Goal: Task Accomplishment & Management: Manage account settings

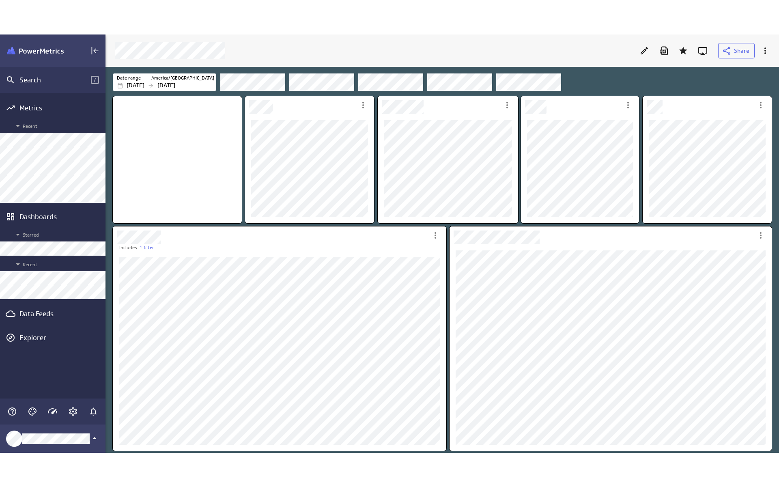
scroll to position [431, 686]
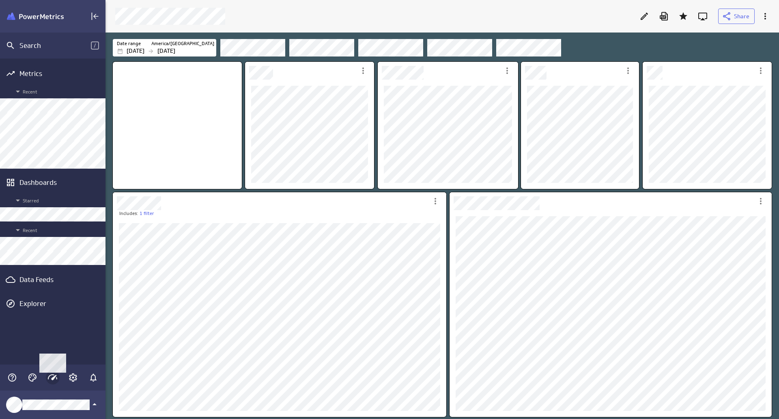
click at [50, 376] on icon "Main Menu" at bounding box center [53, 377] width 10 height 10
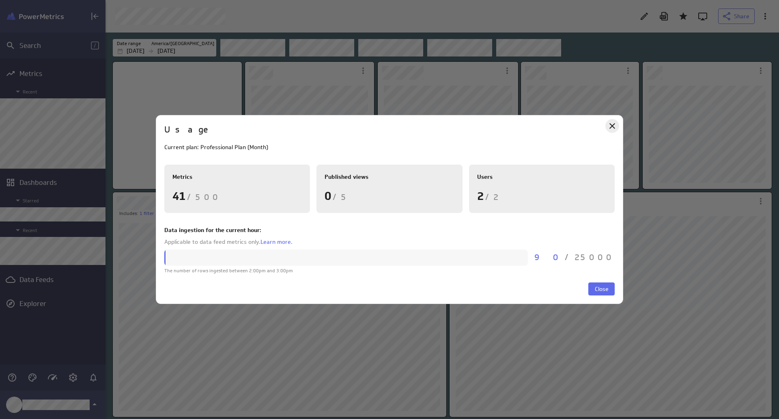
click at [615, 125] on icon "Close" at bounding box center [613, 126] width 10 height 10
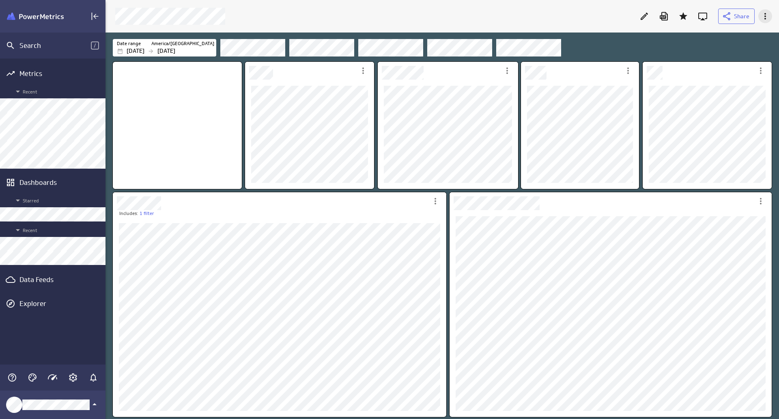
click at [764, 14] on icon "More actions" at bounding box center [766, 16] width 10 height 10
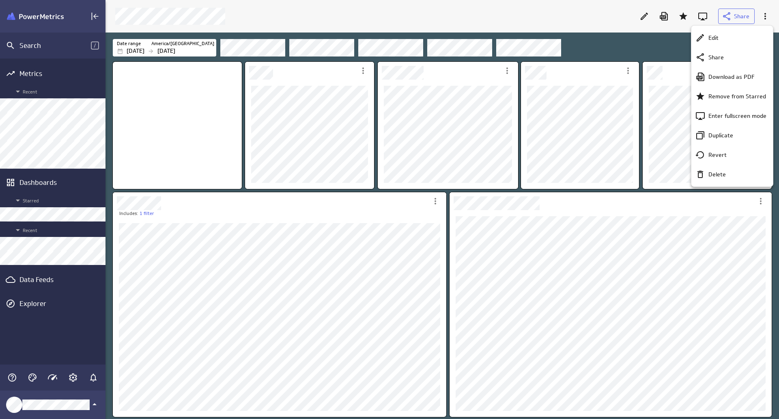
click at [686, 24] on div at bounding box center [389, 209] width 779 height 419
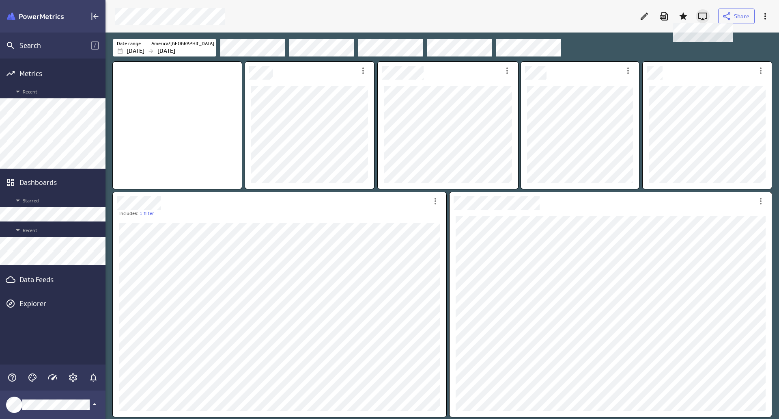
click at [703, 15] on icon at bounding box center [703, 16] width 10 height 10
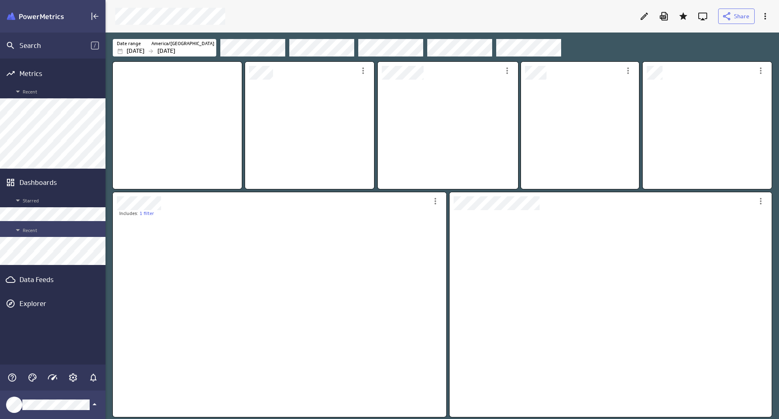
scroll to position [110, 130]
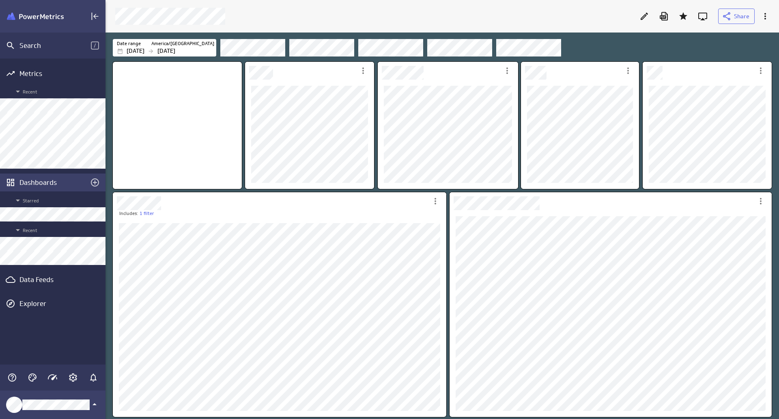
click at [54, 183] on div "Dashboards" at bounding box center [52, 182] width 67 height 9
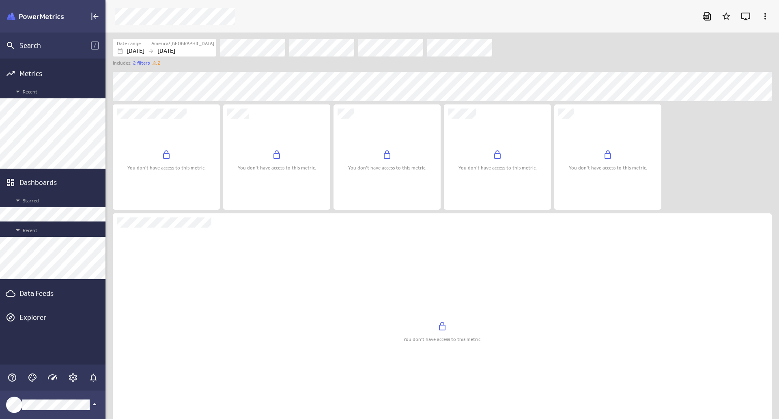
click at [389, 157] on icon "Dashboard Widget" at bounding box center [387, 155] width 10 height 10
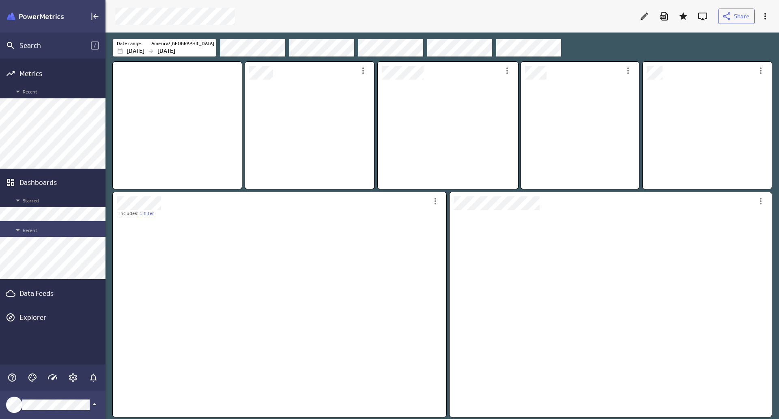
scroll to position [110, 130]
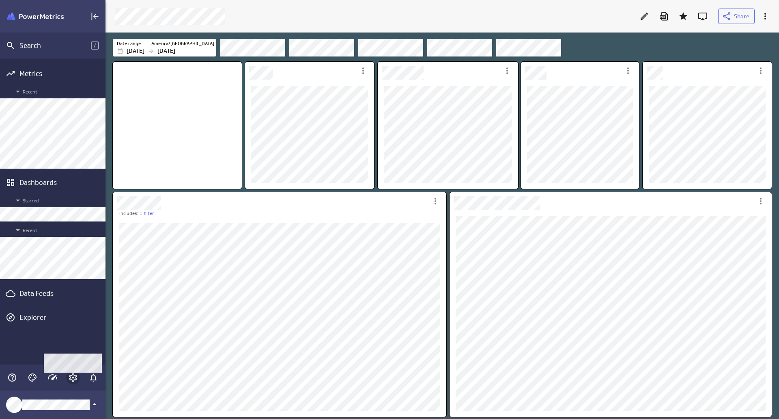
click at [76, 379] on icon "Account and settings" at bounding box center [73, 377] width 8 height 8
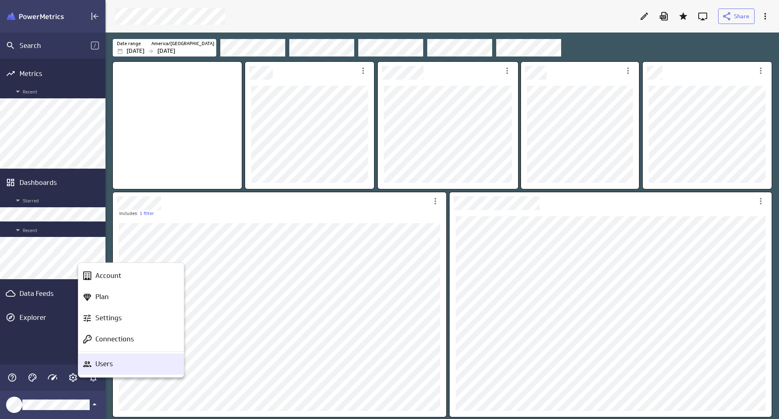
click at [102, 365] on p "Users" at bounding box center [103, 363] width 17 height 10
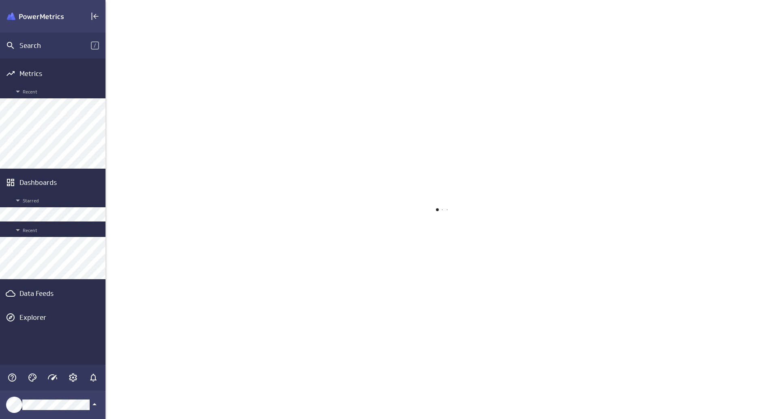
scroll to position [431, 686]
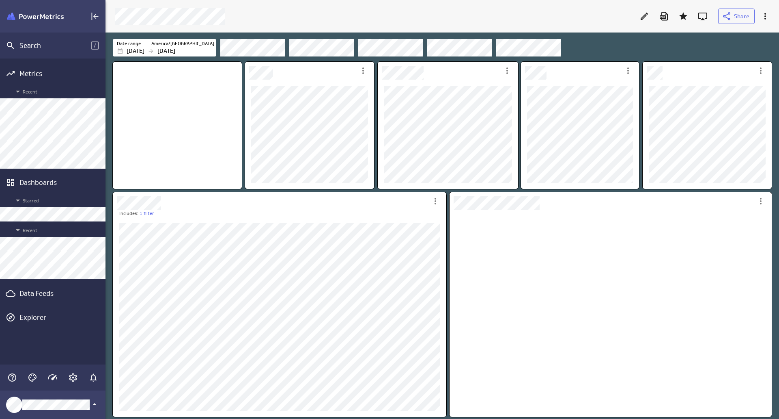
scroll to position [207, 323]
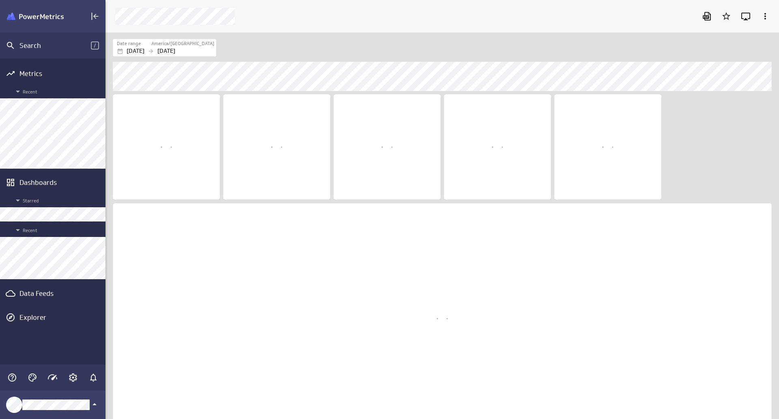
scroll to position [951, 675]
click at [550, 150] on div "You don't have access to this metric." at bounding box center [497, 153] width 107 height 91
click at [515, 147] on div "Dashboard Widget" at bounding box center [498, 145] width 78 height 11
drag, startPoint x: 454, startPoint y: 314, endPoint x: 443, endPoint y: 318, distance: 11.7
click at [454, 314] on div "Dashboard Widget" at bounding box center [443, 316] width 78 height 11
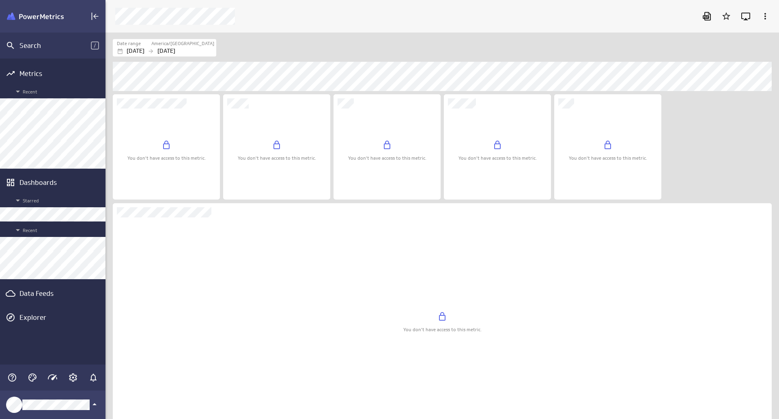
click at [443, 318] on icon "Dashboard Widget" at bounding box center [443, 316] width 10 height 10
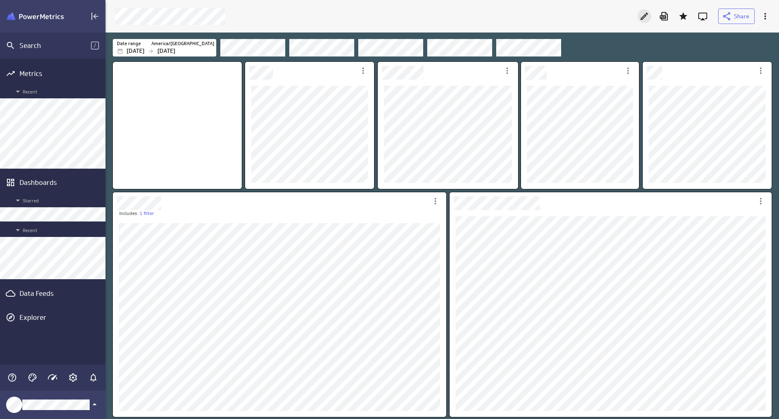
click at [643, 15] on icon "Edit" at bounding box center [645, 16] width 10 height 10
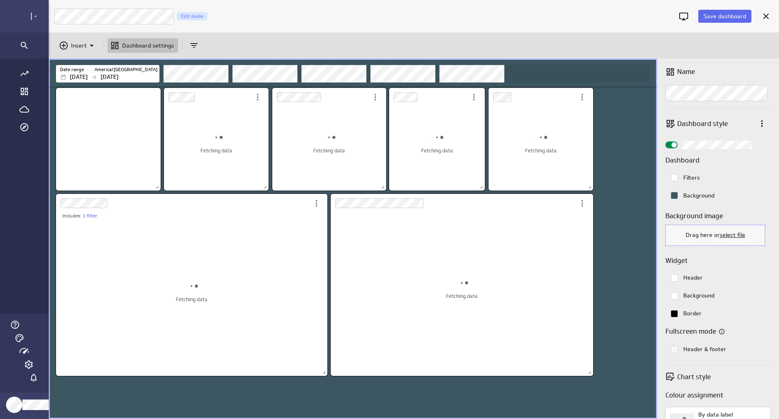
scroll to position [4, 4]
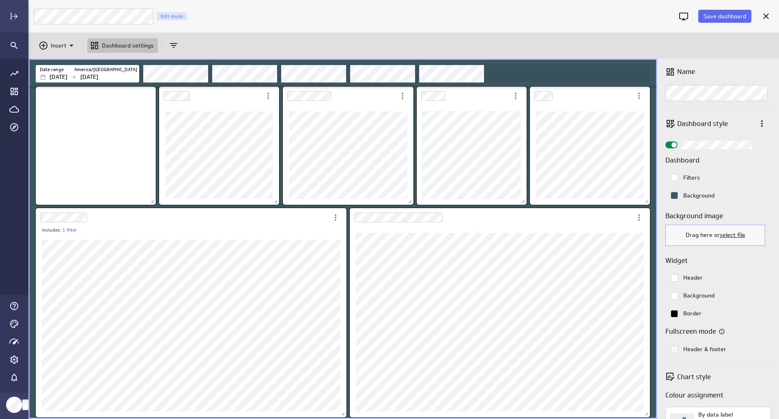
click at [677, 313] on rect "Colorpicker with the color #000000FF selected." at bounding box center [674, 313] width 7 height 7
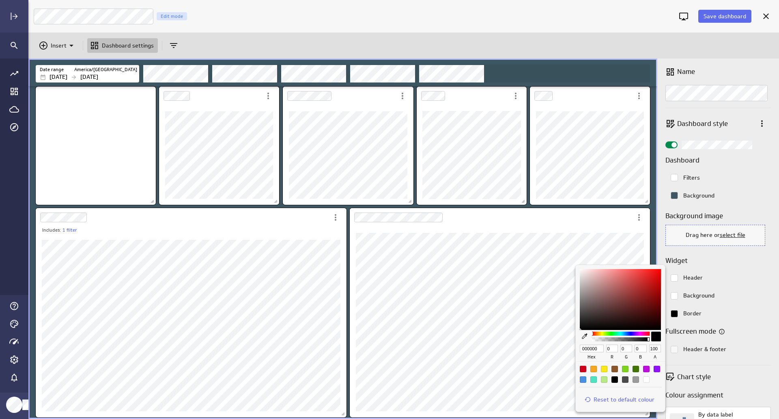
click at [746, 296] on div at bounding box center [389, 209] width 779 height 419
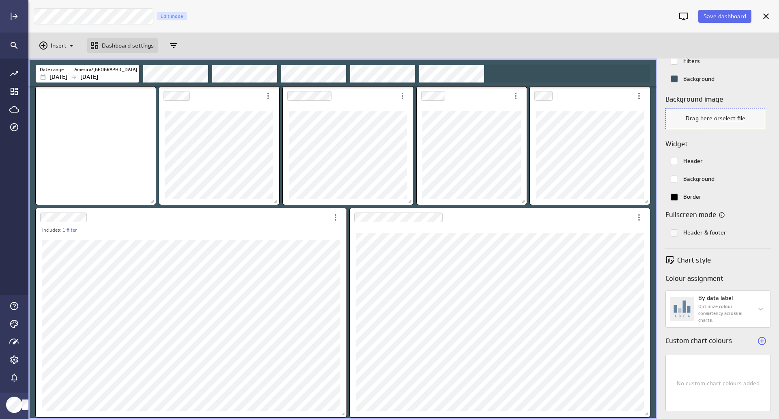
click at [107, 45] on p "Dashboard settings" at bounding box center [128, 45] width 52 height 9
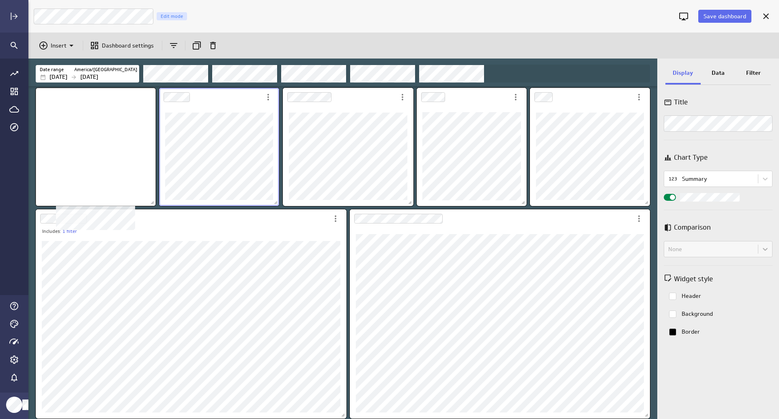
click at [149, 106] on div "No description available" at bounding box center [96, 147] width 120 height 118
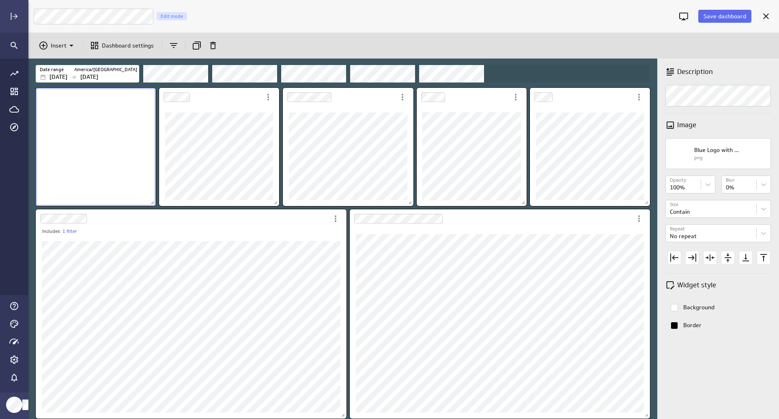
click at [703, 307] on p "Background" at bounding box center [699, 307] width 31 height 9
click at [674, 308] on rect "Colorpicker with the color #ffffff selected." at bounding box center [674, 307] width 7 height 7
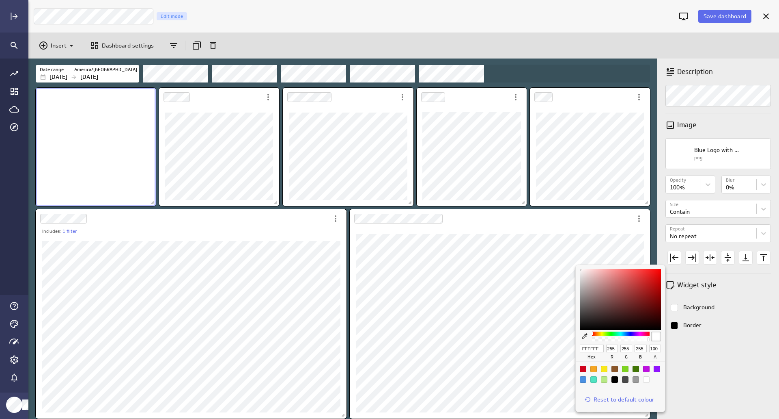
click at [636, 378] on div at bounding box center [636, 379] width 6 height 6
type input "9B9B9B"
type input "155"
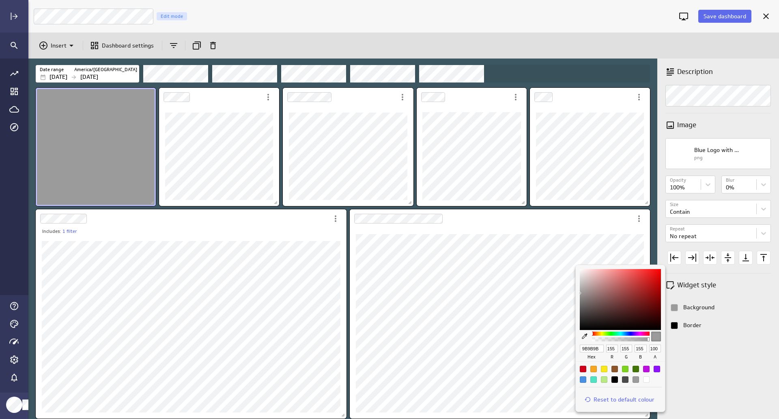
click at [645, 378] on div at bounding box center [646, 379] width 6 height 6
type input "FFFFFF"
type input "255"
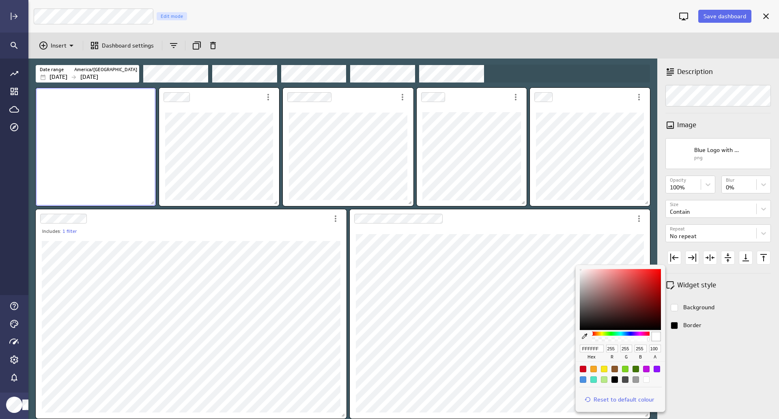
click at [740, 389] on div at bounding box center [389, 209] width 779 height 419
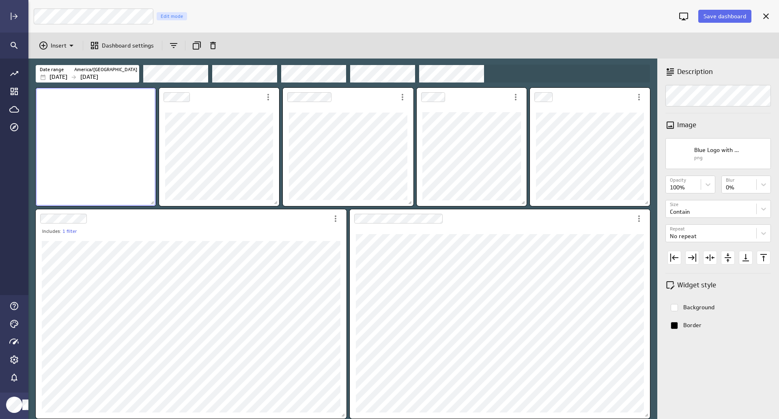
click at [747, 380] on div "Description Image Blue Logo with White Lettering (1) png Opacity Opacity 100% B…" at bounding box center [719, 238] width 122 height 360
click at [742, 17] on span "Save dashboard" at bounding box center [725, 16] width 43 height 7
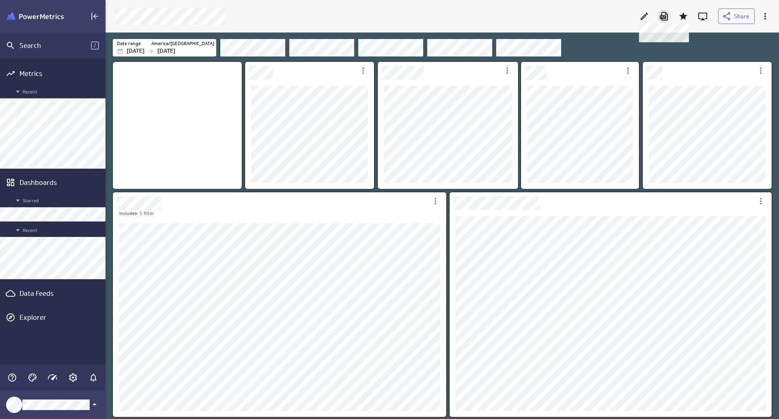
click at [663, 16] on icon at bounding box center [664, 16] width 10 height 10
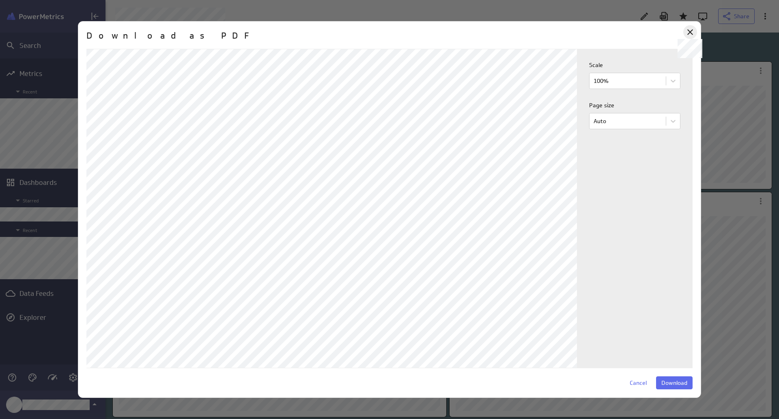
click at [690, 32] on icon at bounding box center [691, 32] width 10 height 10
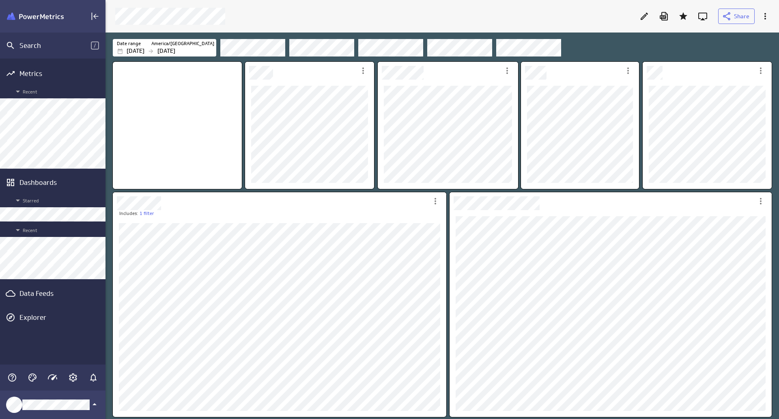
click at [690, 50] on div "Filters" at bounding box center [495, 48] width 551 height 18
click at [765, 18] on icon "More actions" at bounding box center [766, 16] width 10 height 10
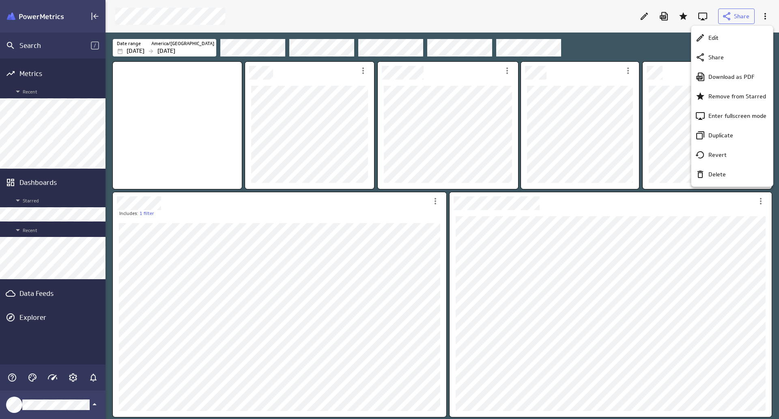
click at [664, 54] on div at bounding box center [389, 209] width 779 height 419
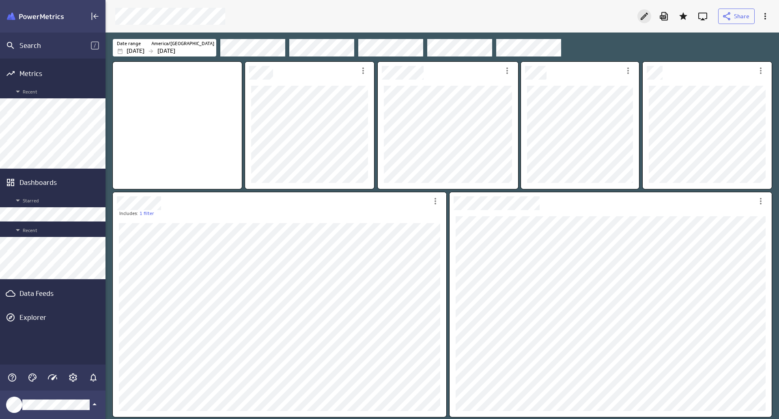
click at [645, 20] on icon "Edit" at bounding box center [645, 16] width 10 height 10
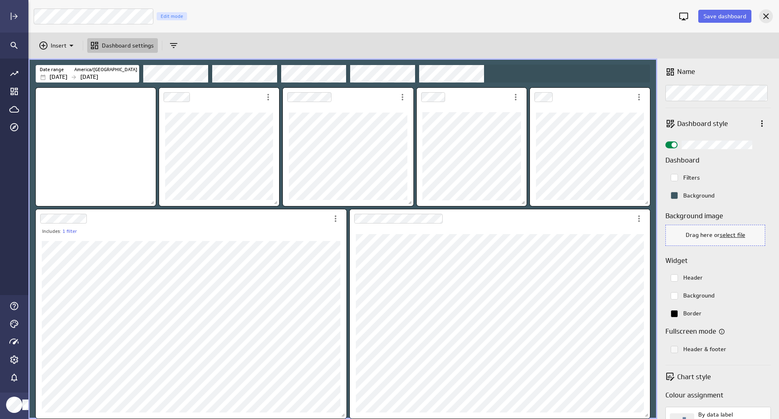
click at [766, 16] on icon "Cancel" at bounding box center [767, 16] width 6 height 6
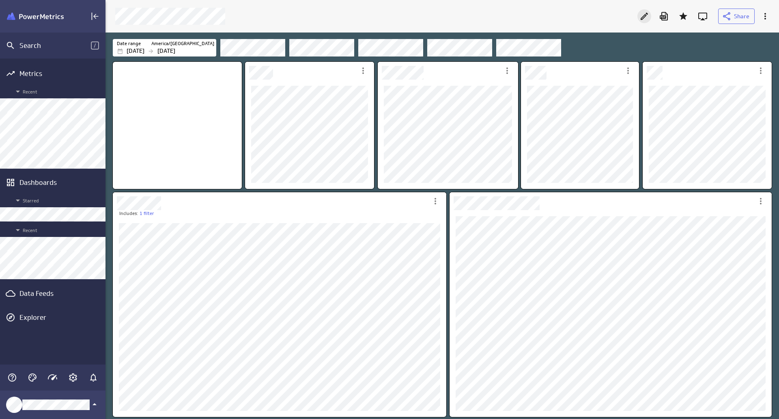
click at [645, 14] on icon "Edit" at bounding box center [644, 16] width 7 height 7
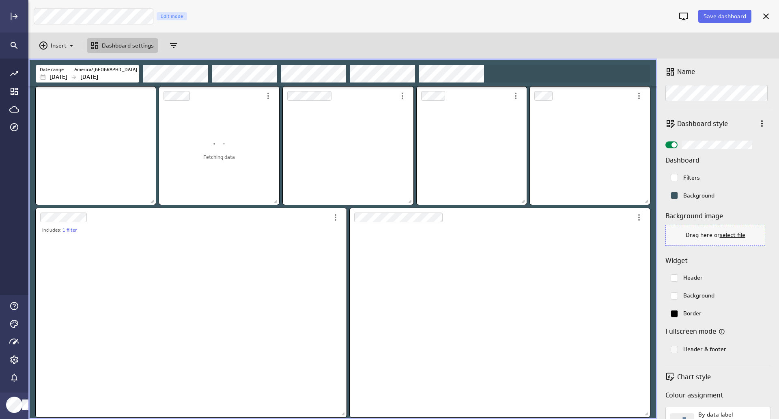
scroll to position [191, 301]
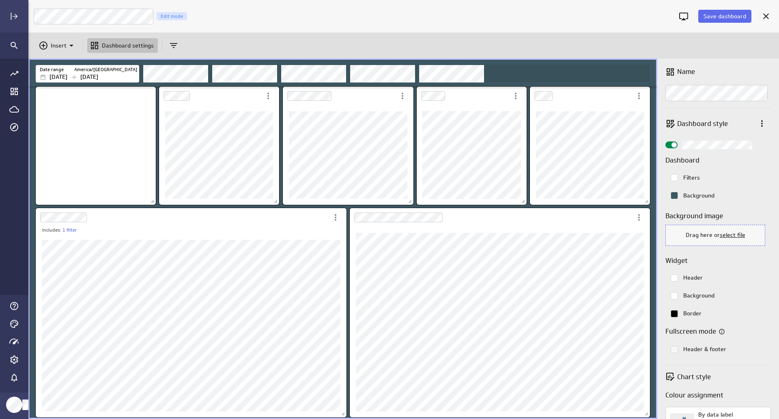
click at [675, 297] on rect "Colorpicker with the color #ffffff selected." at bounding box center [674, 295] width 7 height 7
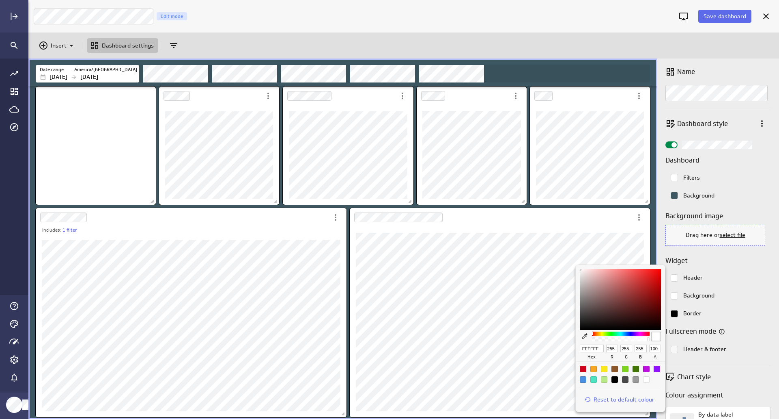
click at [720, 298] on div at bounding box center [389, 209] width 779 height 419
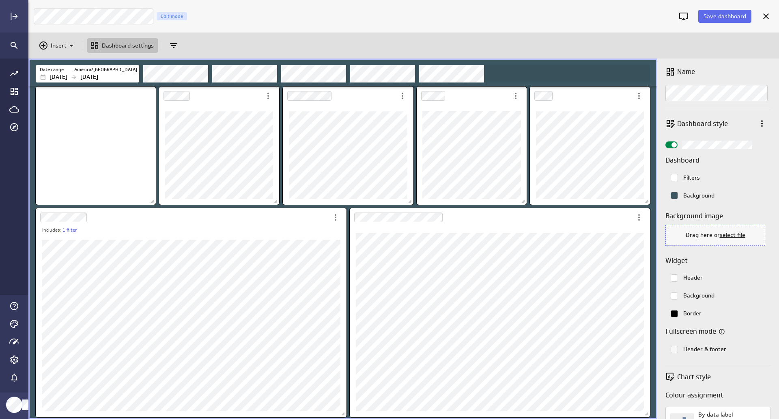
click at [674, 280] on rect "Colorpicker with the color #ffffff selected." at bounding box center [674, 277] width 7 height 7
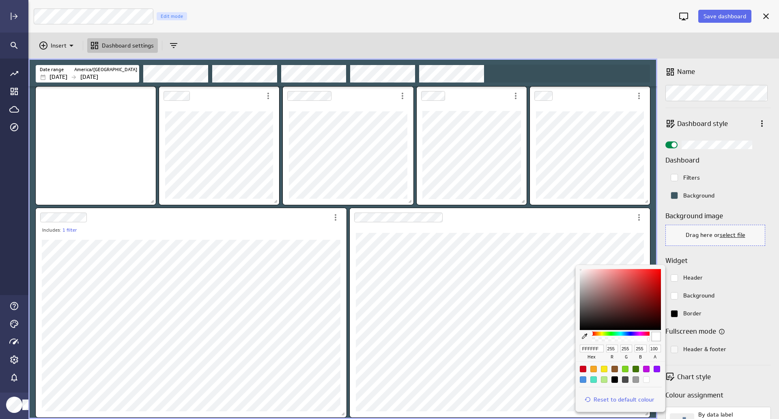
type input "E70F0F"
type input "231"
type input "15"
click at [656, 274] on div at bounding box center [620, 299] width 81 height 61
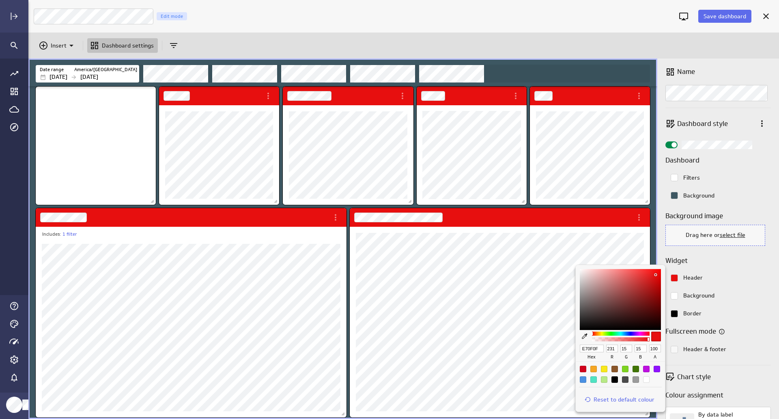
click at [673, 192] on div at bounding box center [389, 209] width 779 height 419
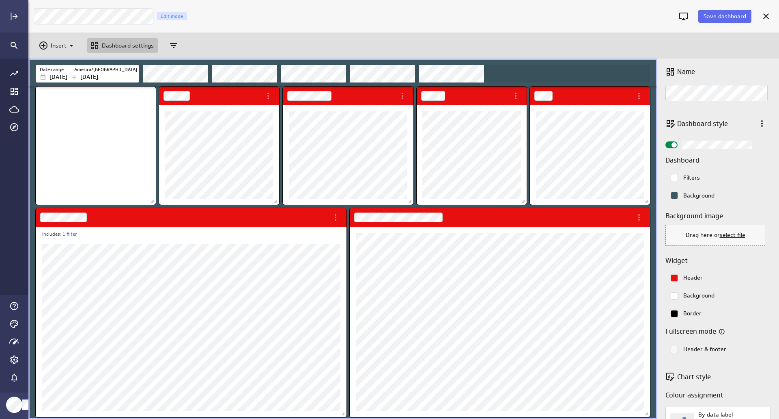
click at [674, 195] on rect "Colorpicker with the color #3d5762FF selected." at bounding box center [674, 195] width 7 height 7
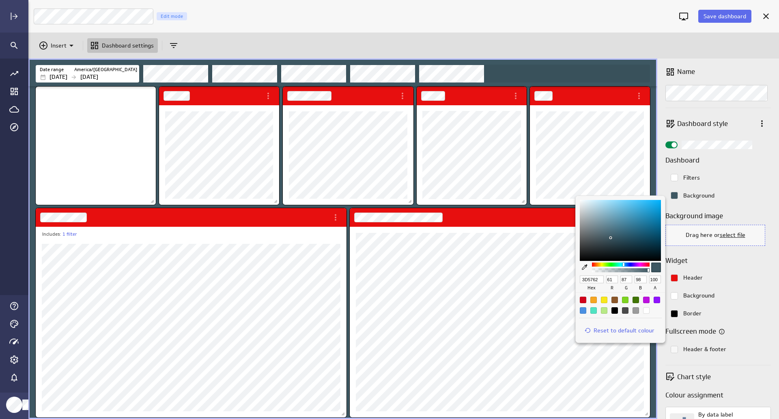
drag, startPoint x: 597, startPoint y: 279, endPoint x: 564, endPoint y: 280, distance: 32.9
click at [565, 279] on div "3D5762 hex 61 r 87 g 98 b 100 a Reset to default colour" at bounding box center [389, 209] width 779 height 419
click at [738, 284] on div at bounding box center [389, 209] width 779 height 419
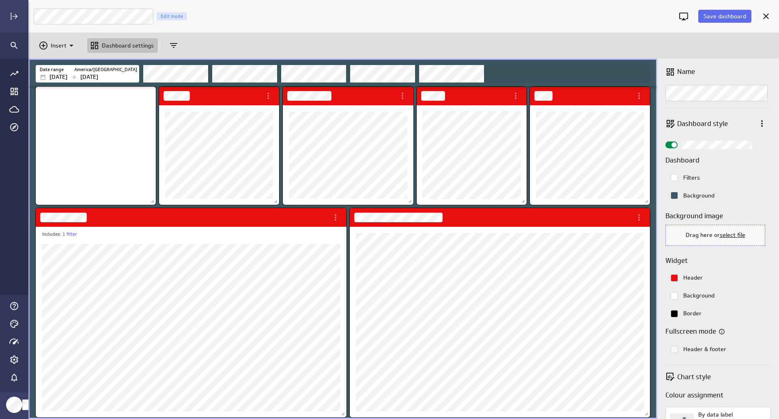
click at [674, 277] on rect "Colorpicker with the color #e70f0fFF selected." at bounding box center [674, 277] width 7 height 7
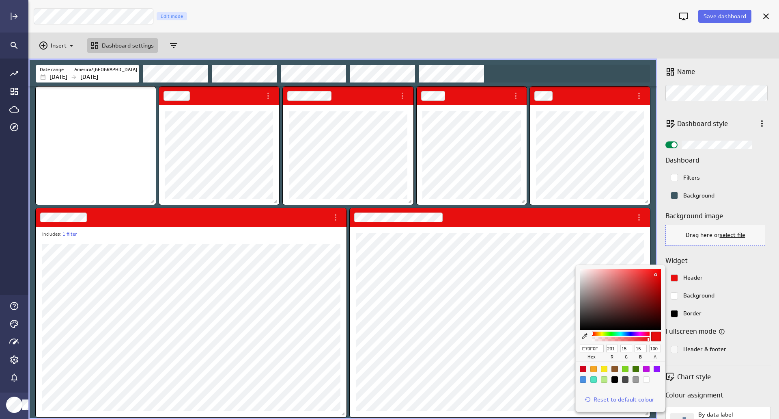
drag, startPoint x: 602, startPoint y: 349, endPoint x: 556, endPoint y: 346, distance: 45.9
click at [556, 346] on div "E70F0F hex 231 r 15 g 15 b 100 a Reset to default colour" at bounding box center [389, 209] width 779 height 419
paste input "3D5762"
type input "3D5762"
type input "61"
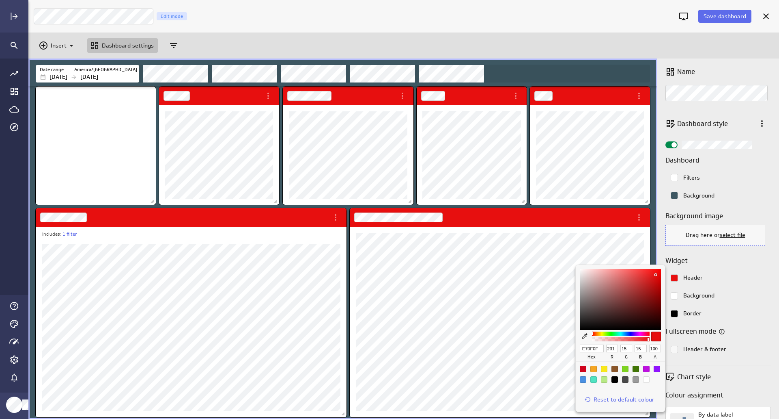
type input "87"
type input "98"
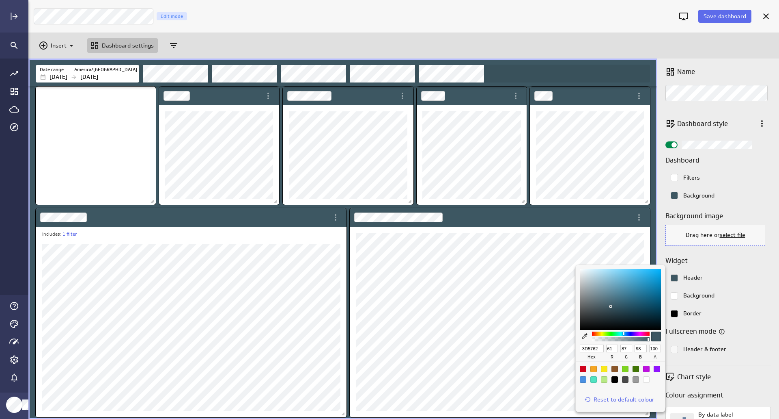
type input "3D5762"
click at [764, 284] on div at bounding box center [389, 209] width 779 height 419
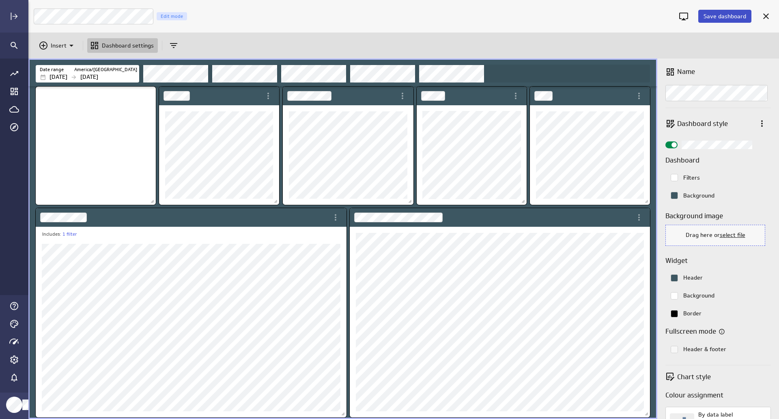
click at [721, 12] on button "Save dashboard" at bounding box center [725, 16] width 53 height 13
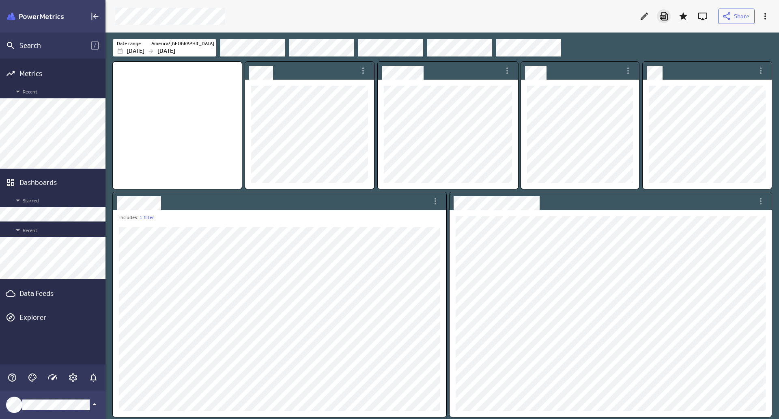
click at [666, 14] on icon "Download as PDF" at bounding box center [664, 16] width 10 height 10
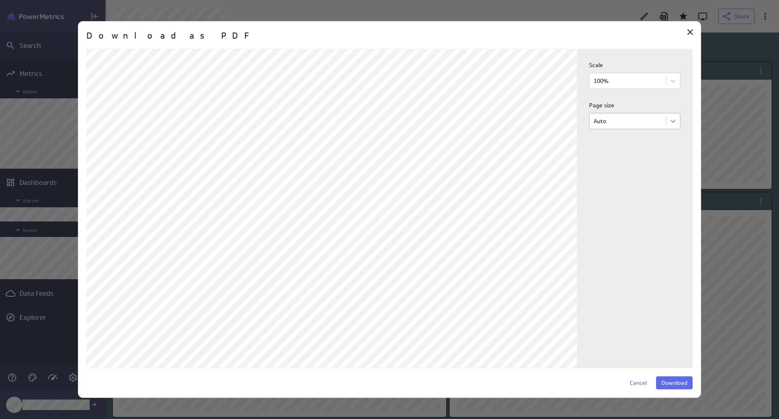
click at [672, 125] on body "Search / Metrics Recent Dashboards Starred Recent Data Feeds Explorer Share Dat…" at bounding box center [389, 209] width 779 height 419
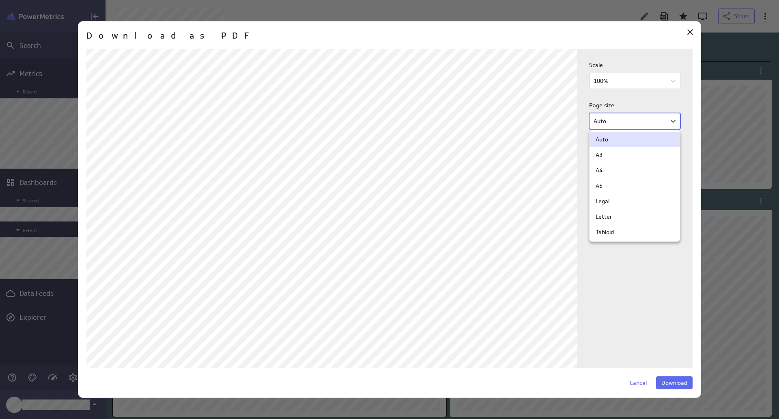
click at [647, 139] on div "Auto" at bounding box center [635, 139] width 78 height 7
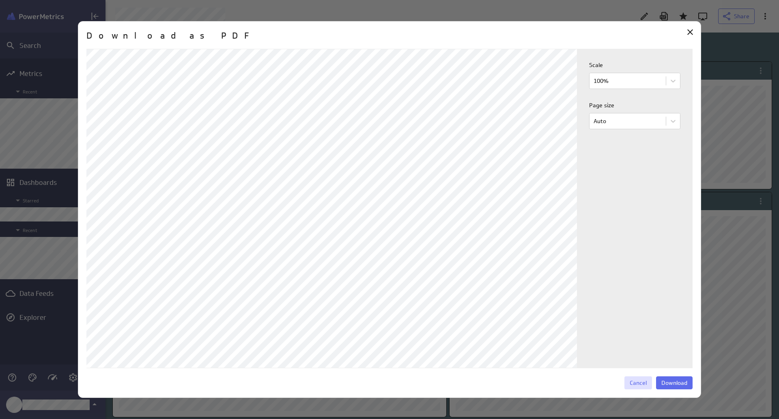
click at [639, 380] on span "Cancel" at bounding box center [638, 382] width 17 height 7
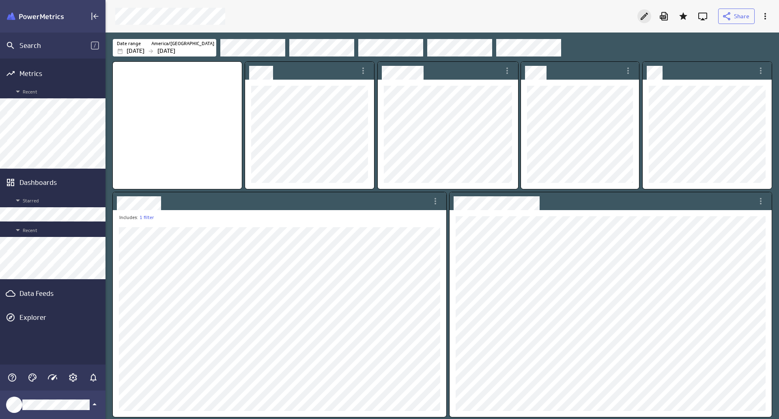
click at [644, 17] on icon "Edit" at bounding box center [644, 16] width 7 height 7
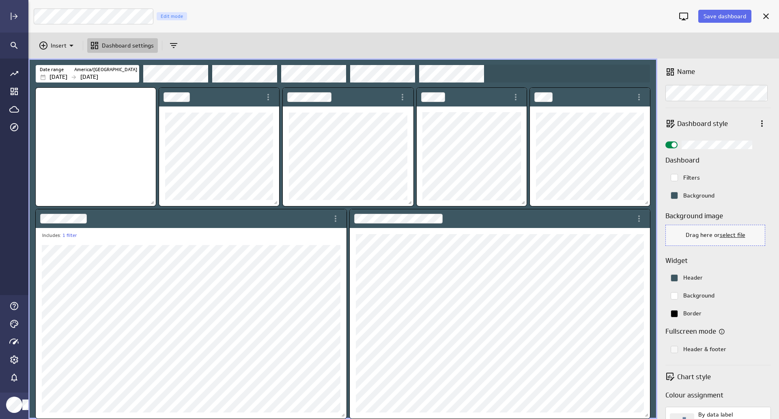
click at [677, 277] on rect "Colorpicker with the color #3d5762FF selected." at bounding box center [674, 277] width 7 height 7
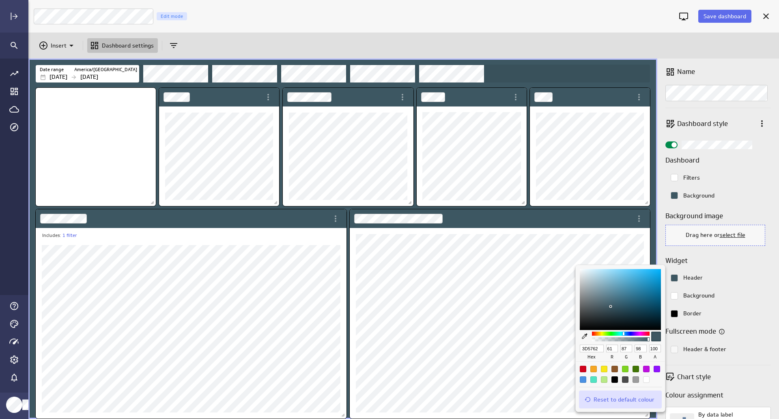
click at [623, 398] on span "Reset to default colour" at bounding box center [624, 398] width 61 height 7
type input "FFFFFF"
type input "255"
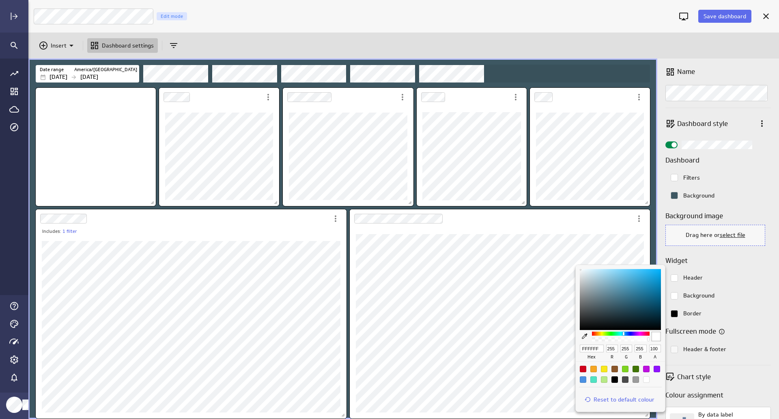
click at [739, 284] on div at bounding box center [389, 209] width 779 height 419
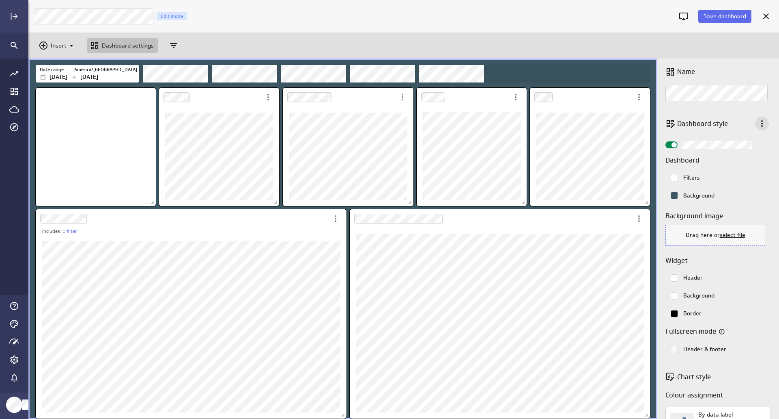
click at [758, 123] on icon "More actions" at bounding box center [763, 124] width 10 height 10
click at [759, 124] on div at bounding box center [389, 209] width 779 height 419
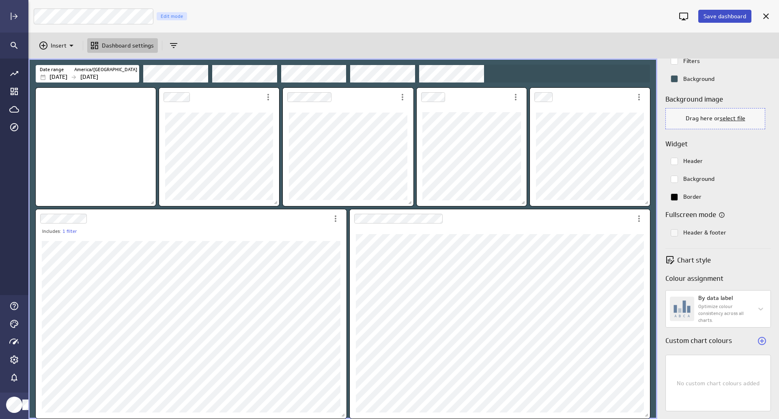
click at [734, 18] on span "Save dashboard" at bounding box center [725, 16] width 43 height 7
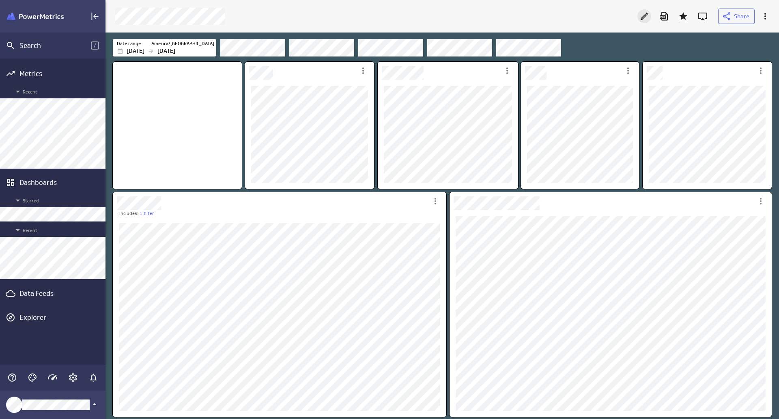
click at [644, 16] on icon "Edit" at bounding box center [644, 16] width 7 height 7
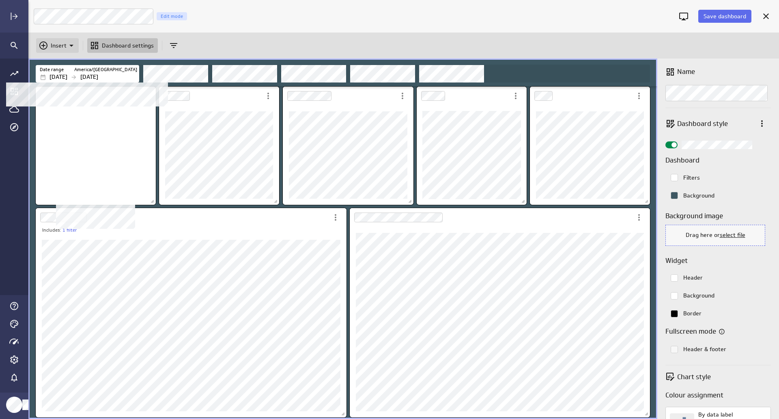
click at [63, 45] on p "Insert" at bounding box center [59, 45] width 16 height 9
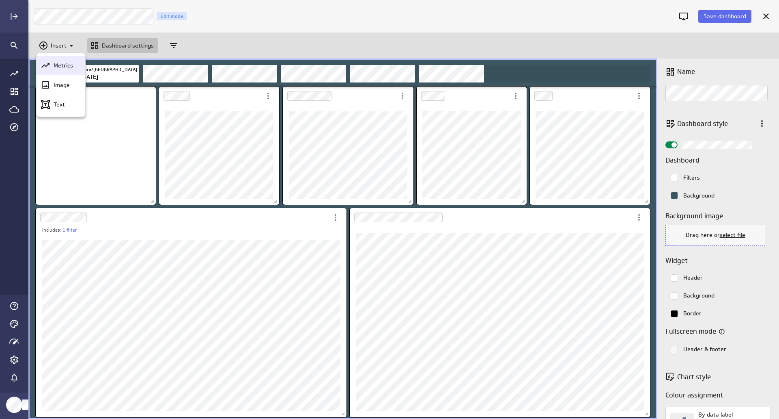
click at [61, 63] on p "Metrics" at bounding box center [63, 65] width 19 height 9
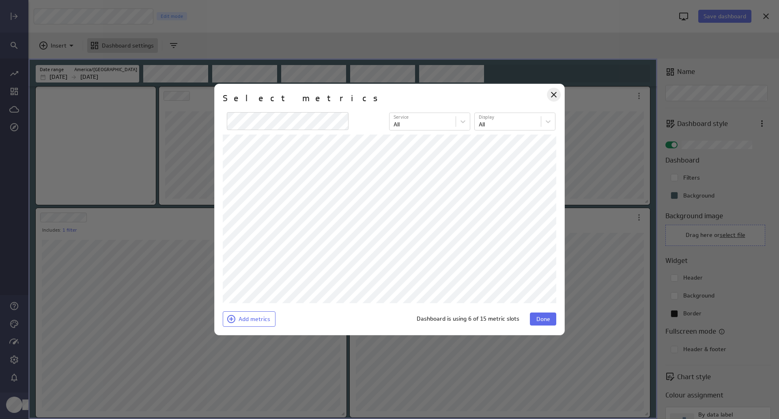
click at [554, 97] on icon "Close" at bounding box center [554, 95] width 10 height 10
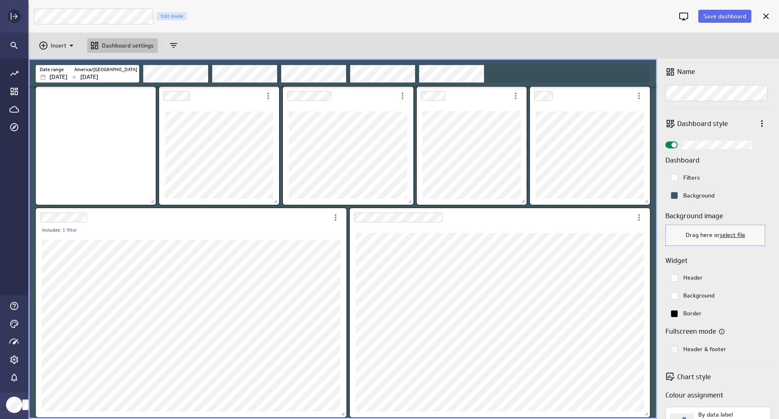
click at [14, 15] on icon "Expand" at bounding box center [14, 16] width 10 height 10
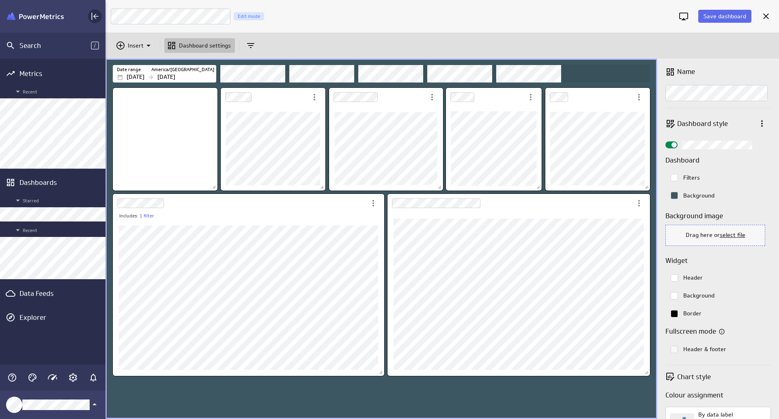
click at [94, 14] on icon "Collapse" at bounding box center [95, 16] width 10 height 10
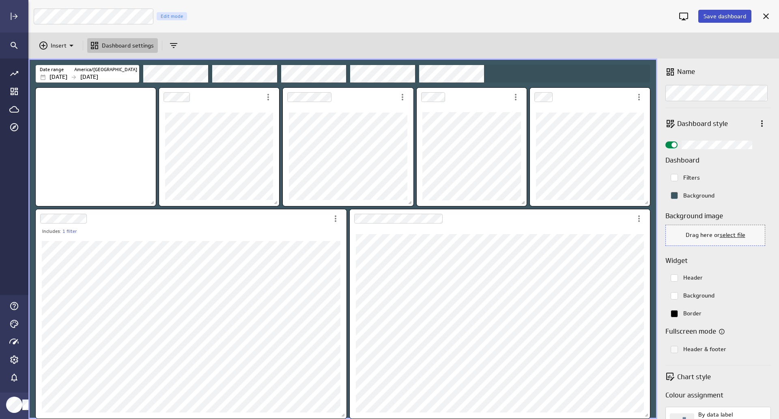
click at [713, 17] on span "Save dashboard" at bounding box center [725, 16] width 43 height 7
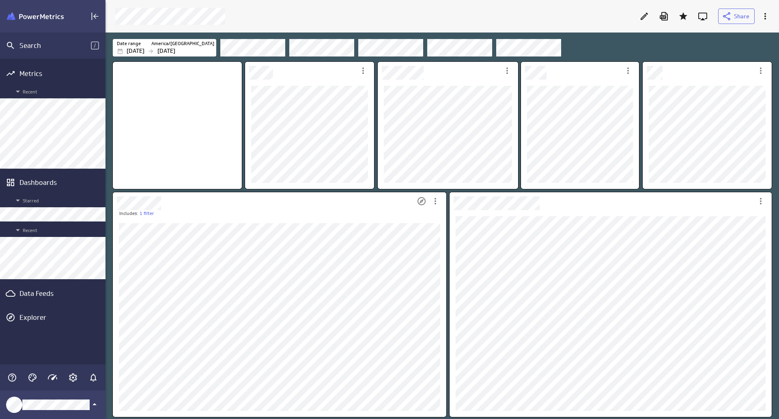
click at [356, 204] on div "Dashboard Widget" at bounding box center [264, 201] width 302 height 18
click at [438, 202] on icon "More actions" at bounding box center [436, 201] width 10 height 10
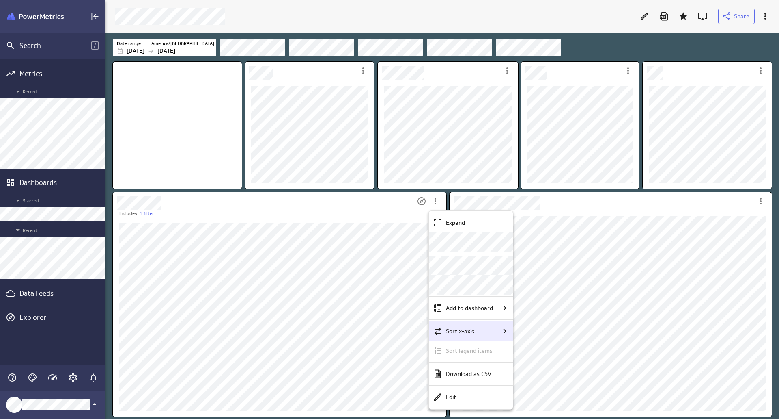
click at [483, 328] on div "Sort x-axis" at bounding box center [476, 331] width 67 height 10
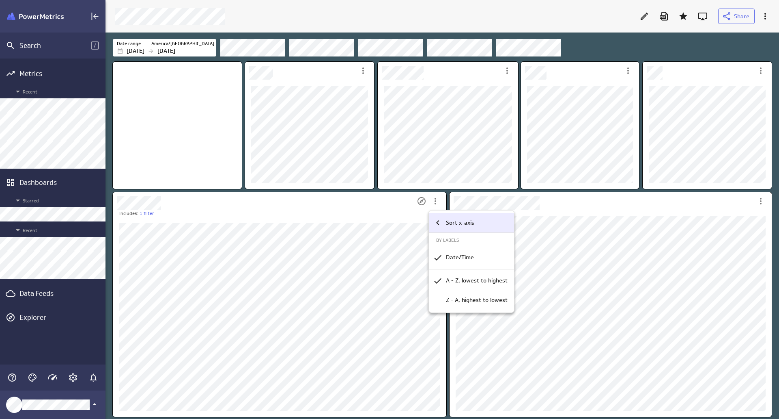
click at [435, 223] on icon "Sort x-axis" at bounding box center [438, 223] width 10 height 10
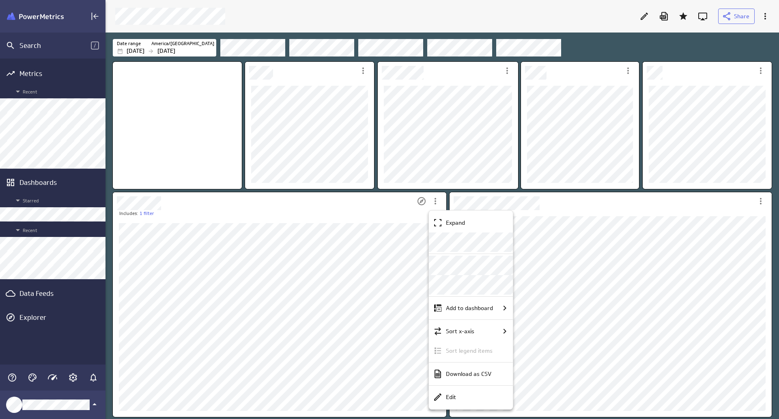
click at [448, 194] on div at bounding box center [389, 209] width 779 height 419
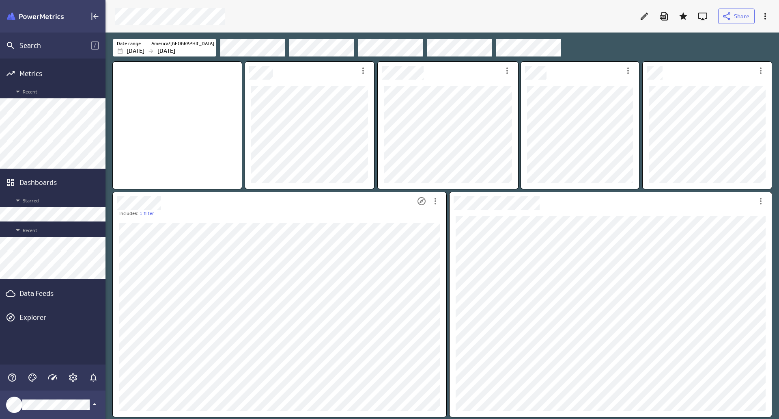
click at [339, 208] on div "Dashboard Widget" at bounding box center [264, 201] width 302 height 18
click at [437, 206] on div "More actions" at bounding box center [436, 201] width 14 height 14
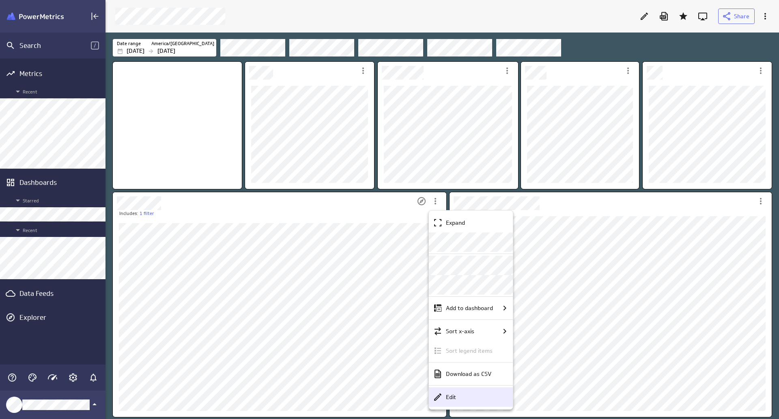
click at [457, 393] on div "Edit" at bounding box center [475, 397] width 64 height 9
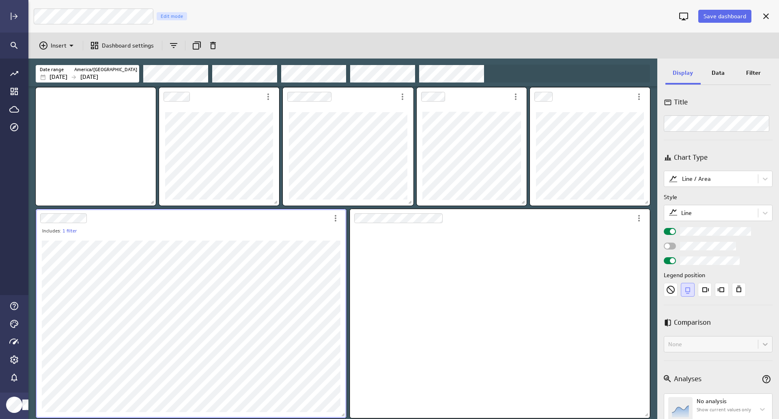
scroll to position [191, 301]
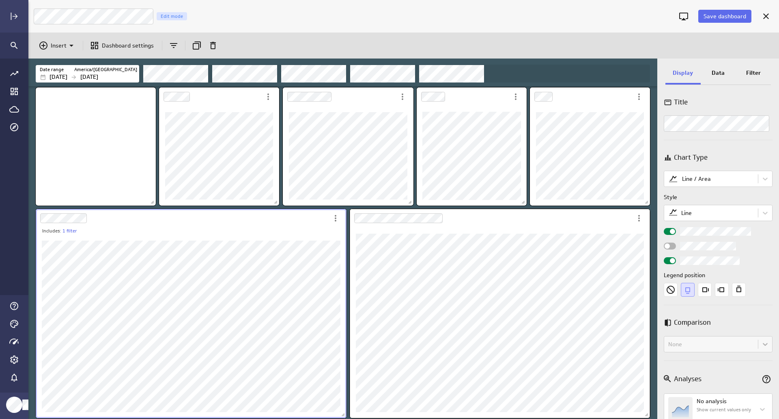
click at [744, 71] on div "Filter" at bounding box center [753, 74] width 35 height 22
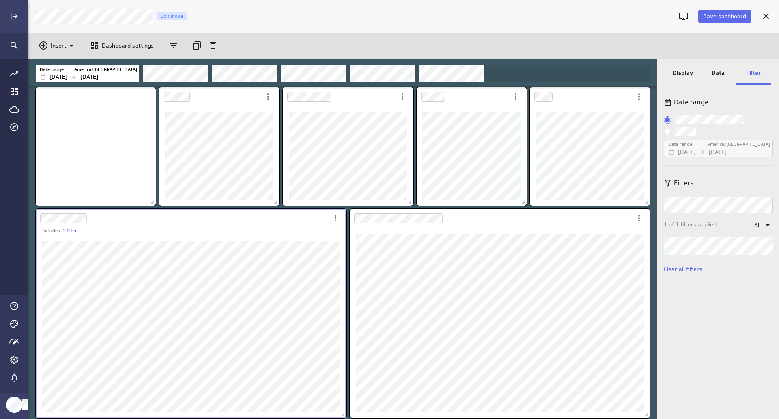
click at [724, 70] on p "Data" at bounding box center [718, 73] width 13 height 9
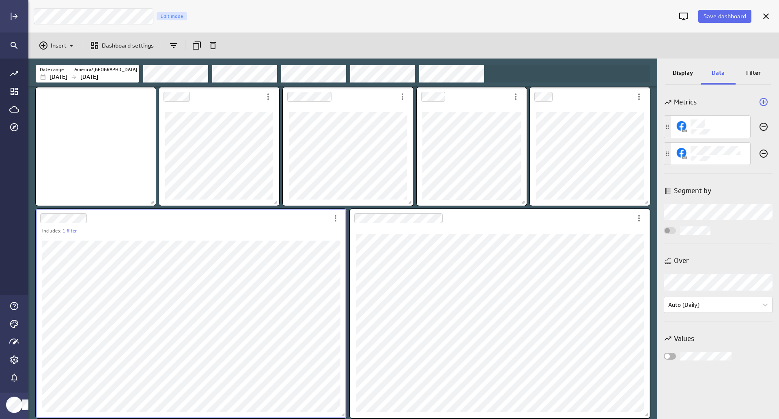
click at [691, 73] on p "Display" at bounding box center [683, 73] width 20 height 9
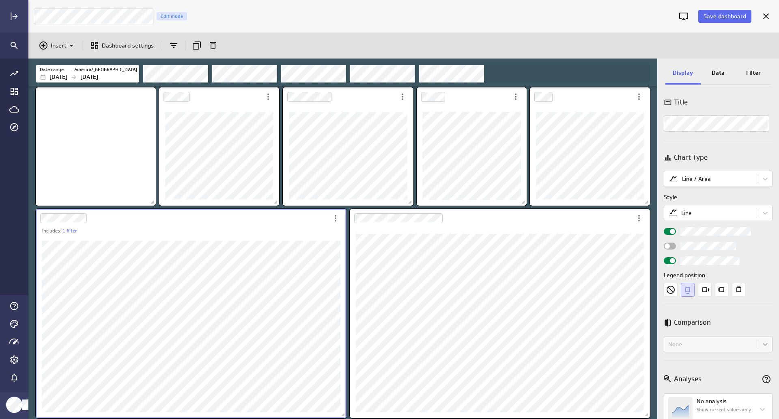
click at [715, 68] on div "Data" at bounding box center [718, 74] width 35 height 22
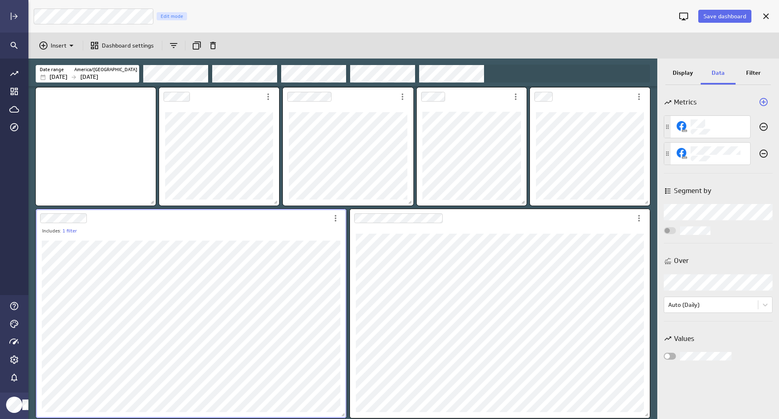
click at [744, 76] on div "Filter" at bounding box center [753, 74] width 35 height 22
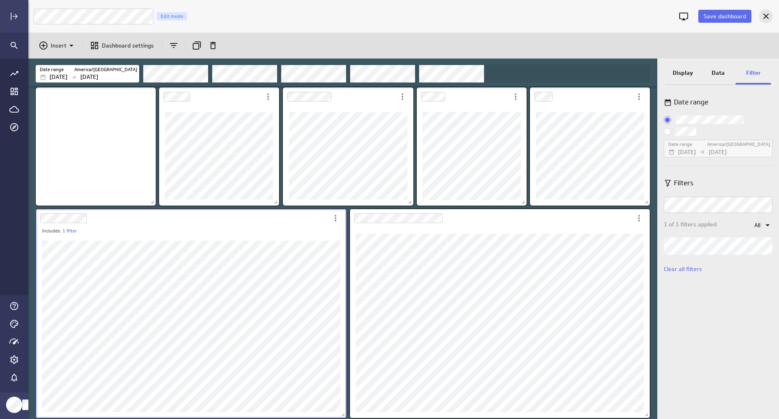
click at [765, 19] on icon "Cancel" at bounding box center [767, 16] width 10 height 10
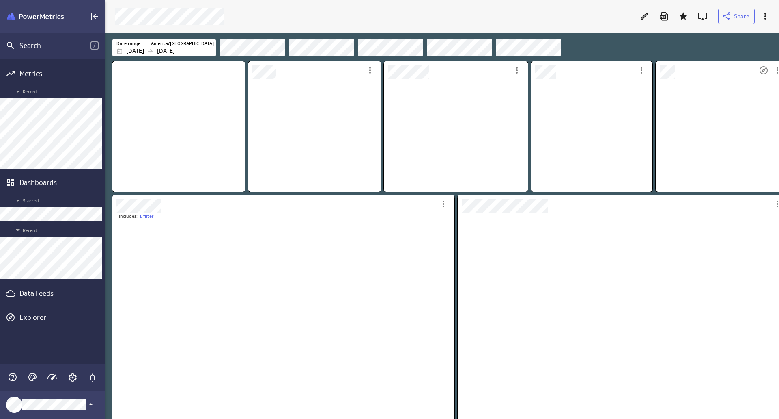
scroll to position [399, 686]
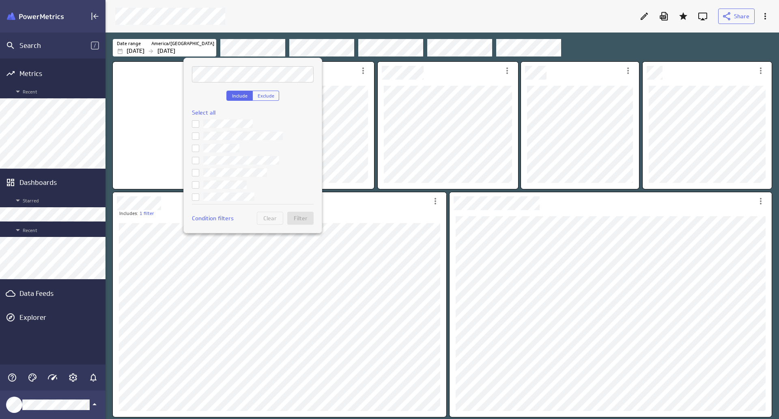
click at [199, 195] on icon at bounding box center [195, 197] width 6 height 6
click at [0, 0] on input "checkbox" at bounding box center [0, 0] width 0 height 0
click at [300, 216] on span "Filter" at bounding box center [301, 217] width 14 height 7
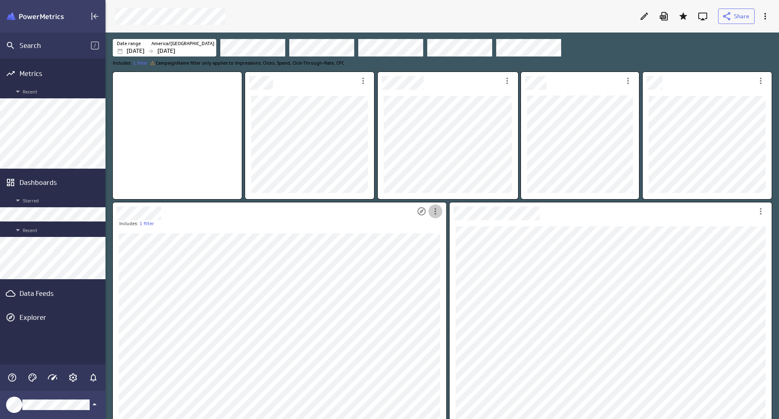
click at [439, 212] on icon "More actions" at bounding box center [436, 211] width 10 height 10
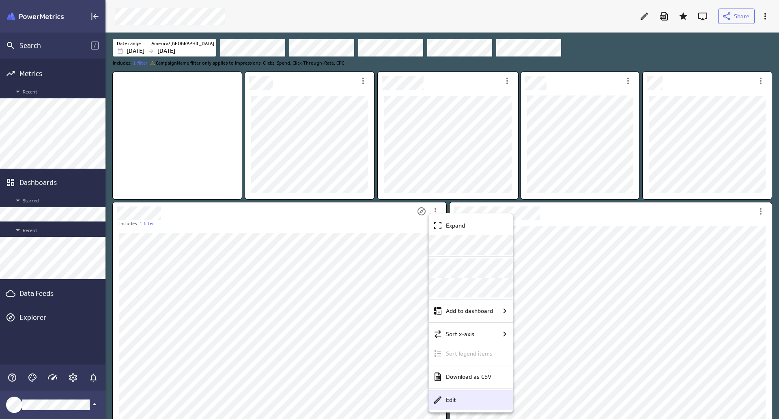
click at [462, 401] on div "Edit" at bounding box center [475, 399] width 64 height 9
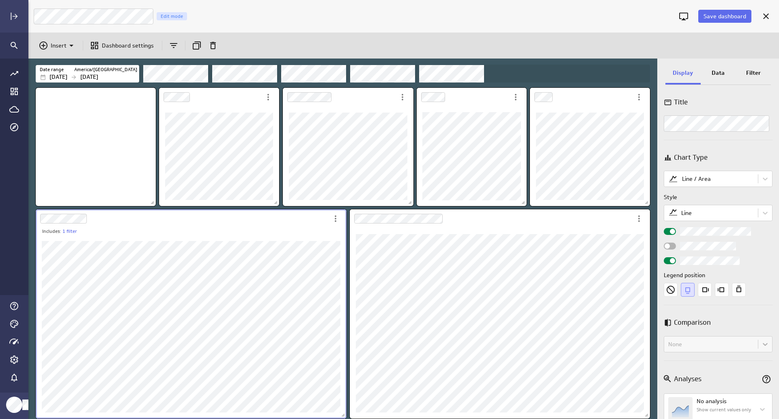
click at [751, 70] on p "Filter" at bounding box center [754, 73] width 15 height 9
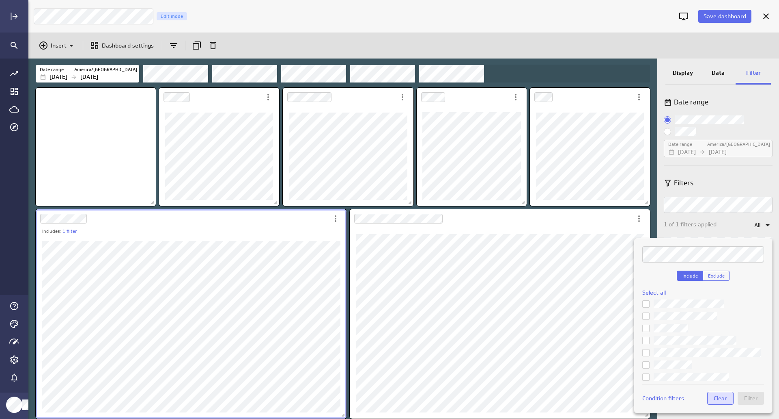
click at [716, 397] on span "Clear" at bounding box center [720, 397] width 13 height 7
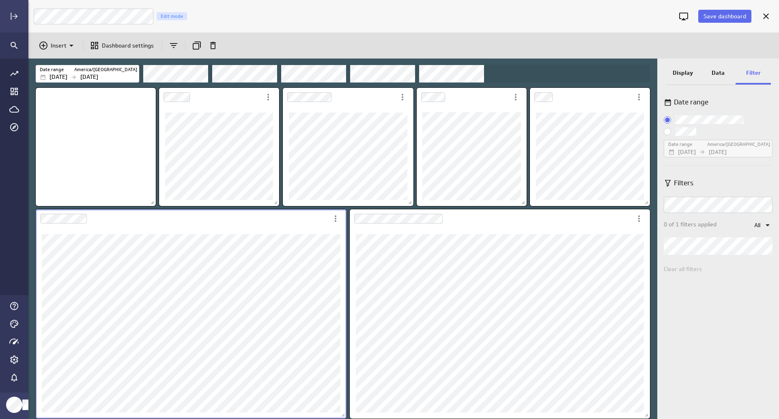
click at [723, 281] on div "Date range Date range America/Toronto Jul 01 2025 Jul 31 2025 Filters 0 of 1 fi…" at bounding box center [719, 254] width 122 height 330
click at [689, 75] on p "Display" at bounding box center [683, 73] width 20 height 9
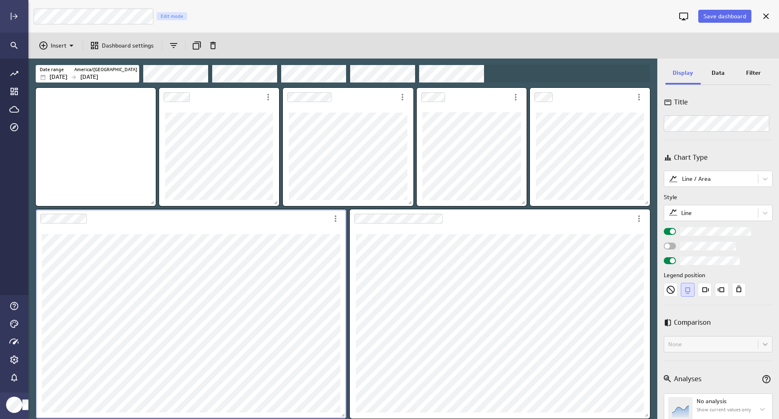
click at [709, 74] on div "Data" at bounding box center [718, 74] width 35 height 22
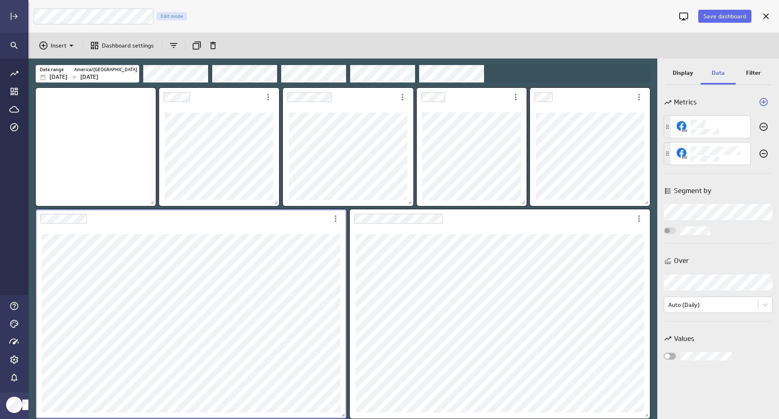
click at [747, 73] on p "Filter" at bounding box center [754, 73] width 15 height 9
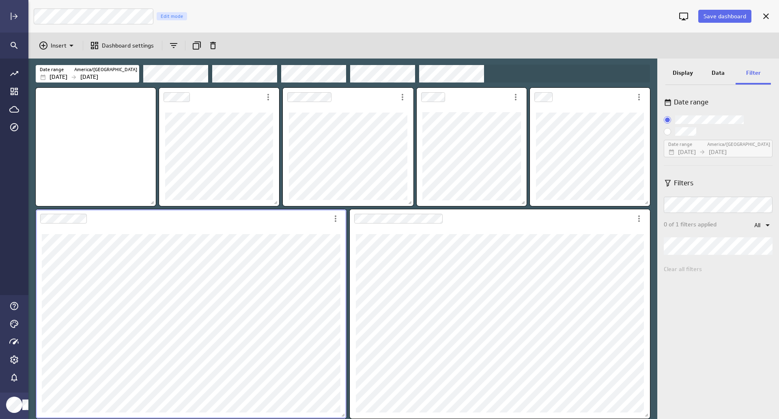
click at [735, 341] on div "Date range Date range America/Toronto Jul 01 2025 Jul 31 2025 Filters 0 of 1 fi…" at bounding box center [719, 254] width 122 height 330
click at [766, 223] on icon "Widget Properties" at bounding box center [768, 225] width 10 height 10
click at [712, 339] on div at bounding box center [389, 209] width 779 height 419
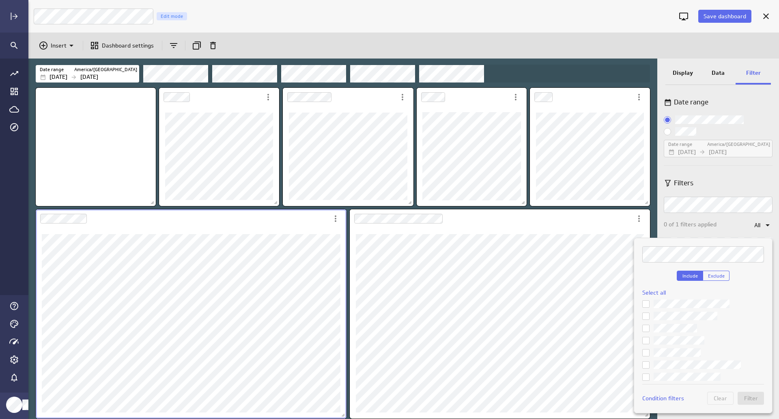
click at [648, 350] on icon at bounding box center [646, 352] width 6 height 6
click at [0, 0] on input "checkbox" at bounding box center [0, 0] width 0 height 0
drag, startPoint x: 644, startPoint y: 337, endPoint x: 648, endPoint y: 340, distance: 4.6
click at [644, 337] on icon at bounding box center [646, 340] width 6 height 6
click at [0, 0] on input "checkbox" at bounding box center [0, 0] width 0 height 0
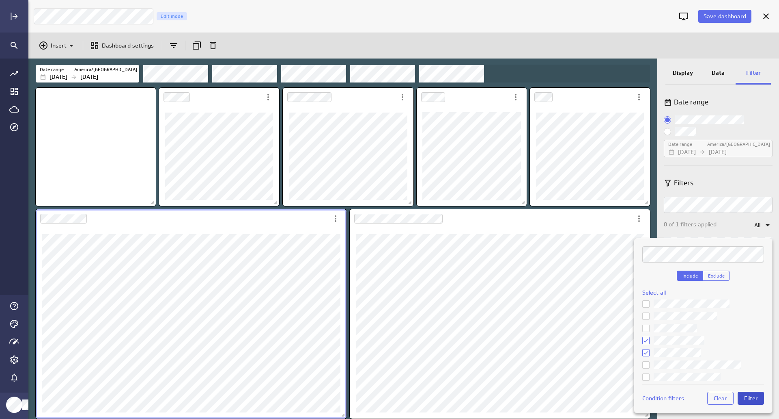
click at [751, 395] on span "Filter" at bounding box center [752, 397] width 14 height 7
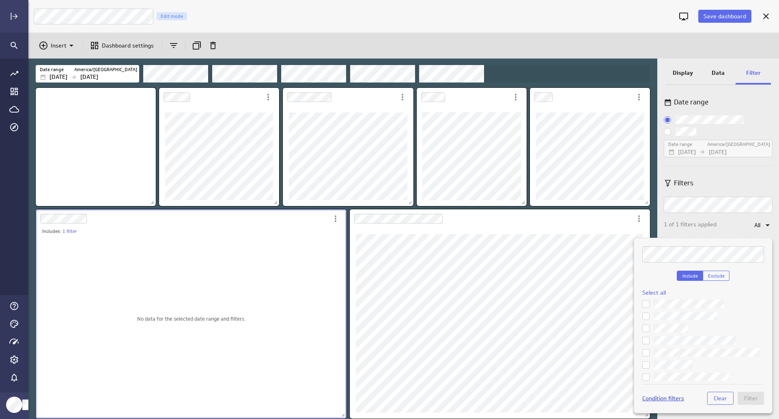
click at [673, 398] on p "Condition filters" at bounding box center [664, 398] width 42 height 9
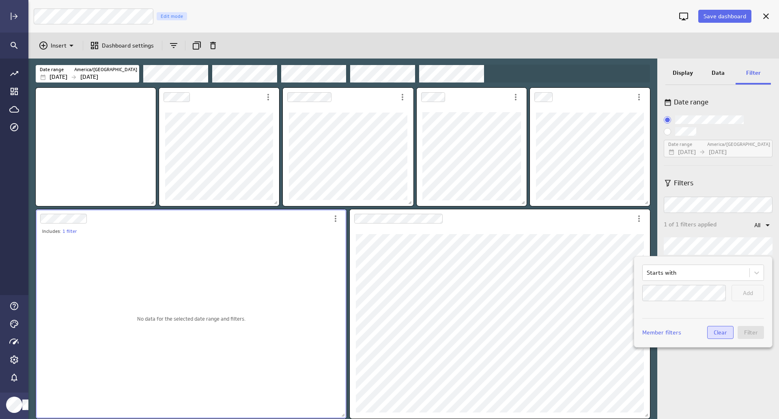
click at [724, 329] on span "Clear" at bounding box center [720, 331] width 13 height 7
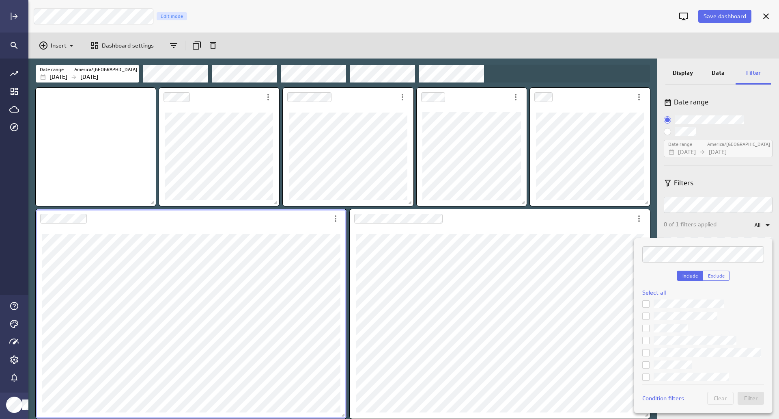
click at [718, 179] on div at bounding box center [389, 209] width 779 height 419
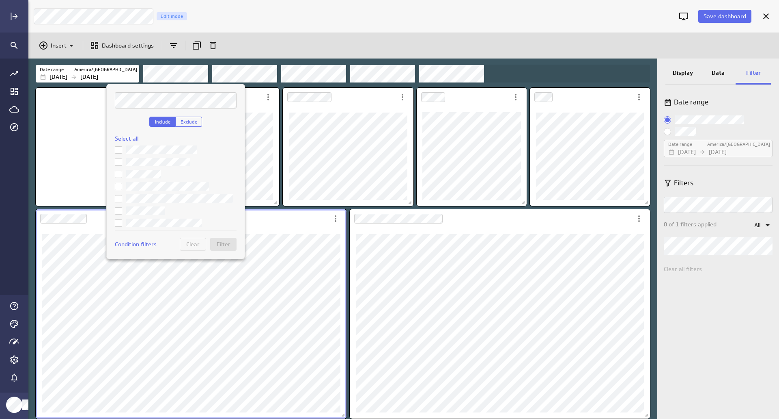
click at [196, 71] on div at bounding box center [389, 209] width 779 height 419
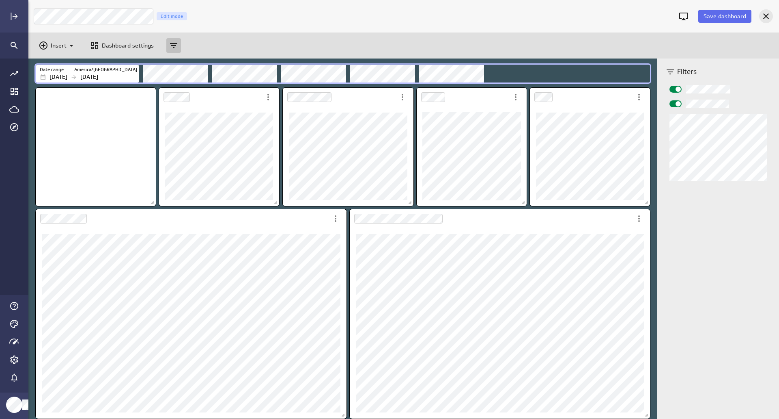
click at [762, 15] on icon "Cancel" at bounding box center [767, 16] width 10 height 10
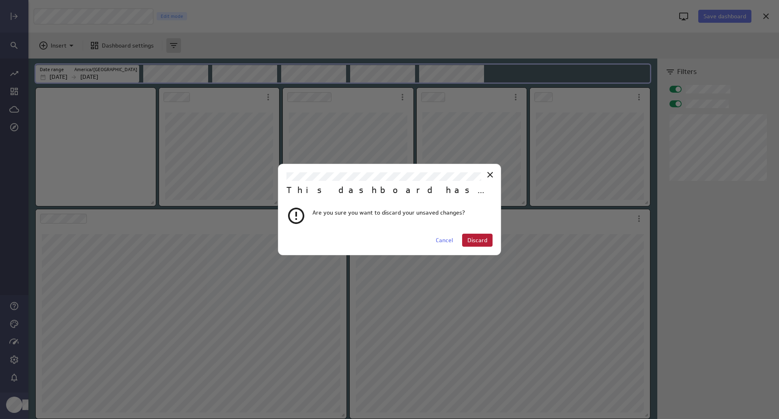
click at [480, 236] on span "Discard" at bounding box center [478, 239] width 20 height 7
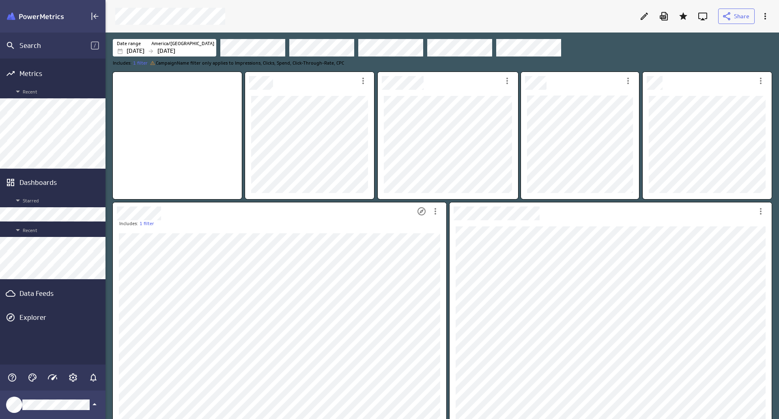
click at [381, 222] on div "Includes: 1 filter" at bounding box center [282, 223] width 327 height 7
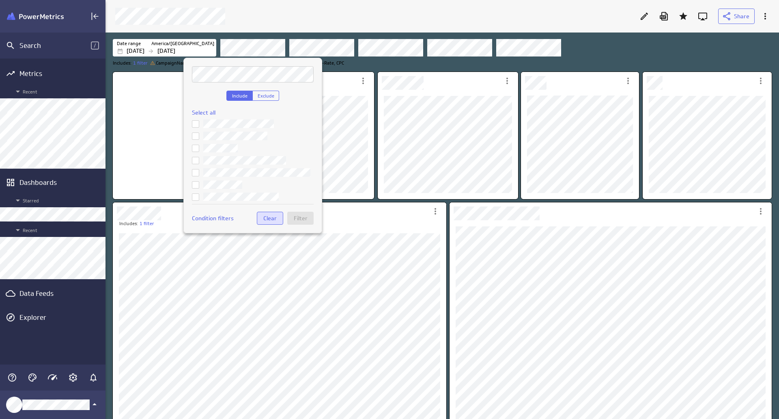
click at [269, 219] on span "Clear" at bounding box center [269, 217] width 13 height 7
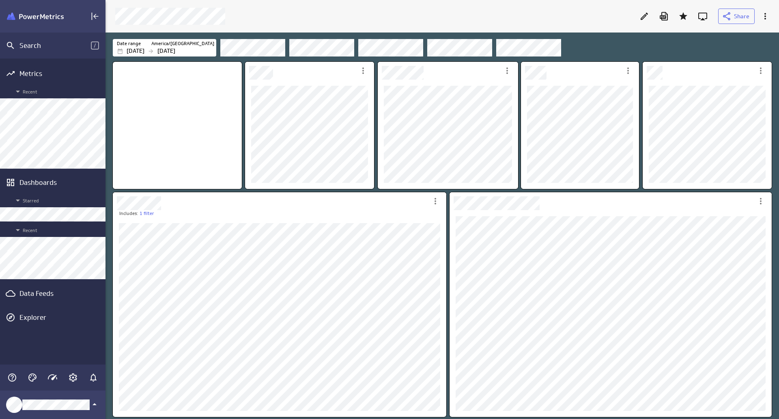
click at [594, 52] on div "Filters" at bounding box center [495, 48] width 551 height 18
click at [436, 199] on icon "More actions" at bounding box center [436, 201] width 2 height 6
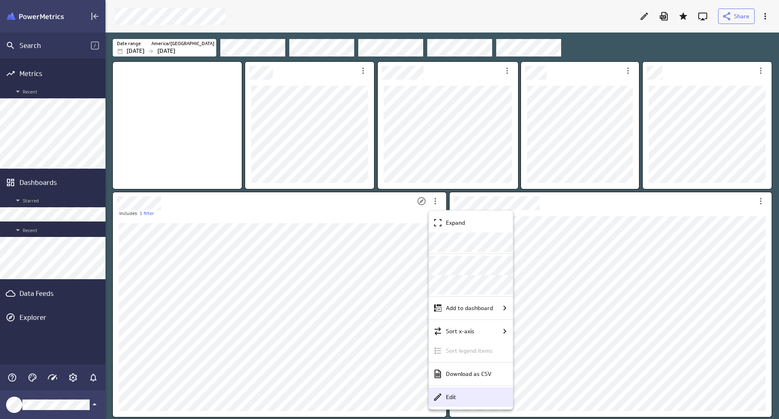
click at [469, 398] on div "Edit" at bounding box center [475, 397] width 64 height 9
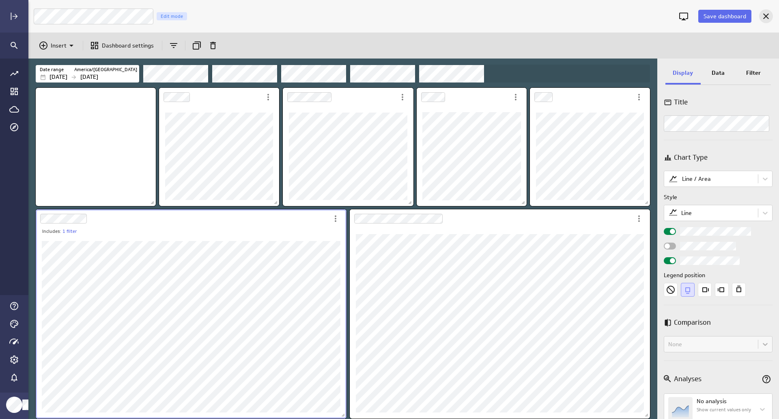
click at [766, 16] on icon "Cancel" at bounding box center [767, 16] width 6 height 6
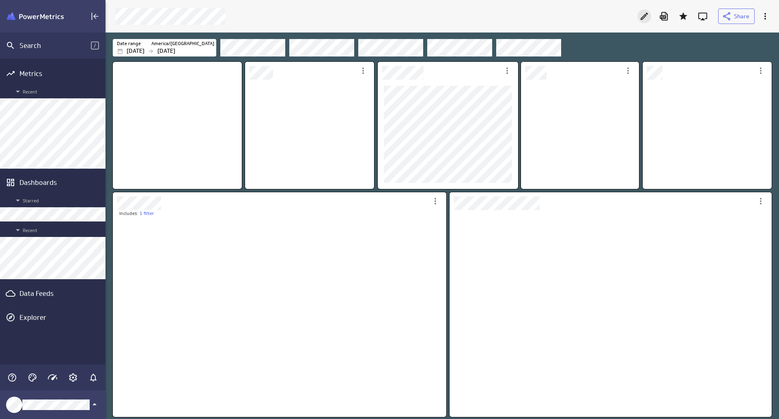
click at [639, 19] on div "Edit" at bounding box center [645, 16] width 14 height 14
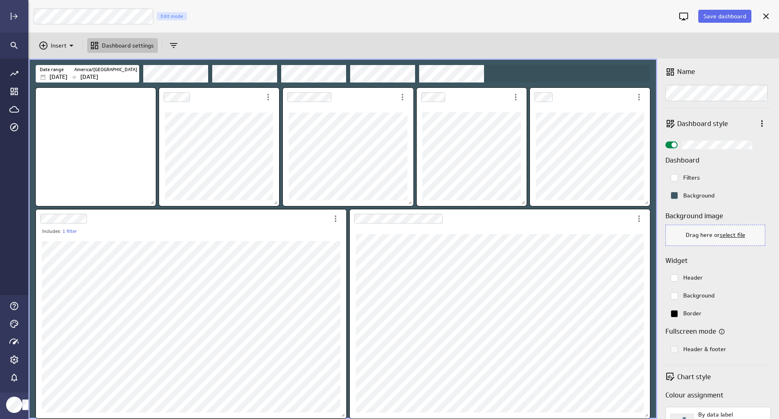
click at [274, 220] on div "Dashboard Widget" at bounding box center [182, 218] width 293 height 19
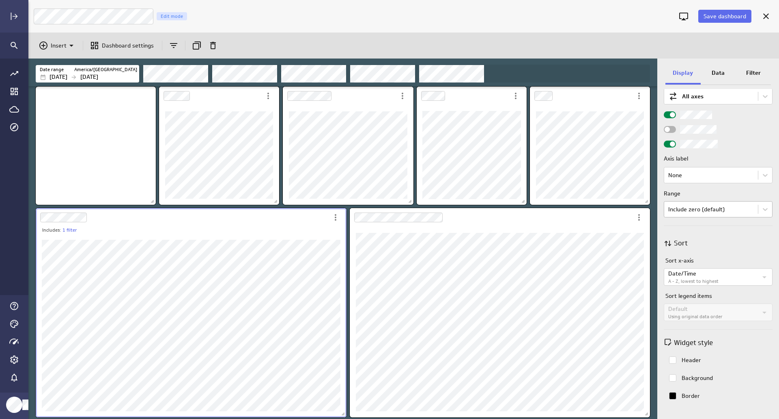
click at [724, 212] on body "Save dashboard Meta Ad Performance Edit mode Insert Dashboard settings Date ran…" at bounding box center [389, 209] width 779 height 419
click at [715, 243] on div "Adaptive" at bounding box center [717, 242] width 93 height 7
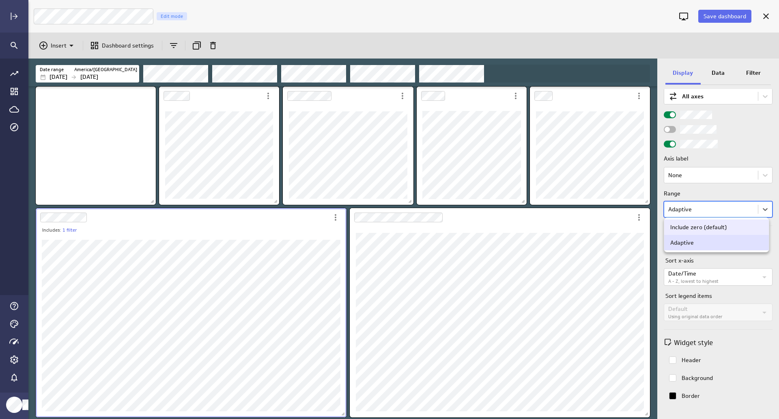
click at [718, 205] on body "Save dashboard Meta Ad Performance Edit mode Insert Dashboard settings Date ran…" at bounding box center [389, 209] width 779 height 419
click at [709, 224] on div "Include zero (default)" at bounding box center [699, 226] width 56 height 7
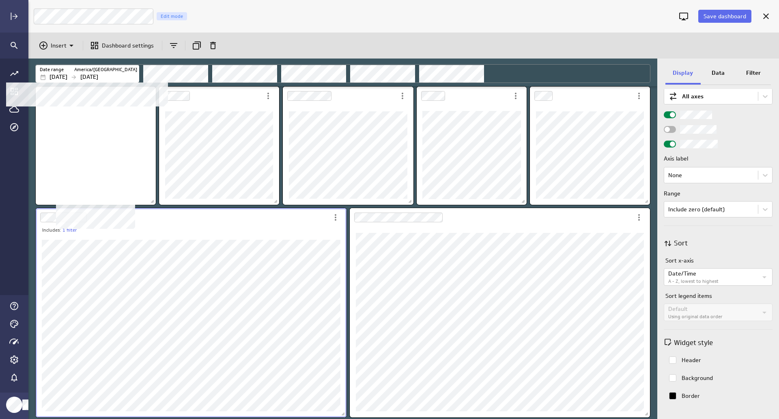
click at [97, 76] on p "[DATE]" at bounding box center [89, 77] width 18 height 9
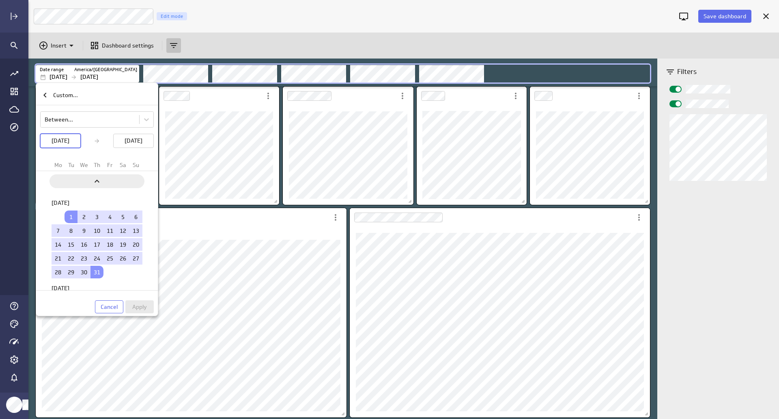
click at [97, 179] on icon "Previous" at bounding box center [97, 181] width 10 height 10
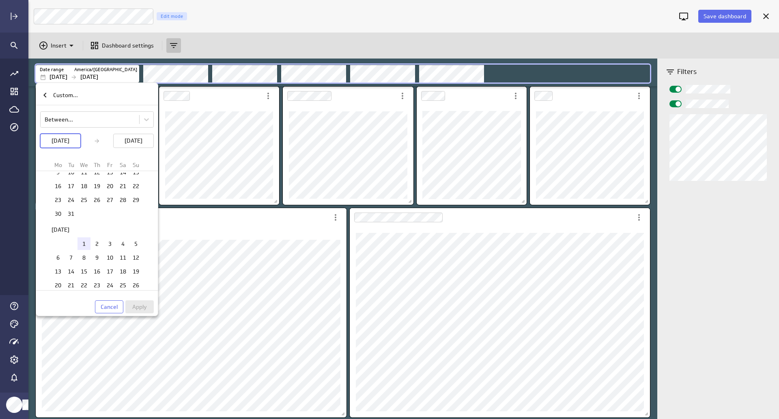
click at [85, 240] on td "1" at bounding box center [84, 243] width 13 height 13
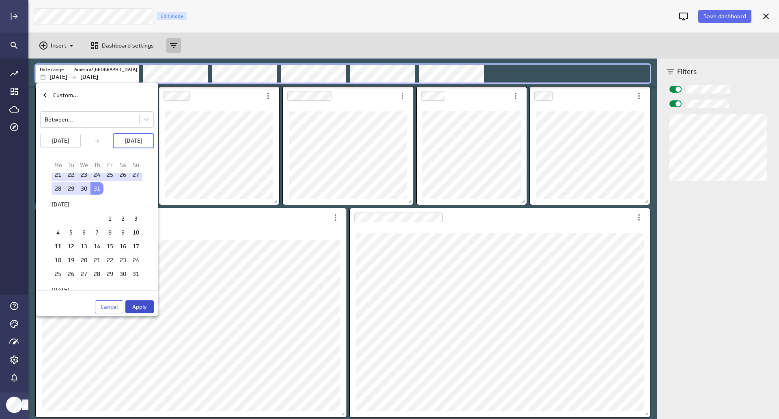
click at [138, 306] on span "Apply" at bounding box center [139, 306] width 15 height 7
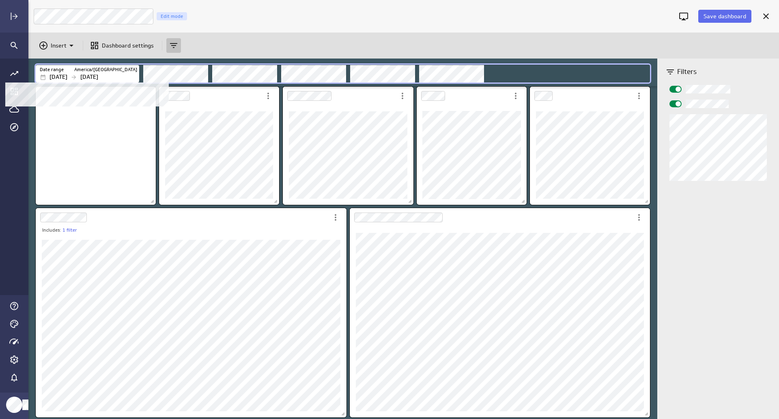
click at [98, 73] on p "[DATE]" at bounding box center [89, 77] width 18 height 9
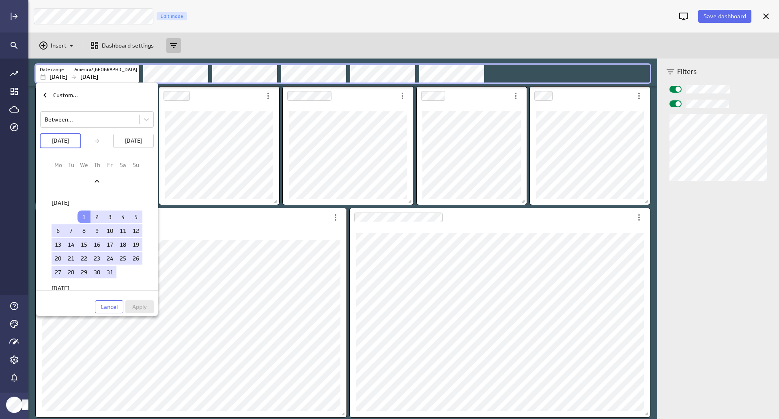
click at [84, 218] on td "1" at bounding box center [84, 216] width 13 height 13
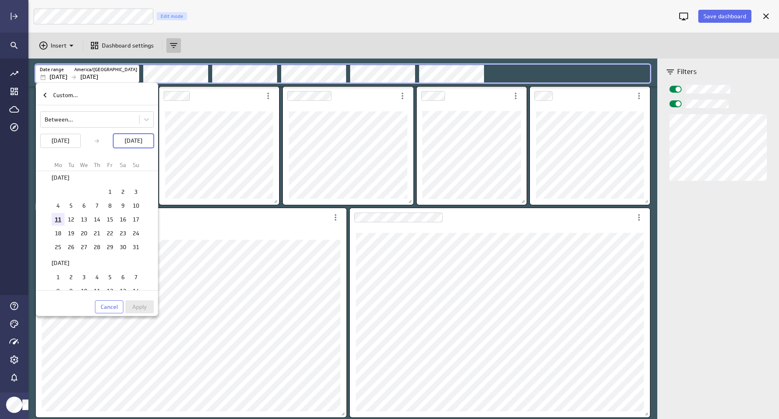
click at [57, 223] on td "11" at bounding box center [58, 219] width 13 height 13
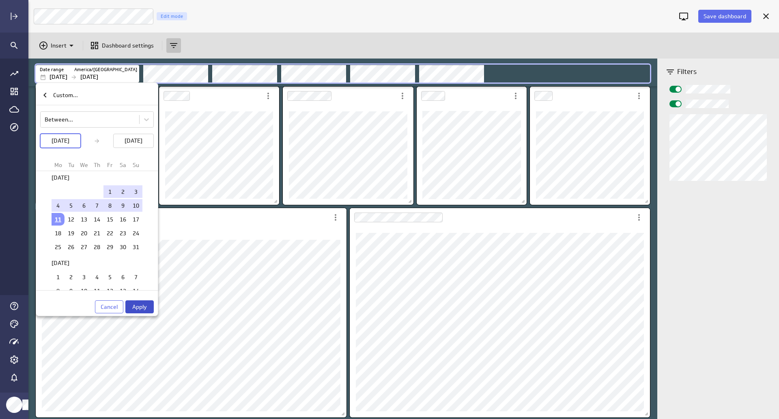
click at [142, 301] on button "Apply" at bounding box center [139, 306] width 28 height 13
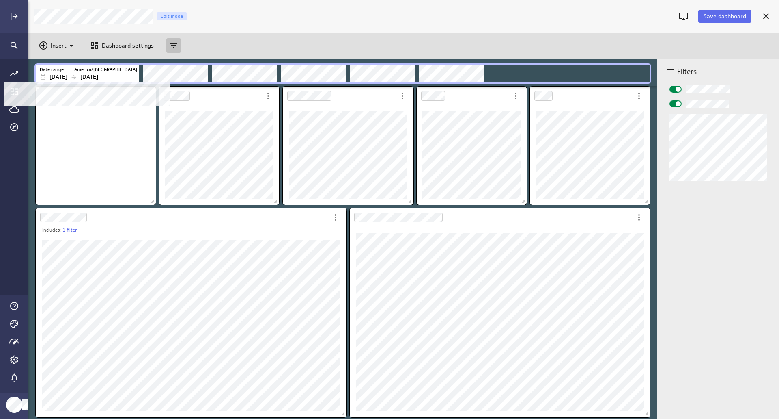
click at [77, 76] on icon "Filters" at bounding box center [74, 77] width 6 height 6
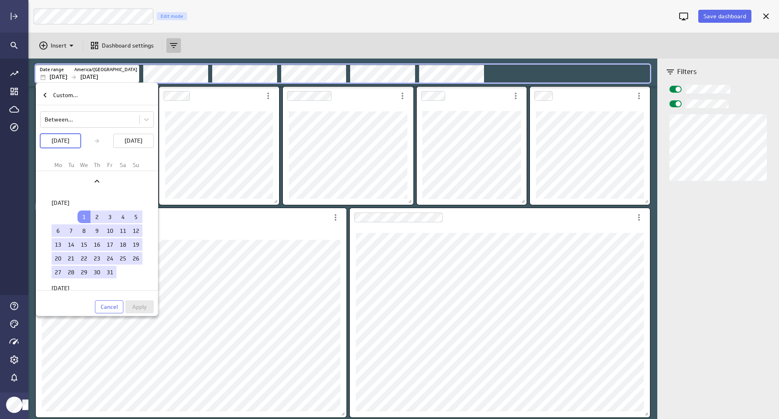
click at [80, 217] on td "1" at bounding box center [84, 216] width 13 height 13
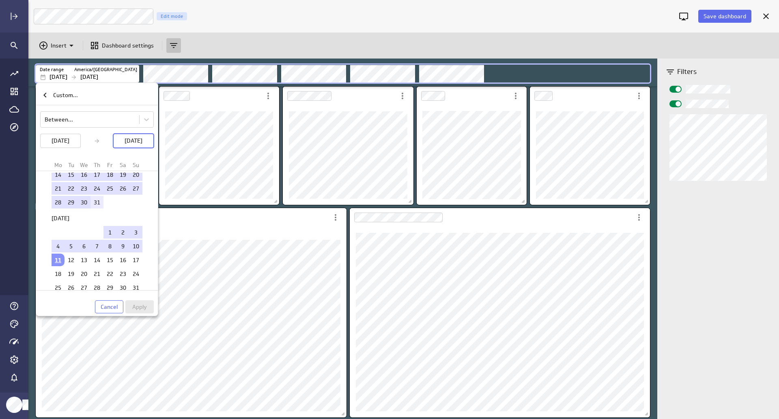
click at [93, 203] on td "31" at bounding box center [97, 202] width 13 height 13
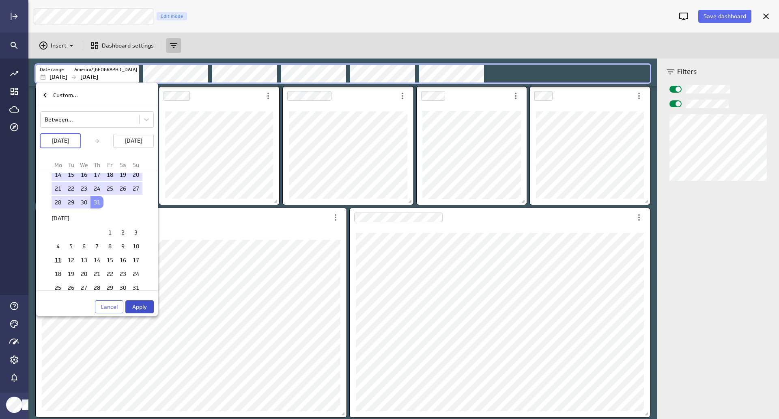
click at [140, 307] on span "Apply" at bounding box center [139, 306] width 15 height 7
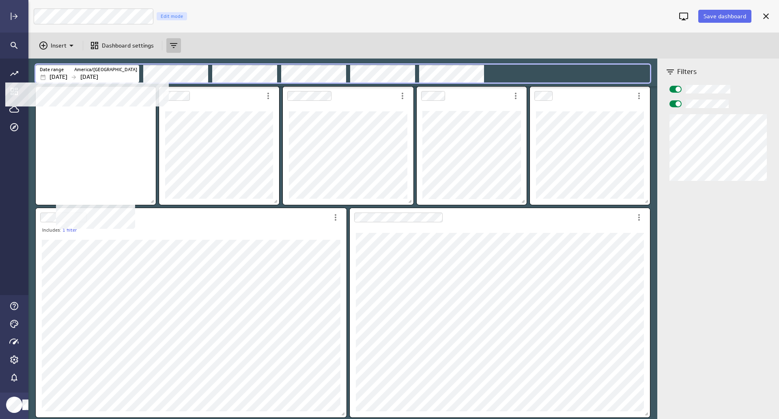
click at [98, 75] on p "[DATE]" at bounding box center [89, 77] width 18 height 9
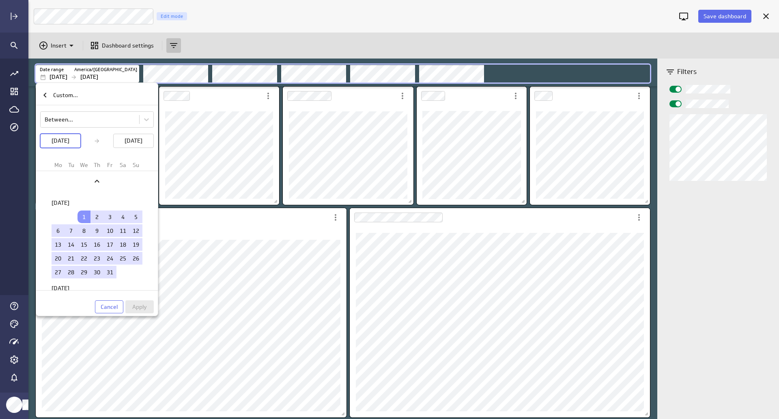
click at [79, 213] on td "1" at bounding box center [84, 216] width 13 height 13
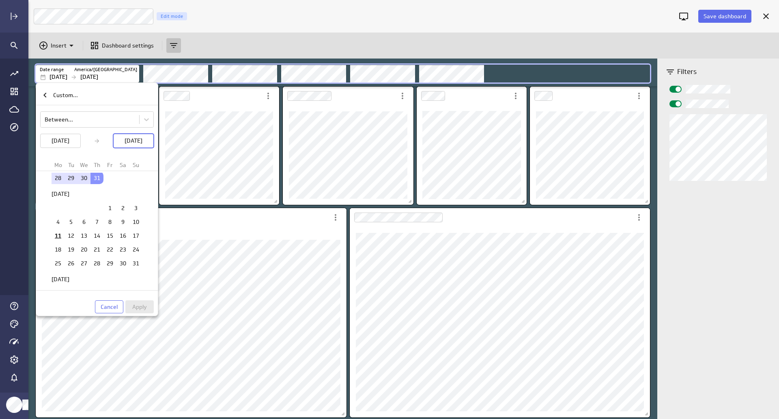
scroll to position [609, 0]
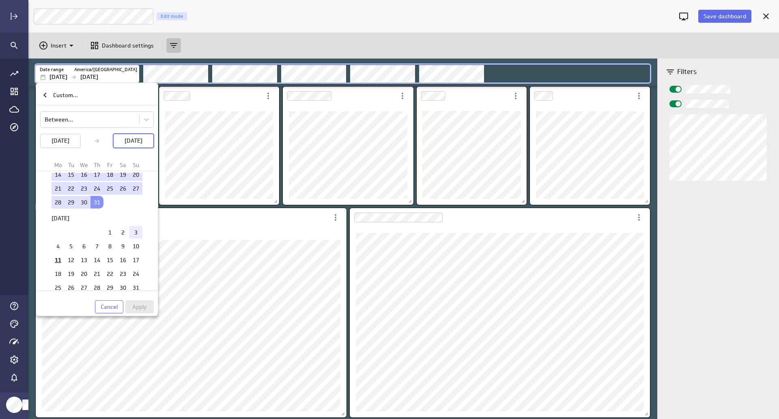
click at [130, 233] on td "3" at bounding box center [136, 232] width 13 height 13
click at [142, 308] on span "Apply" at bounding box center [139, 306] width 15 height 7
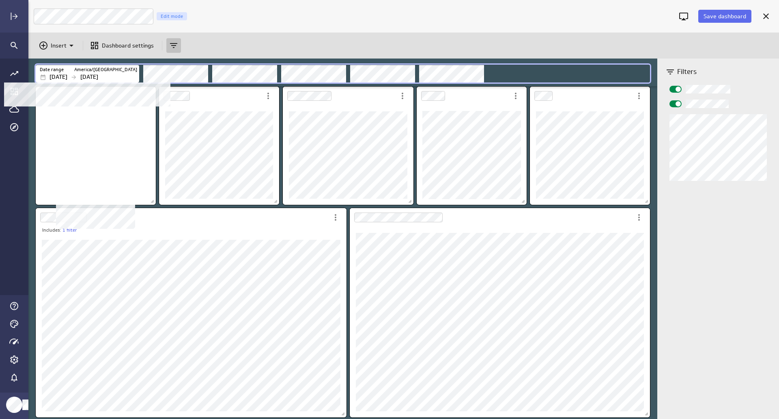
click at [98, 78] on p "Aug 03 2025" at bounding box center [89, 77] width 18 height 9
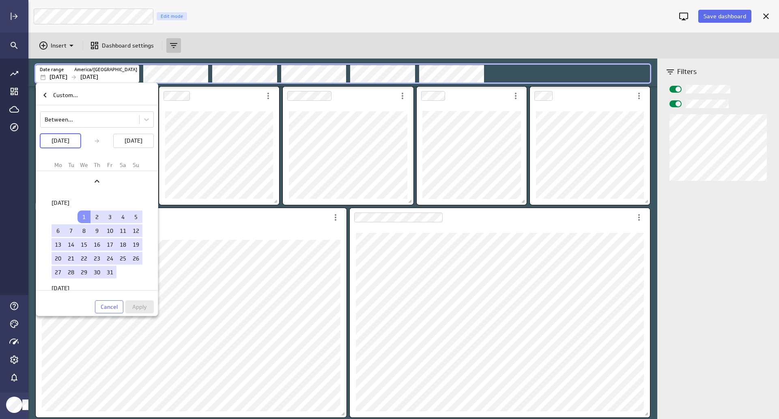
click at [81, 218] on td "1" at bounding box center [84, 216] width 13 height 13
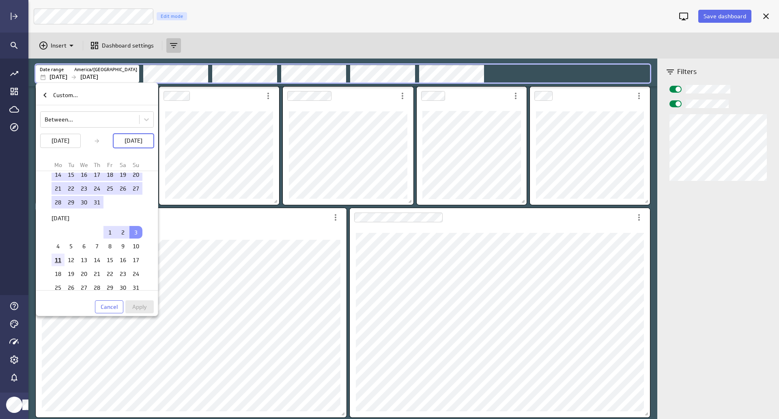
click at [56, 259] on td "11" at bounding box center [58, 259] width 13 height 13
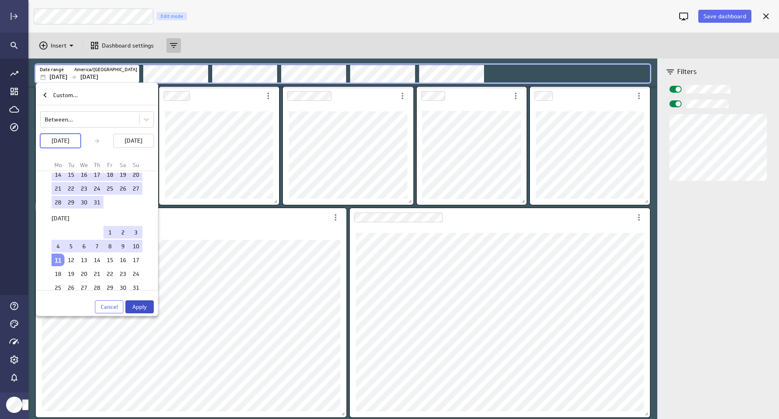
click at [136, 307] on span "Apply" at bounding box center [139, 306] width 15 height 7
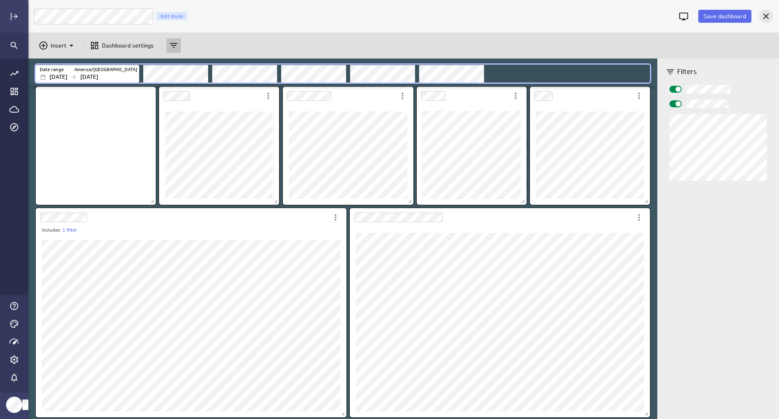
click at [764, 17] on icon "Cancel" at bounding box center [767, 16] width 10 height 10
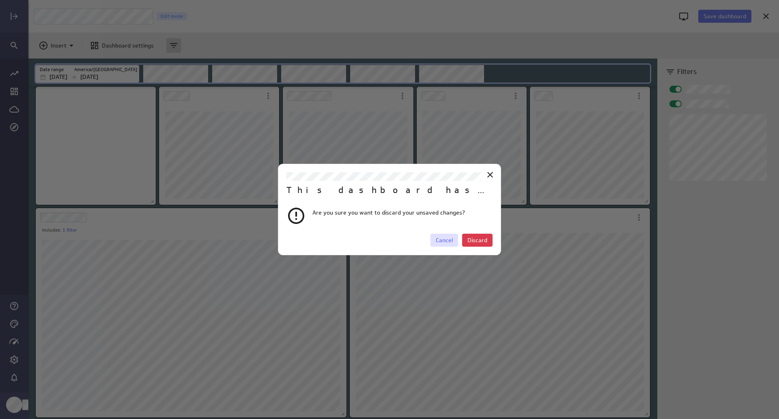
click at [443, 240] on span "Cancel" at bounding box center [444, 239] width 17 height 7
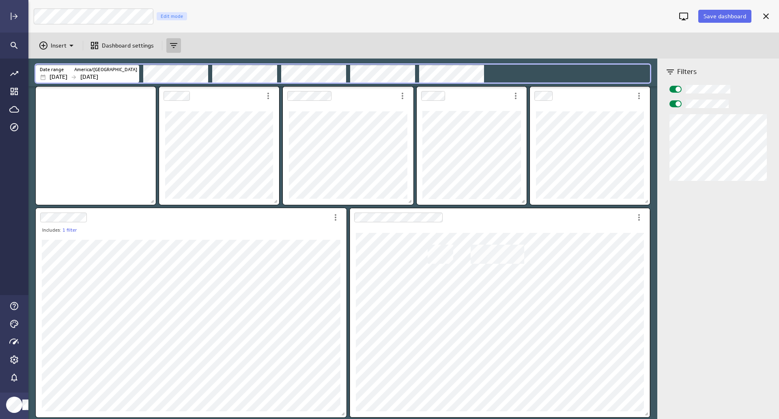
click at [614, 227] on div "Dashboard Widget" at bounding box center [500, 322] width 300 height 190
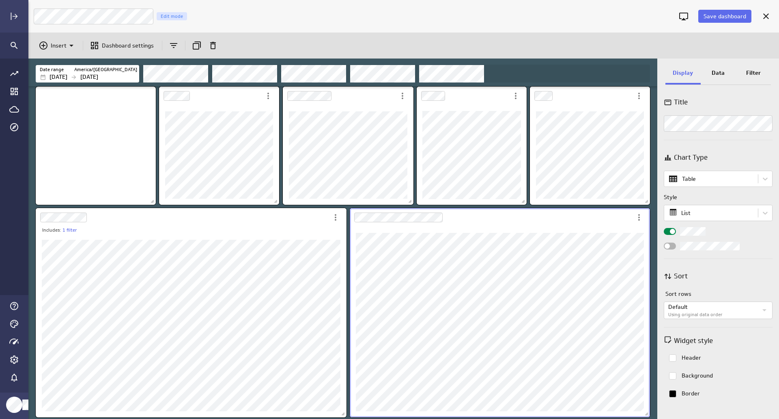
click at [604, 223] on div "Dashboard Widget" at bounding box center [491, 217] width 283 height 19
click at [716, 70] on p "Data" at bounding box center [718, 73] width 13 height 9
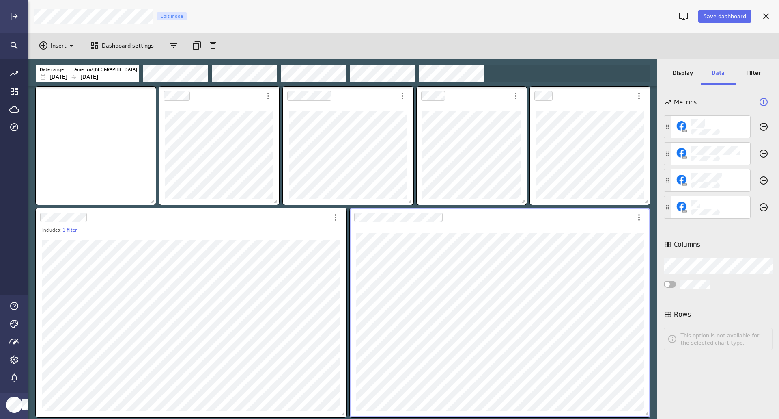
click at [747, 72] on p "Filter" at bounding box center [754, 73] width 15 height 9
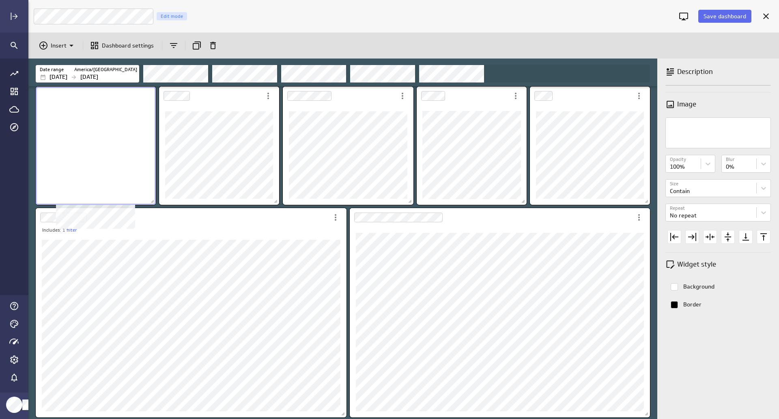
click at [130, 142] on div "No description available" at bounding box center [96, 145] width 120 height 118
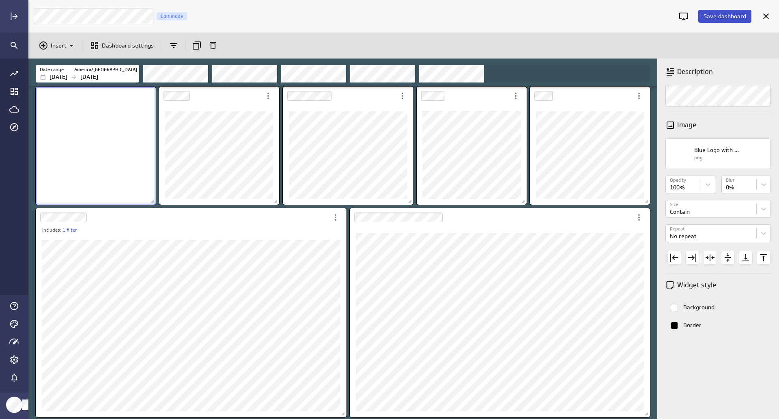
click at [732, 17] on span "Save dashboard" at bounding box center [725, 16] width 43 height 7
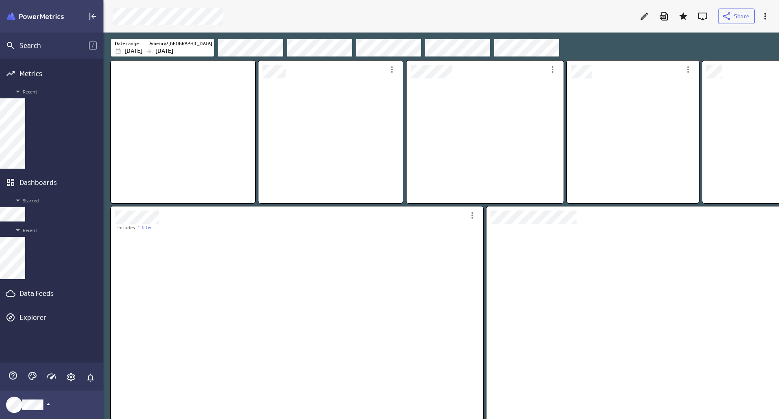
scroll to position [4, 4]
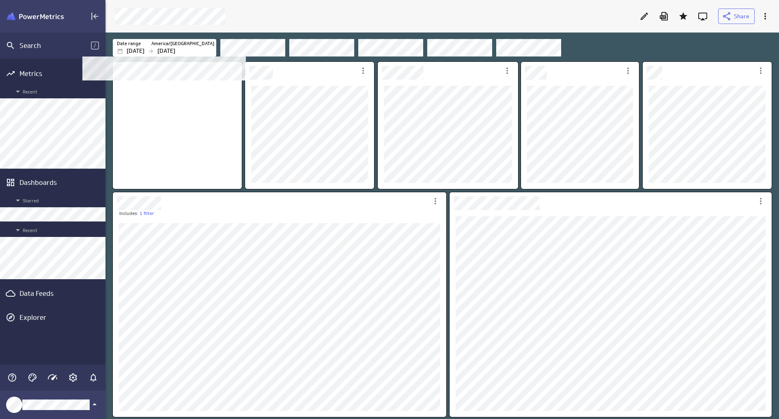
click at [143, 52] on p "[DATE]" at bounding box center [136, 51] width 18 height 9
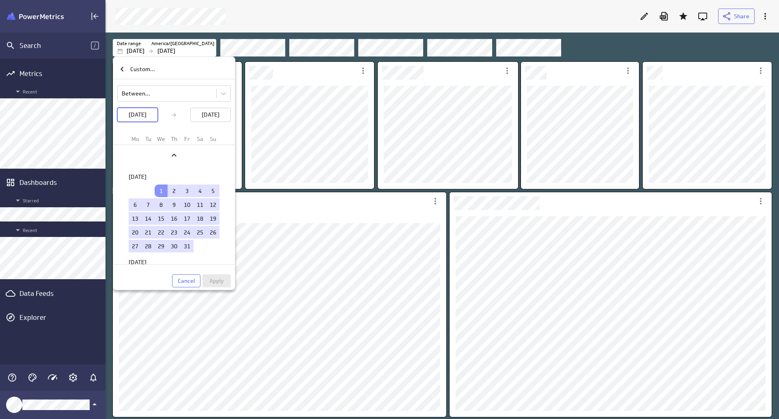
click at [162, 189] on td "1" at bounding box center [161, 190] width 13 height 13
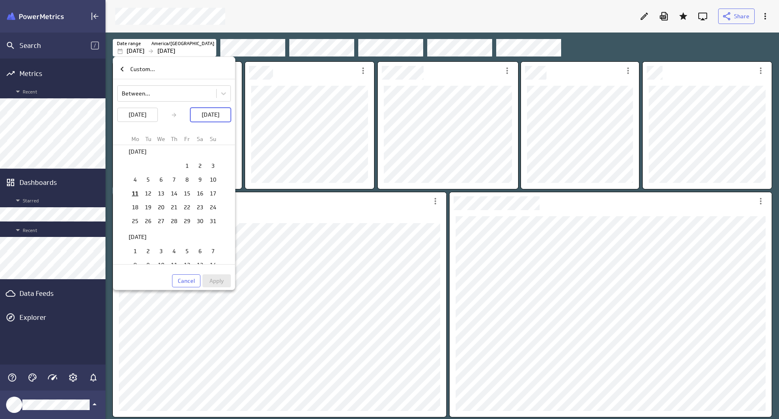
drag, startPoint x: 135, startPoint y: 195, endPoint x: 176, endPoint y: 231, distance: 55.0
click at [134, 195] on td "11" at bounding box center [135, 193] width 13 height 13
click at [213, 278] on span "Apply" at bounding box center [216, 280] width 15 height 7
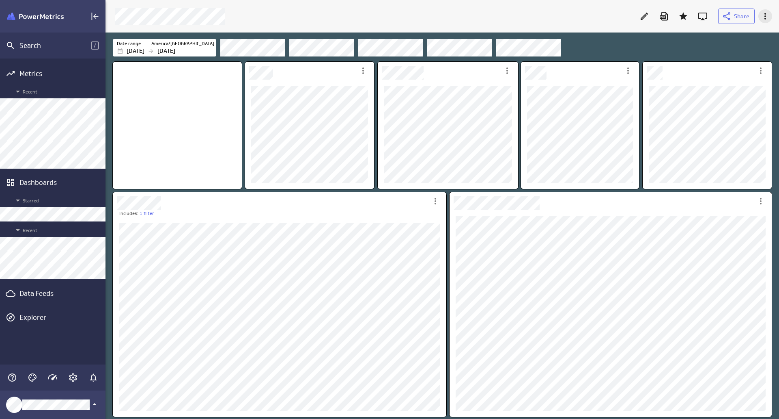
click at [760, 17] on div "More actions" at bounding box center [766, 16] width 14 height 14
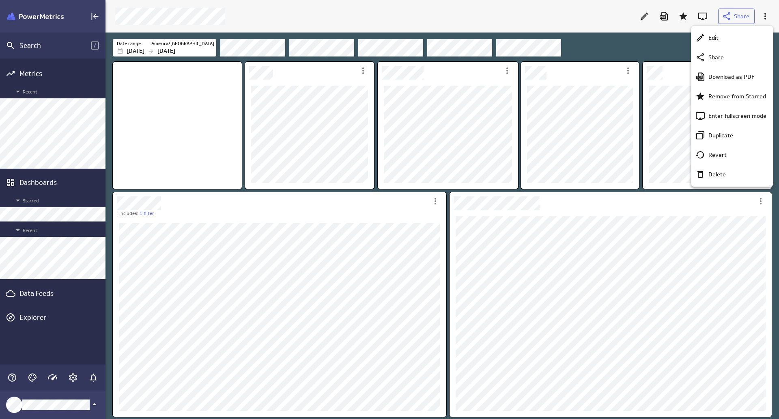
click at [633, 41] on div at bounding box center [389, 209] width 779 height 419
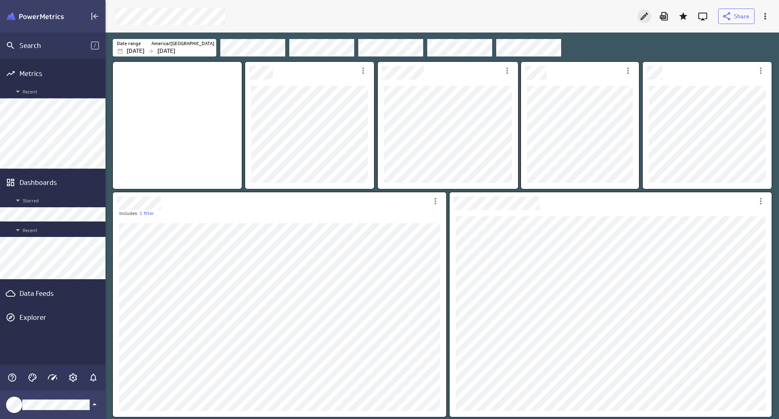
click at [641, 18] on icon "Edit" at bounding box center [645, 16] width 10 height 10
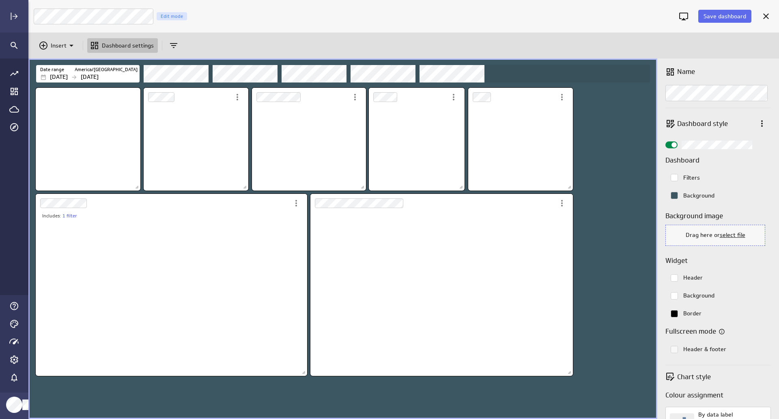
scroll to position [4, 4]
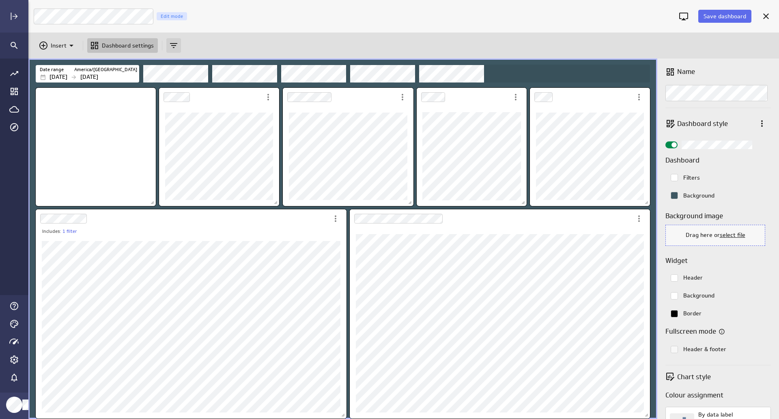
click at [179, 43] on div "Add and remove filters" at bounding box center [173, 45] width 15 height 15
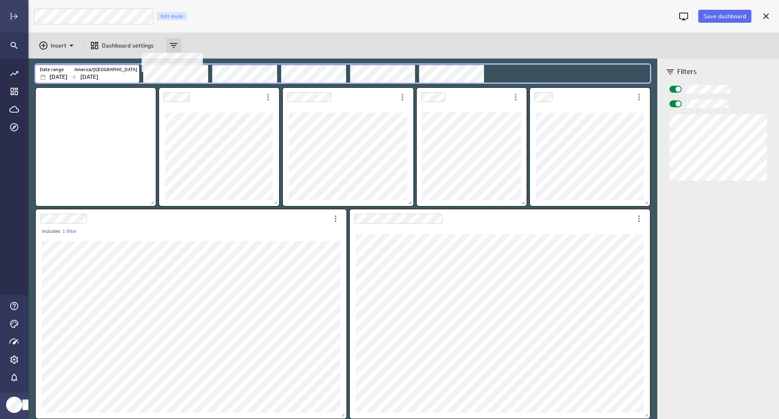
click at [175, 45] on icon at bounding box center [173, 45] width 7 height 5
click at [767, 21] on div "Cancel" at bounding box center [767, 16] width 14 height 14
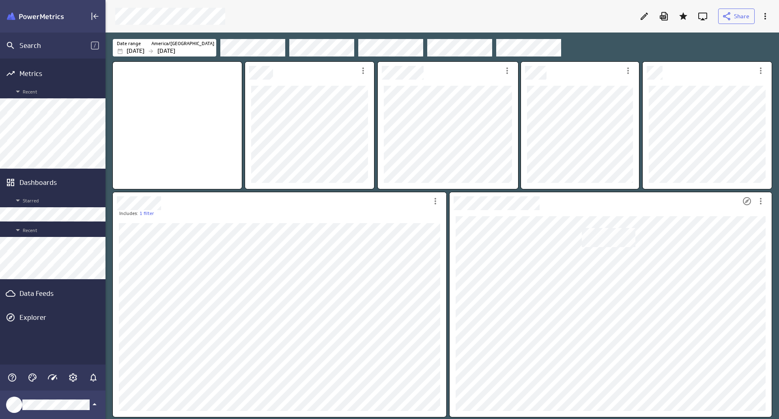
click at [616, 203] on div "Dashboard Widget" at bounding box center [595, 201] width 291 height 18
click at [762, 14] on icon "More actions" at bounding box center [766, 16] width 10 height 10
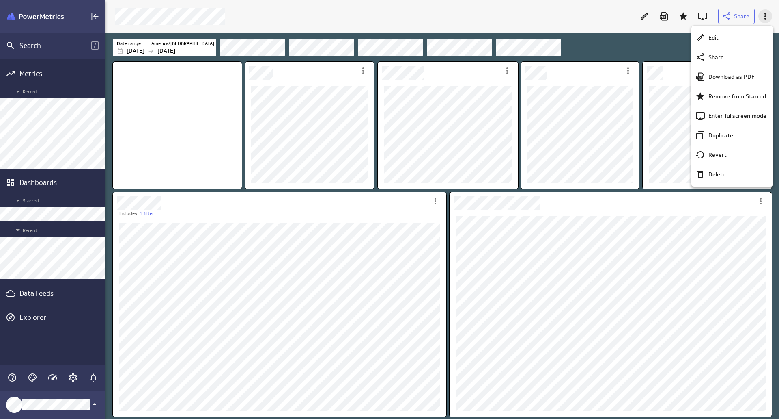
click at [762, 14] on div at bounding box center [389, 209] width 779 height 419
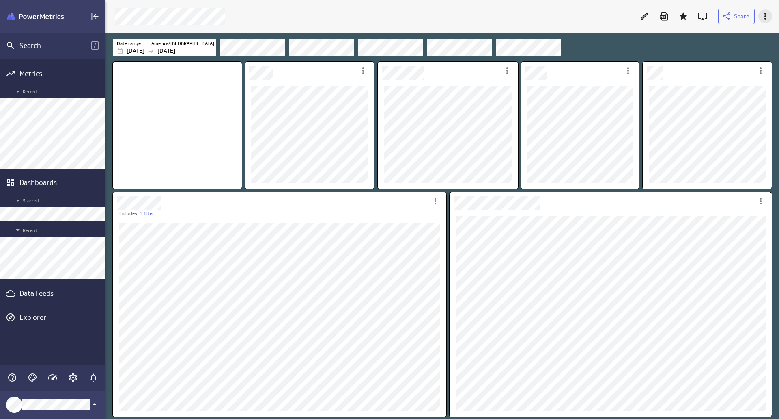
click at [762, 14] on icon "More actions" at bounding box center [766, 16] width 10 height 10
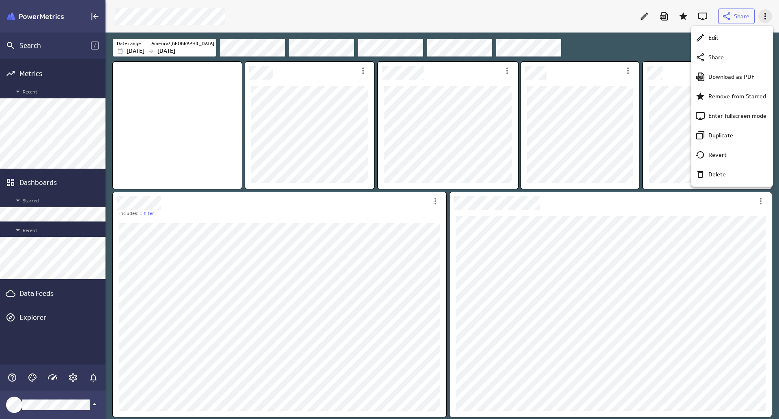
click at [762, 14] on div at bounding box center [389, 209] width 779 height 419
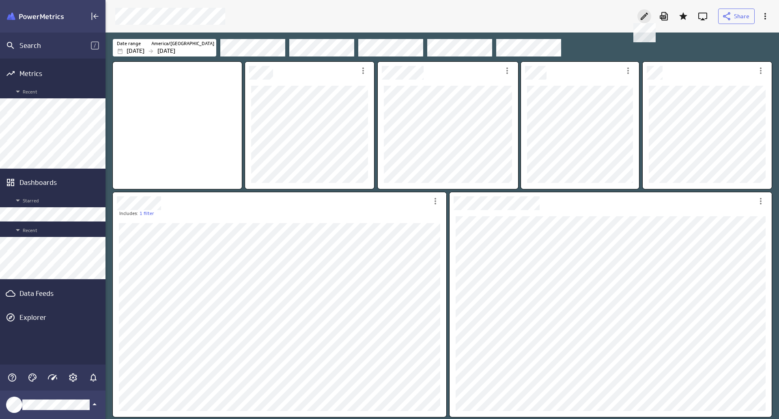
click at [648, 19] on icon at bounding box center [645, 16] width 10 height 10
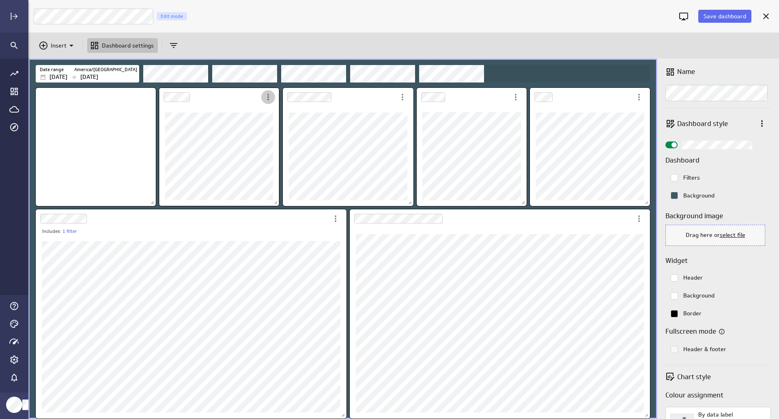
click at [264, 100] on icon "More actions" at bounding box center [268, 97] width 10 height 10
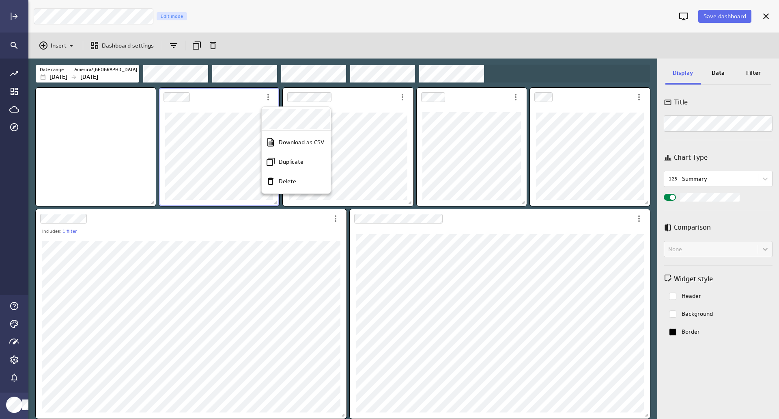
click at [716, 72] on div at bounding box center [389, 209] width 779 height 419
click at [720, 72] on p "Data" at bounding box center [718, 73] width 13 height 9
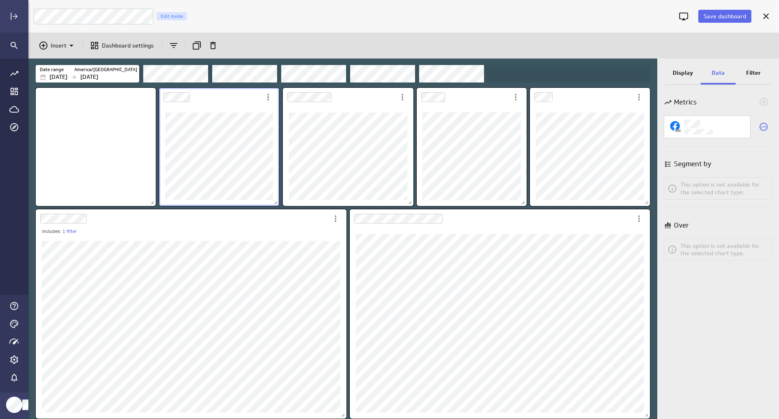
click at [748, 70] on p "Filter" at bounding box center [754, 73] width 15 height 9
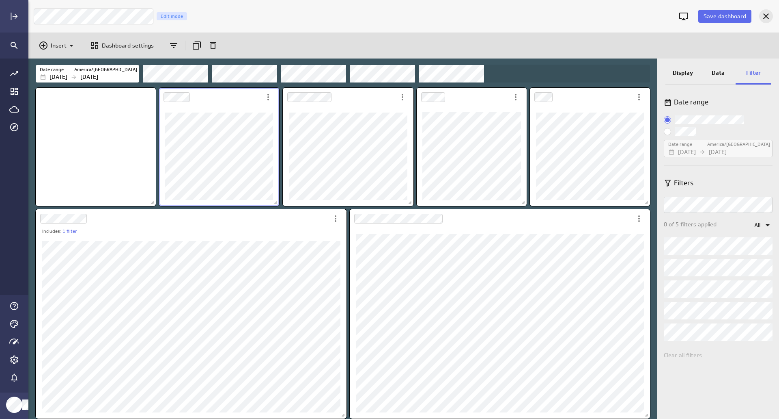
click at [764, 21] on div "Cancel" at bounding box center [767, 16] width 14 height 14
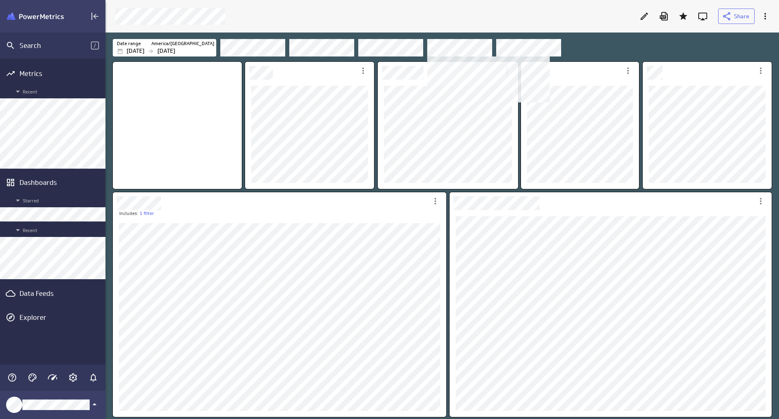
drag, startPoint x: 426, startPoint y: 52, endPoint x: 574, endPoint y: 43, distance: 148.4
click at [600, 41] on div "Filters" at bounding box center [495, 48] width 551 height 18
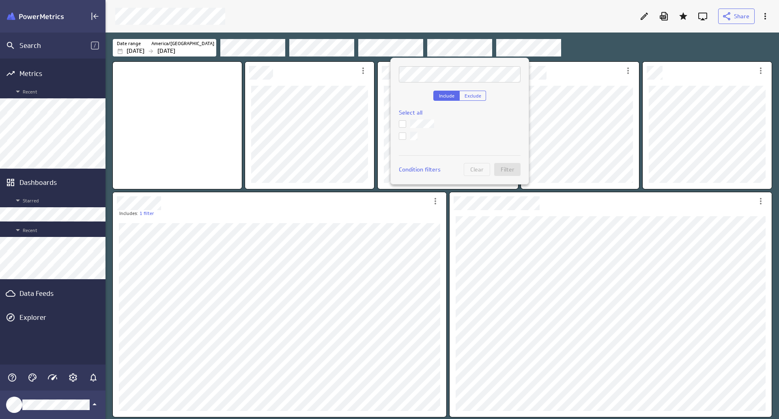
click at [574, 52] on div at bounding box center [389, 209] width 779 height 419
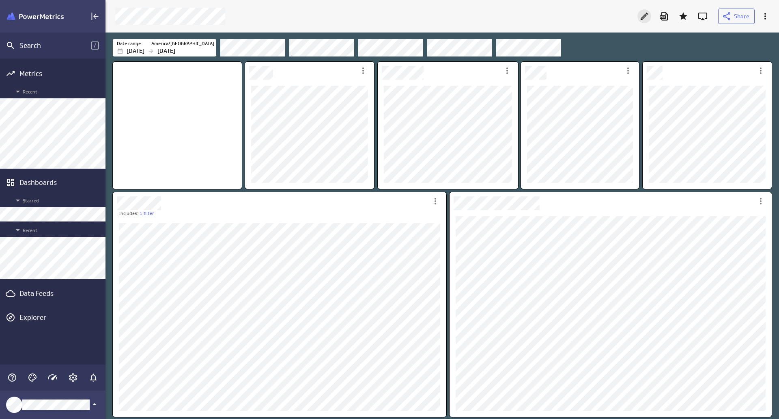
click at [644, 17] on icon "Edit" at bounding box center [645, 16] width 10 height 10
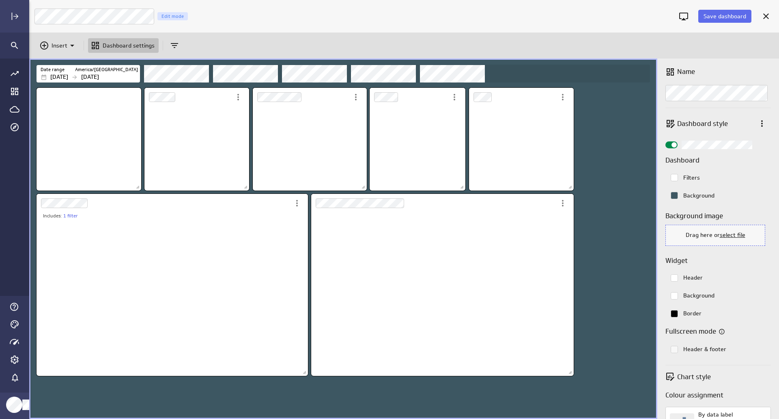
scroll to position [4, 4]
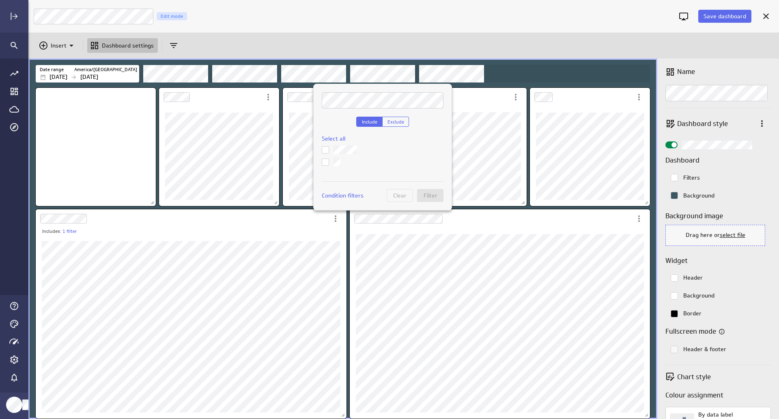
click at [535, 81] on div at bounding box center [389, 209] width 779 height 419
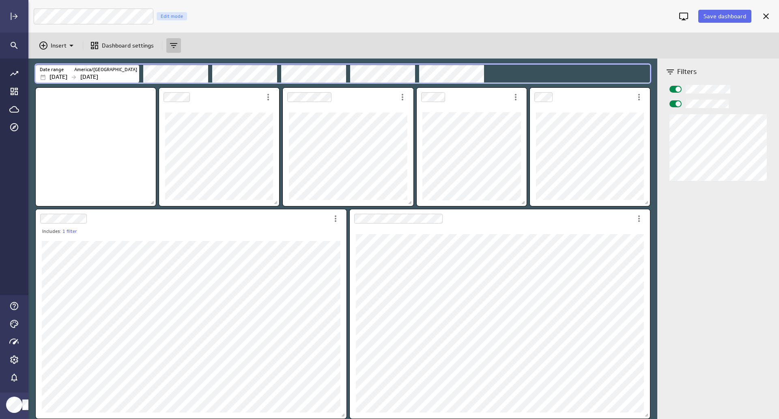
click at [679, 104] on span "Widget Properties" at bounding box center [678, 103] width 5 height 5
click at [0, 0] on input "Widget Properties" at bounding box center [0, 0] width 0 height 0
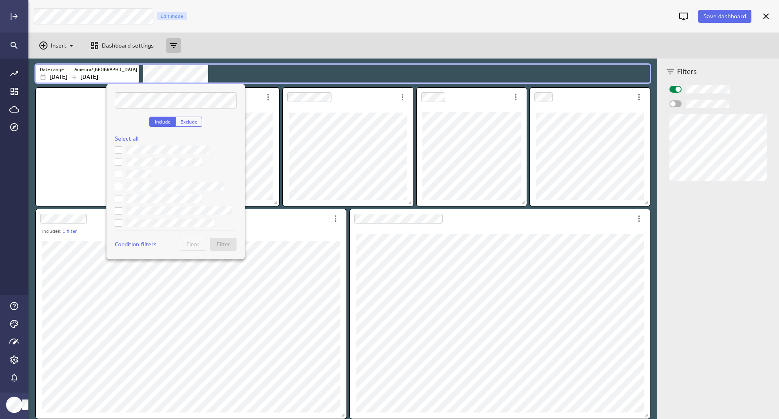
click at [200, 73] on div at bounding box center [389, 209] width 779 height 419
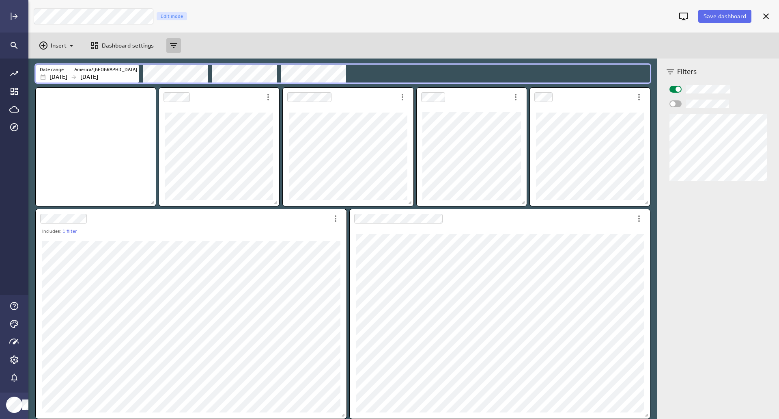
click at [349, 73] on div "Filters" at bounding box center [396, 74] width 507 height 18
click at [459, 78] on div "Filters" at bounding box center [396, 74] width 507 height 18
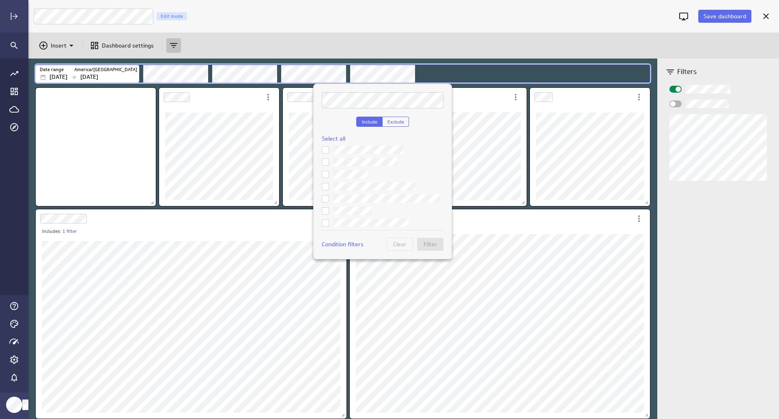
click at [192, 73] on div at bounding box center [389, 209] width 779 height 419
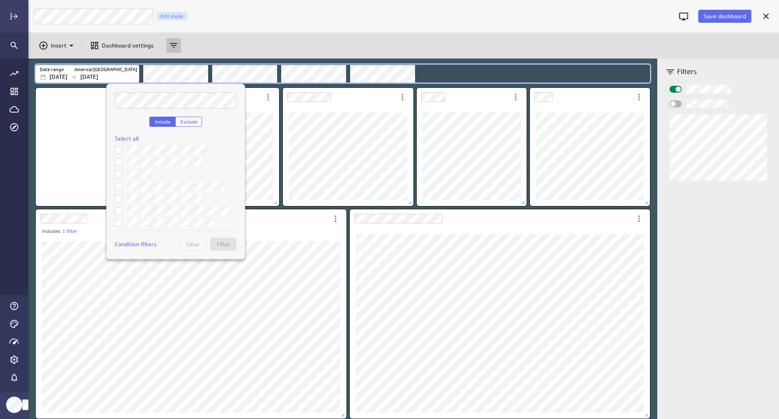
click at [454, 76] on div at bounding box center [389, 209] width 779 height 419
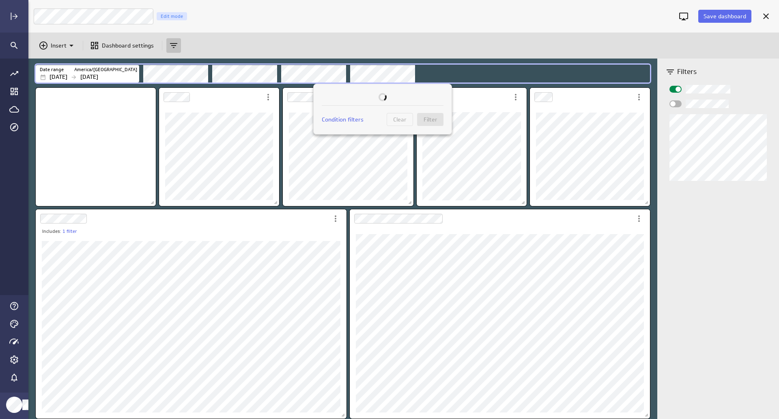
click at [317, 71] on div at bounding box center [389, 209] width 779 height 419
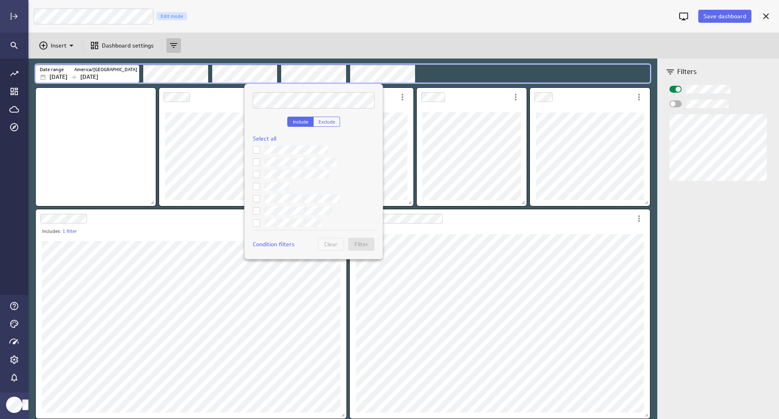
click at [319, 76] on div at bounding box center [389, 209] width 779 height 419
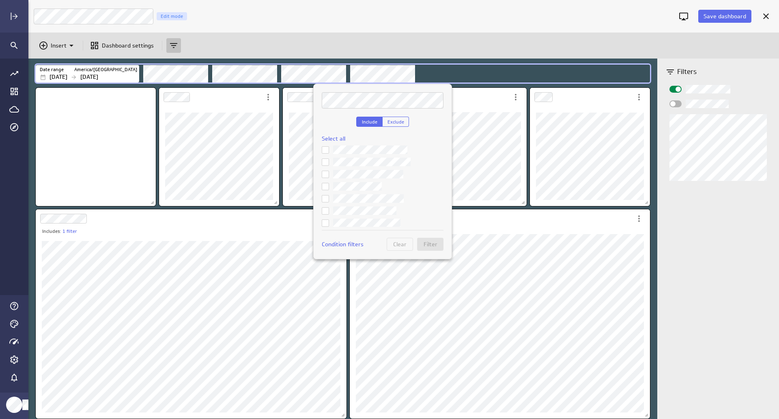
click at [303, 71] on div at bounding box center [389, 209] width 779 height 419
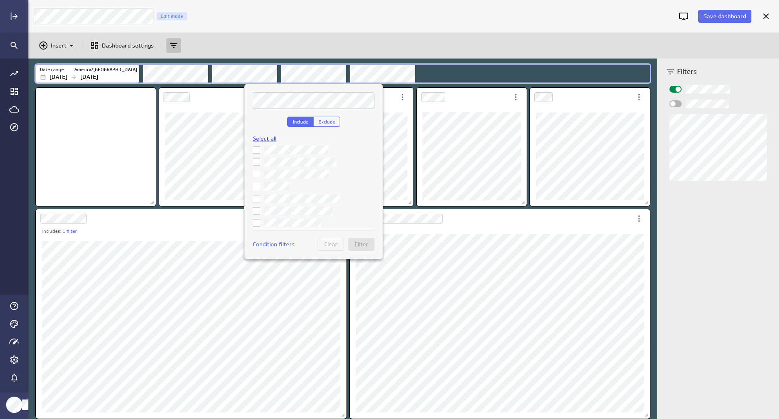
click at [267, 138] on span "Select all" at bounding box center [265, 138] width 24 height 7
click at [267, 138] on span "Deselect all" at bounding box center [268, 138] width 30 height 7
click at [364, 83] on div at bounding box center [389, 209] width 779 height 419
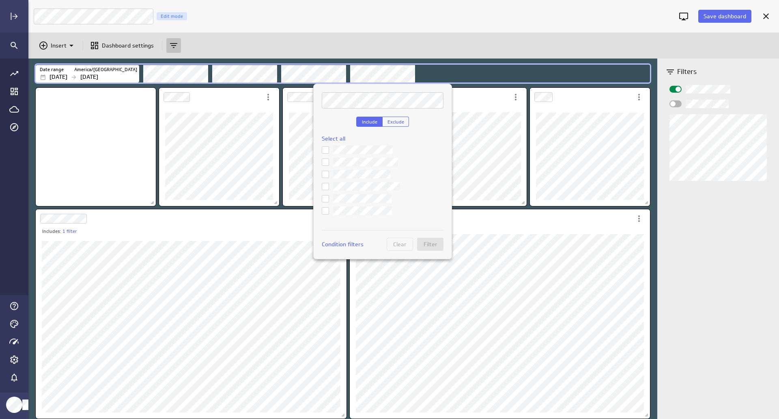
scroll to position [146, 0]
click at [488, 44] on div at bounding box center [389, 209] width 779 height 419
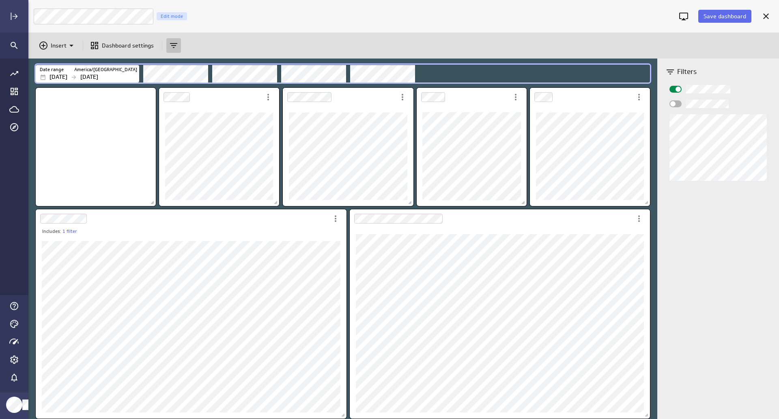
click at [675, 102] on span "Widget Properties" at bounding box center [673, 103] width 5 height 5
click at [0, 0] on input "Widget Properties" at bounding box center [0, 0] width 0 height 0
click at [676, 100] on label "Widget Properties" at bounding box center [718, 103] width 97 height 9
click at [0, 0] on input "Widget Properties" at bounding box center [0, 0] width 0 height 0
click at [724, 15] on span "Save dashboard" at bounding box center [725, 16] width 43 height 7
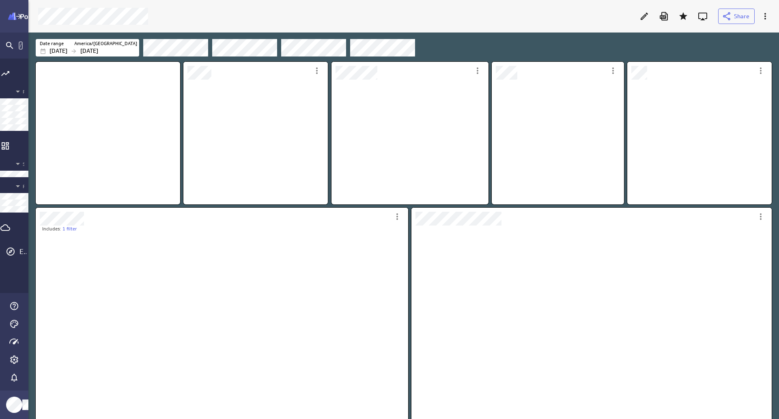
scroll to position [125, 133]
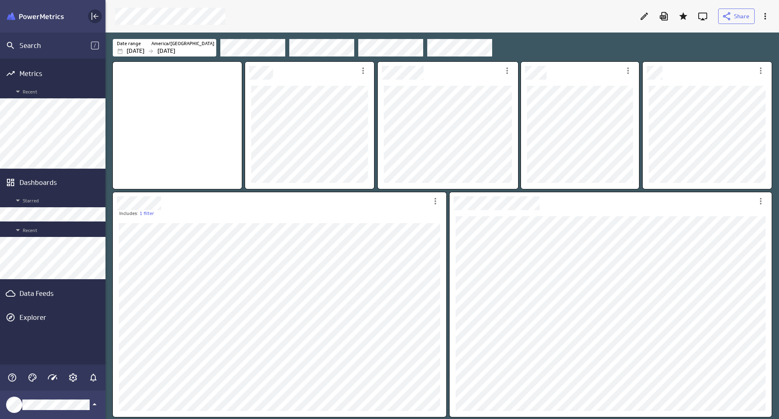
click at [95, 15] on icon "Collapse" at bounding box center [95, 16] width 10 height 10
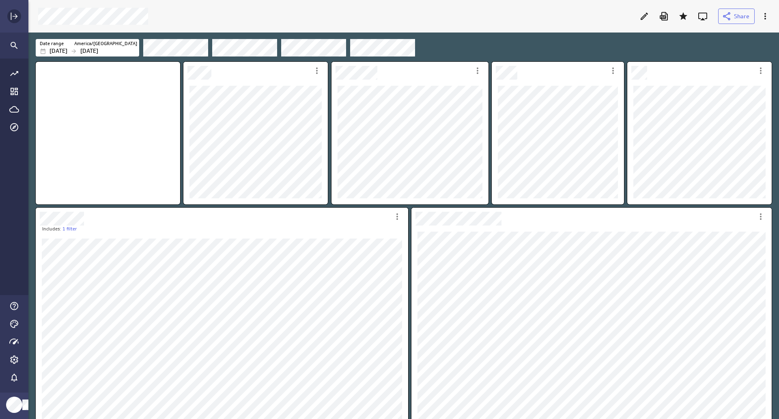
click at [11, 12] on icon "Expand" at bounding box center [14, 16] width 10 height 10
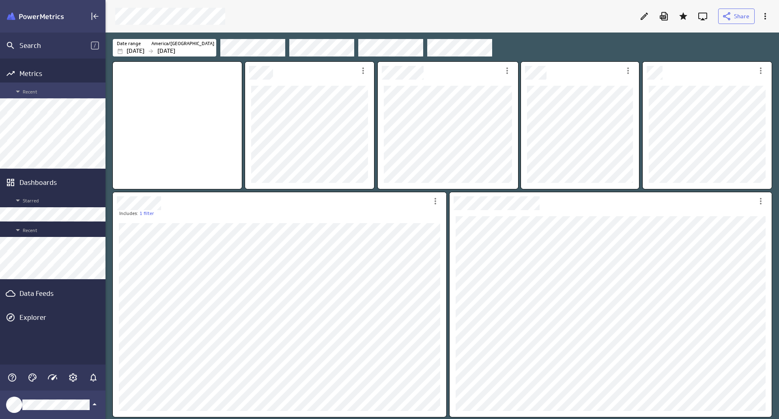
click at [16, 91] on icon "Main Menu" at bounding box center [18, 92] width 4 height 2
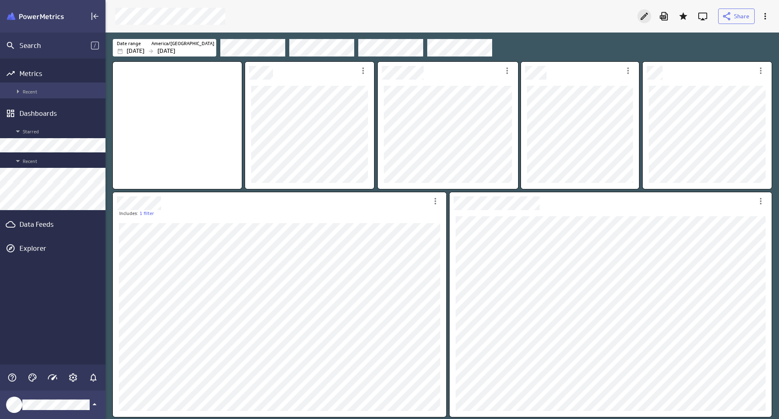
click at [645, 17] on icon "Edit" at bounding box center [644, 16] width 7 height 7
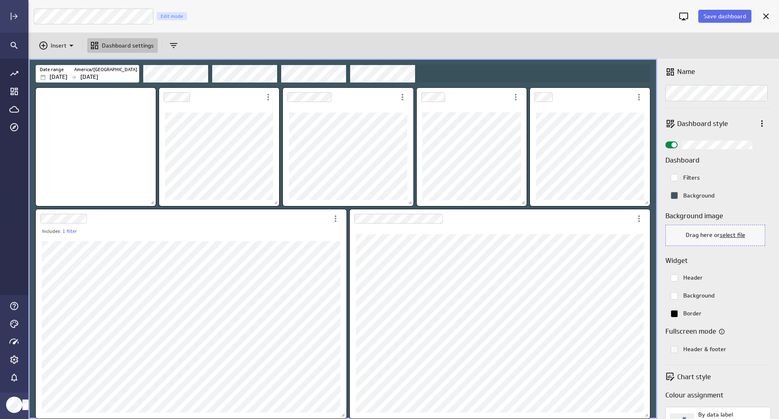
scroll to position [41, 0]
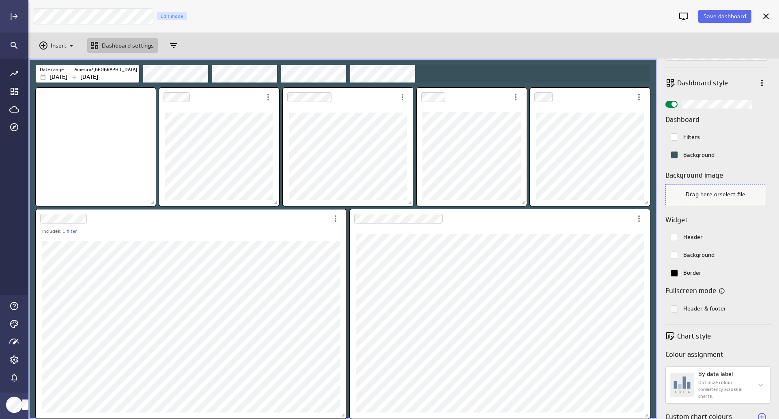
click at [296, 221] on div "Dashboard Widget" at bounding box center [182, 218] width 293 height 19
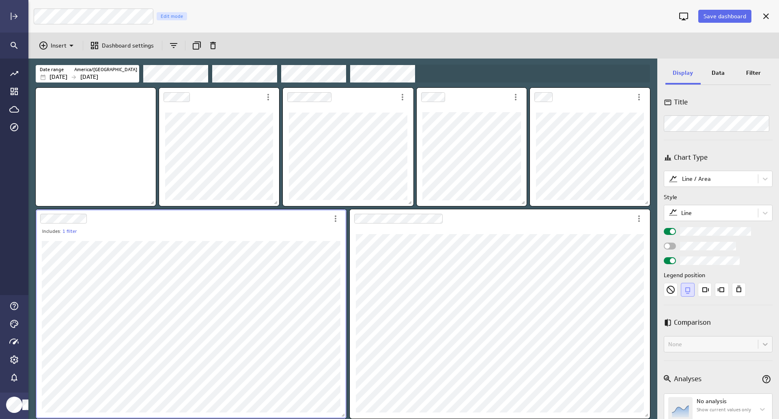
scroll to position [0, 0]
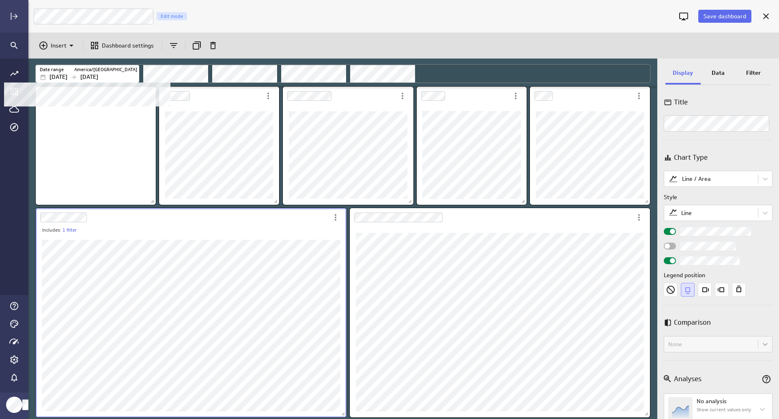
click at [98, 76] on p "[DATE]" at bounding box center [89, 77] width 18 height 9
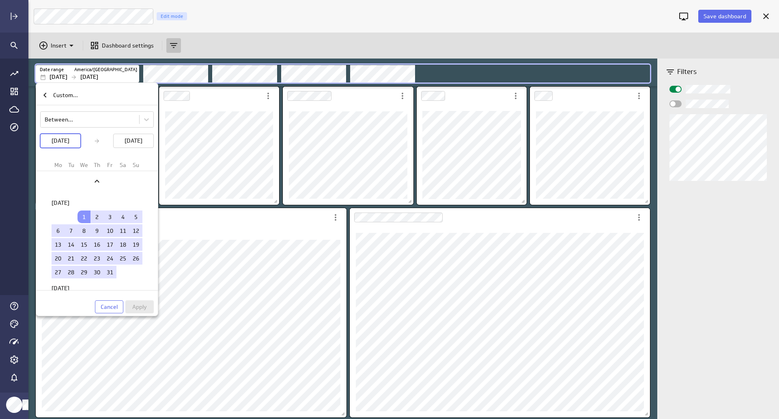
click at [81, 216] on td "1" at bounding box center [84, 216] width 13 height 13
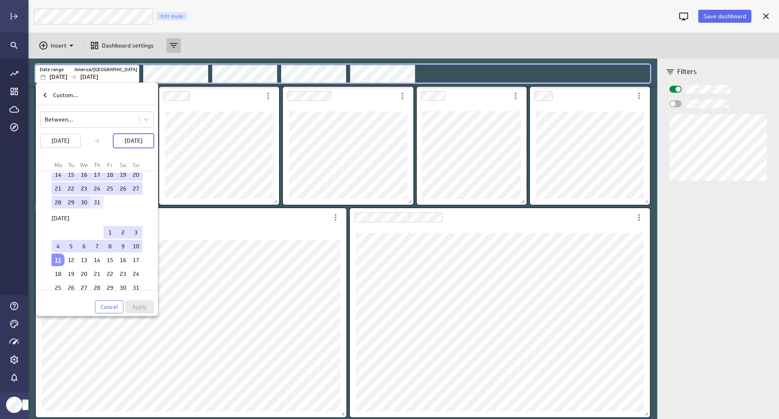
click at [97, 205] on td "31" at bounding box center [97, 202] width 13 height 13
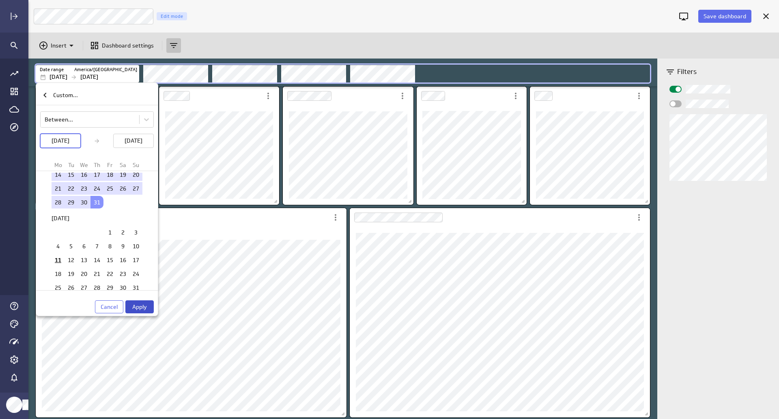
click at [134, 307] on span "Apply" at bounding box center [139, 306] width 15 height 7
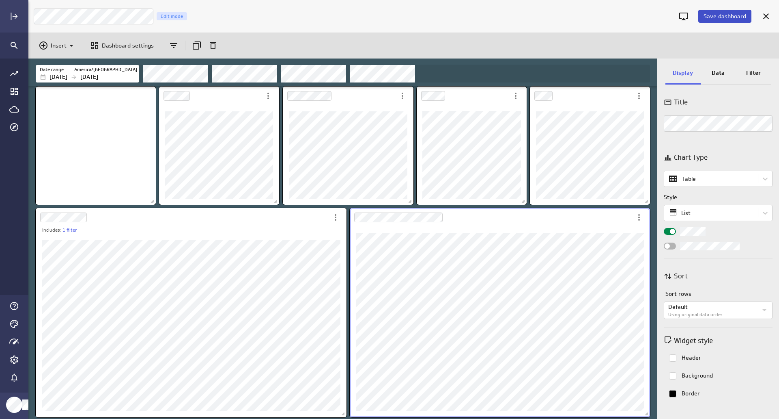
click at [724, 12] on button "Save dashboard" at bounding box center [725, 16] width 53 height 13
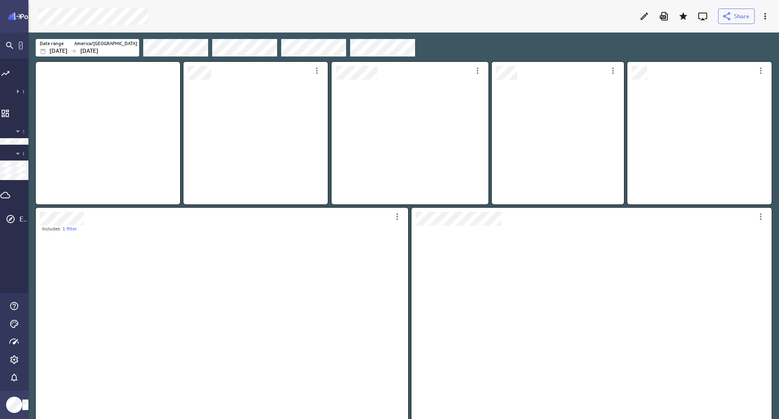
scroll to position [4, 4]
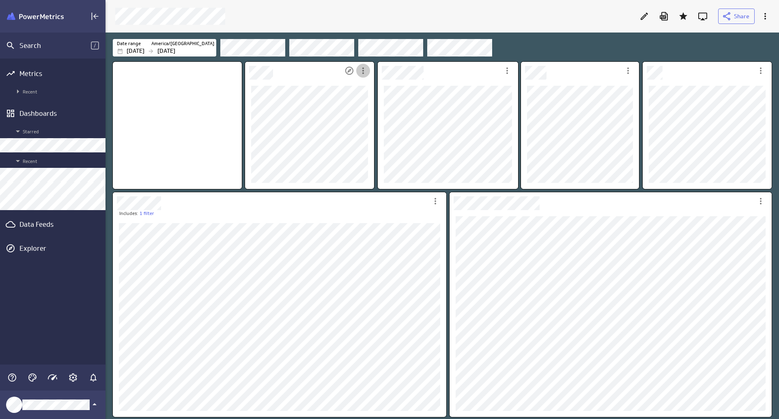
click at [366, 70] on icon "More actions" at bounding box center [363, 71] width 10 height 10
click at [328, 98] on div at bounding box center [389, 209] width 779 height 419
drag, startPoint x: 362, startPoint y: 201, endPoint x: 376, endPoint y: 204, distance: 13.7
click at [362, 201] on div "Dashboard Widget" at bounding box center [264, 201] width 302 height 18
click at [434, 200] on icon "More actions" at bounding box center [436, 201] width 10 height 10
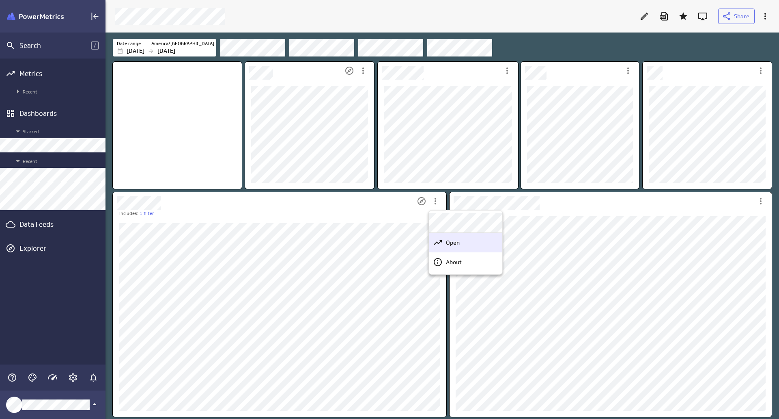
click at [472, 245] on div "Open" at bounding box center [469, 242] width 53 height 9
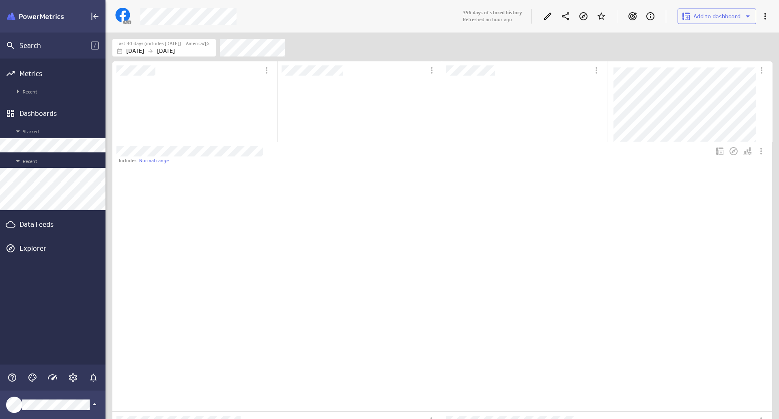
scroll to position [4, 4]
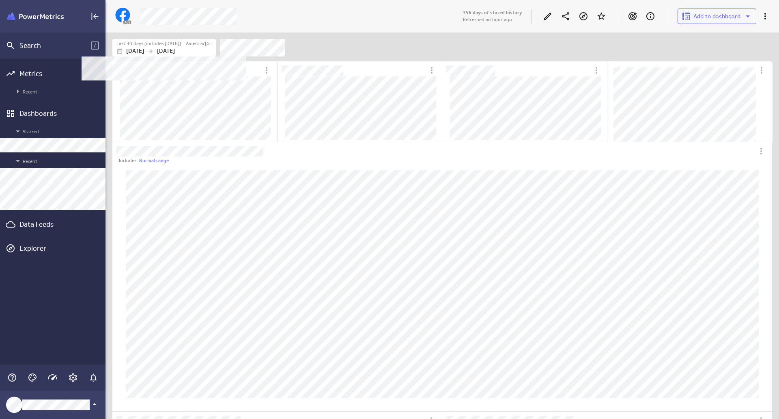
click at [175, 50] on p "[DATE]" at bounding box center [166, 51] width 18 height 9
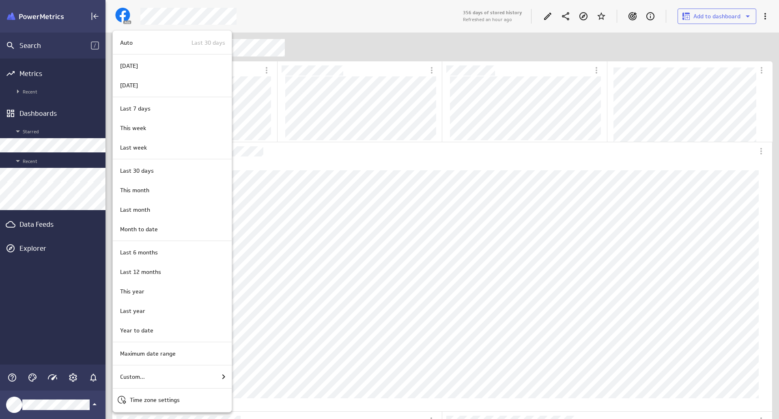
drag, startPoint x: 193, startPoint y: 295, endPoint x: 199, endPoint y: 296, distance: 6.5
click at [199, 296] on div "This year" at bounding box center [172, 290] width 119 height 19
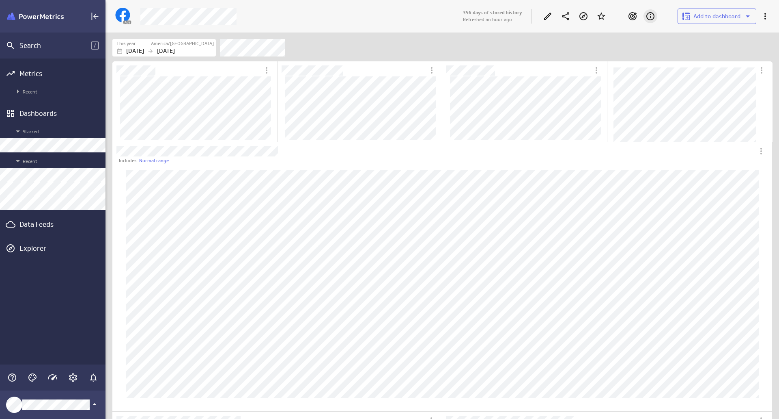
click at [650, 15] on icon "About" at bounding box center [651, 16] width 10 height 10
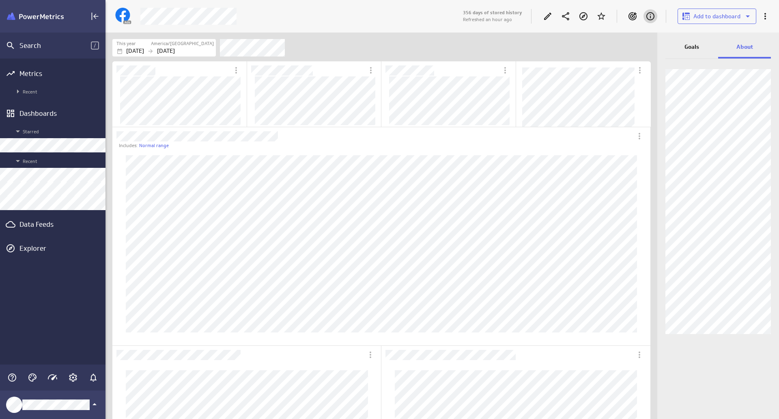
click at [696, 50] on p "Goals" at bounding box center [692, 47] width 15 height 9
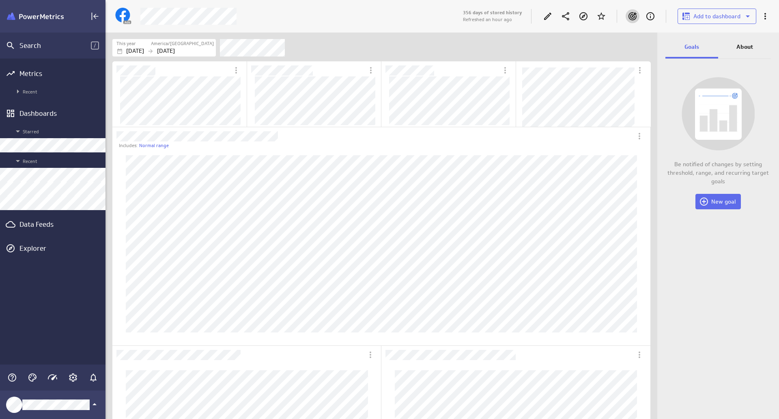
click at [738, 48] on p "About" at bounding box center [745, 47] width 17 height 9
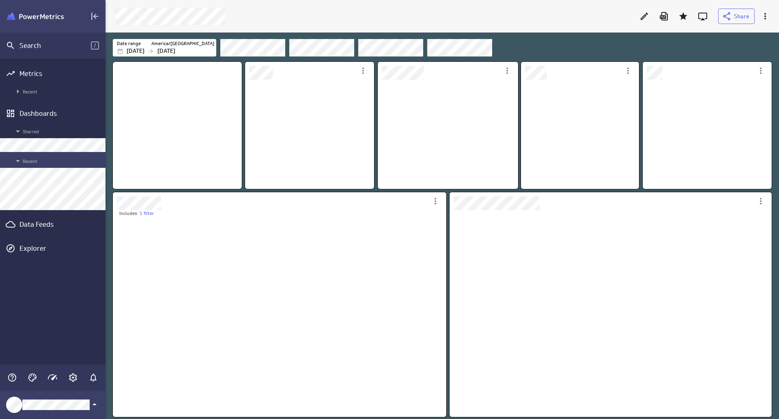
scroll to position [4, 4]
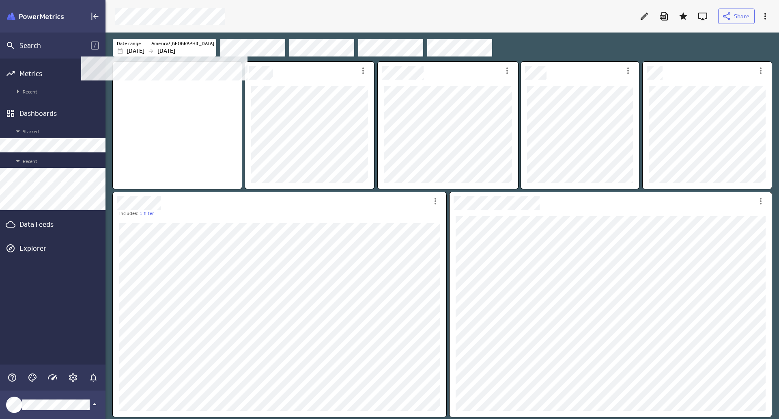
click at [175, 49] on p "[DATE]" at bounding box center [167, 51] width 18 height 9
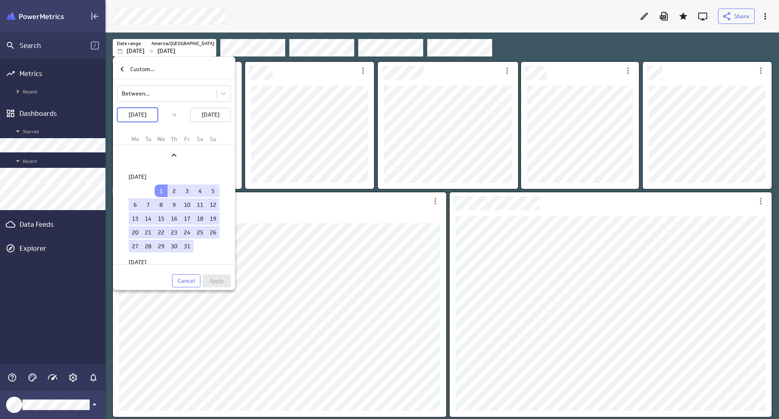
click at [151, 187] on table "1 2 3 4 5 6 7 8 9 10 11 12 13 14 15 16 17 18 19 20 21 22 23 24 25 26 27 28 29 3…" at bounding box center [174, 218] width 91 height 70
click at [159, 193] on td "1" at bounding box center [161, 190] width 13 height 13
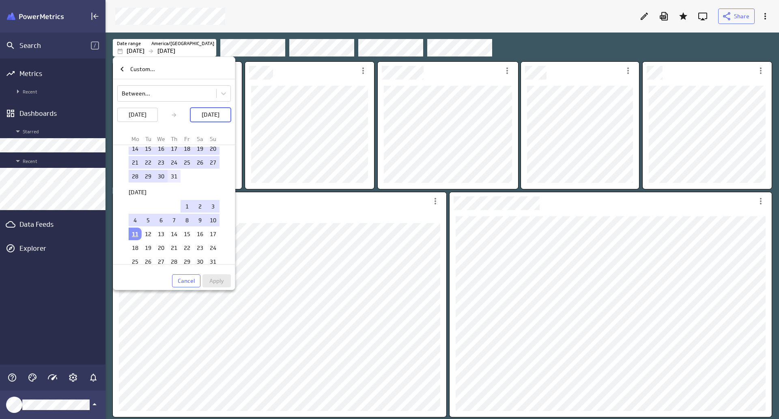
click at [174, 180] on td "31" at bounding box center [174, 176] width 13 height 13
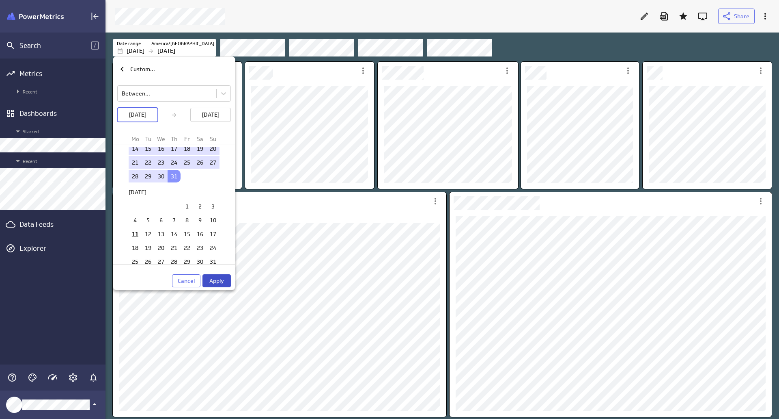
click at [213, 277] on span "Apply" at bounding box center [216, 280] width 15 height 7
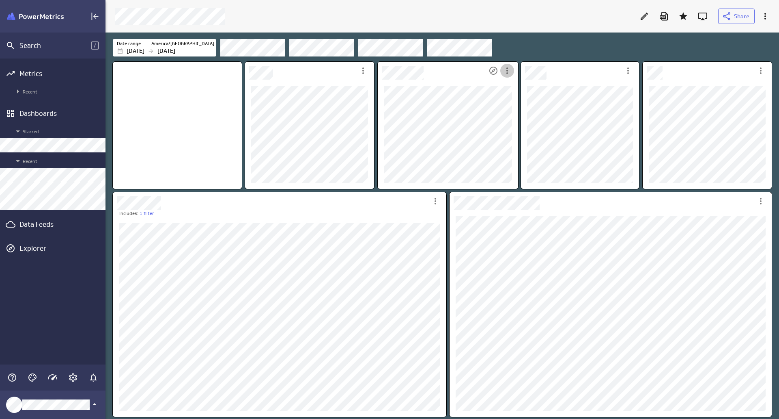
click at [508, 71] on icon "More actions" at bounding box center [508, 70] width 2 height 6
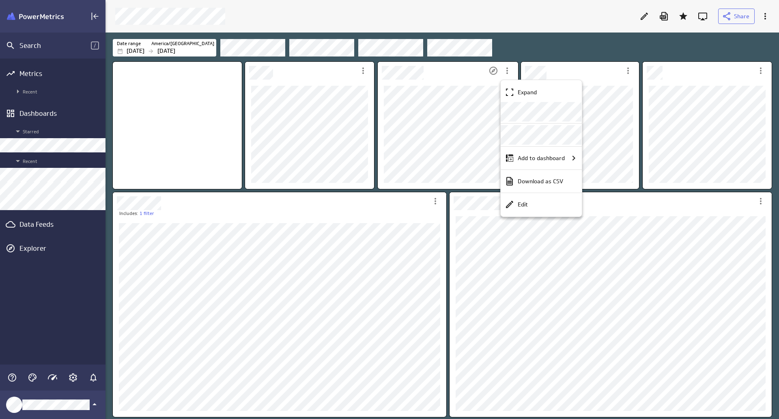
click at [578, 44] on div at bounding box center [389, 209] width 779 height 419
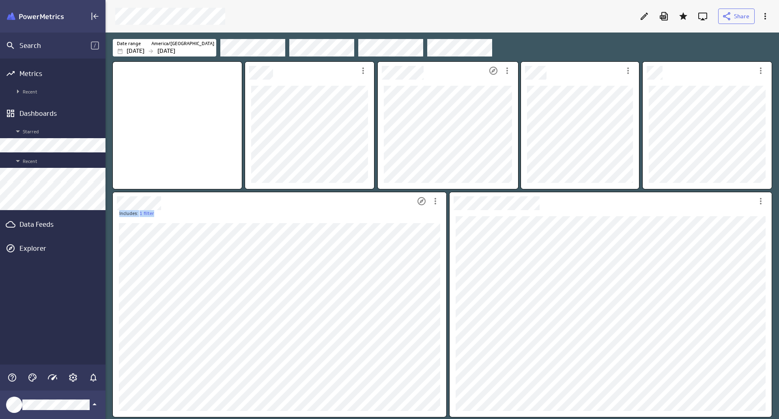
click at [378, 257] on div "Includes: 1 filter" at bounding box center [280, 304] width 334 height 224
click at [641, 17] on icon "Edit" at bounding box center [645, 16] width 10 height 10
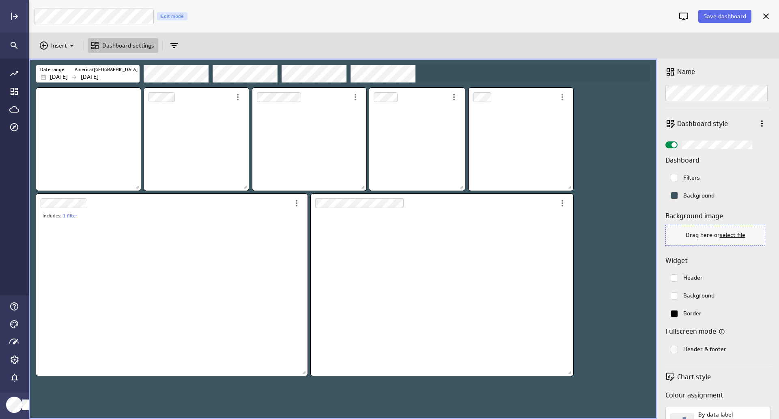
scroll to position [85, 115]
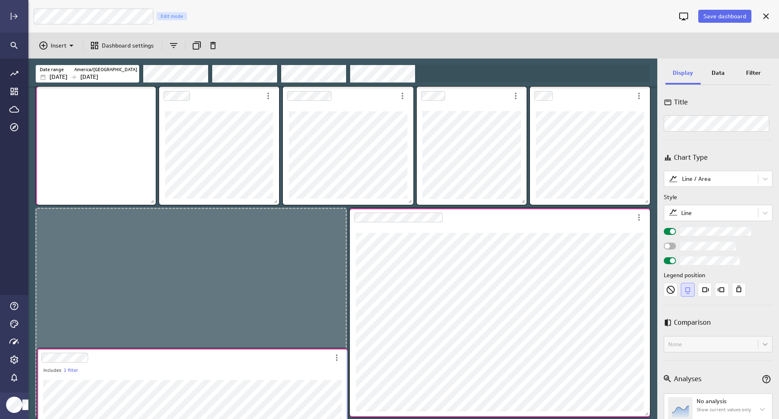
drag, startPoint x: 264, startPoint y: 218, endPoint x: 265, endPoint y: 358, distance: 140.1
click at [265, 358] on div "Dashboard Widget" at bounding box center [183, 357] width 293 height 19
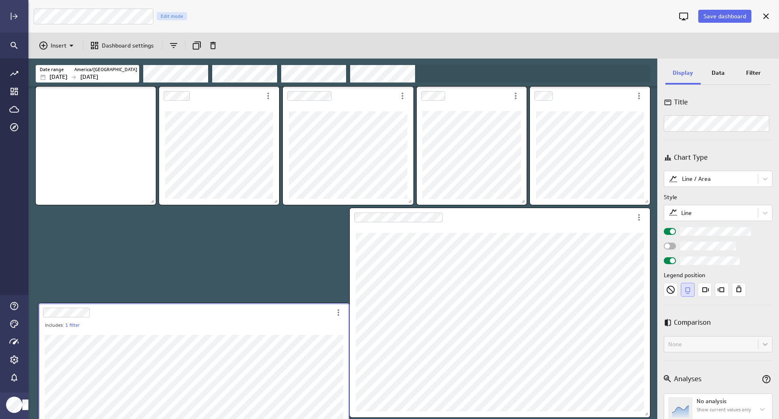
drag, startPoint x: 248, startPoint y: 224, endPoint x: 250, endPoint y: 319, distance: 95.0
click at [250, 319] on div "Dashboard Widget" at bounding box center [185, 312] width 293 height 19
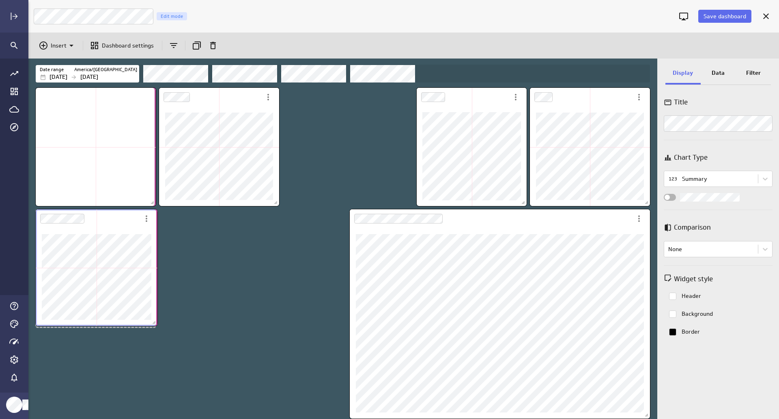
drag, startPoint x: 164, startPoint y: 327, endPoint x: 154, endPoint y: 325, distance: 9.5
click at [154, 325] on span "Dashboard content with 7 widgets" at bounding box center [155, 323] width 8 height 8
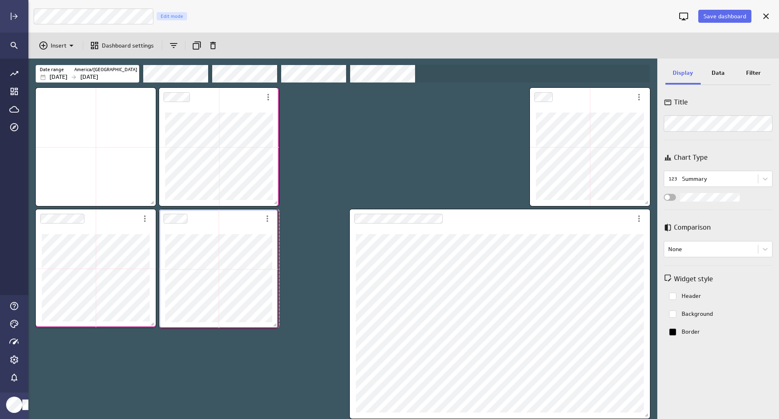
drag, startPoint x: 268, startPoint y: 324, endPoint x: 278, endPoint y: 324, distance: 9.4
click at [278, 324] on span "Dashboard content with 7 widgets" at bounding box center [276, 326] width 8 height 8
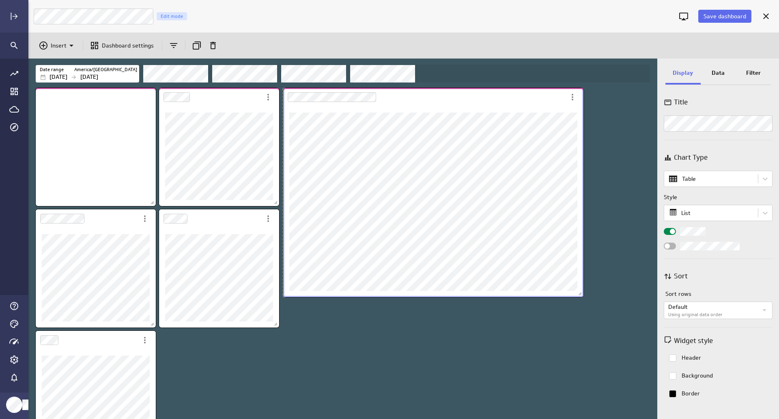
drag, startPoint x: 465, startPoint y: 94, endPoint x: 399, endPoint y: 94, distance: 66.6
click at [399, 94] on div "Dashboard Widget" at bounding box center [424, 97] width 283 height 19
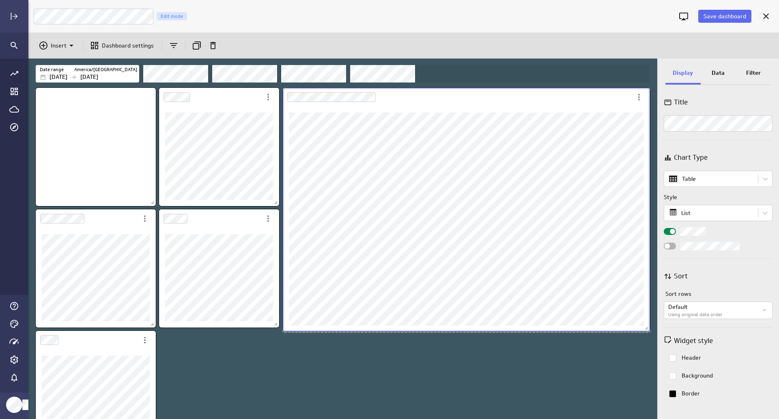
drag, startPoint x: 581, startPoint y: 296, endPoint x: 648, endPoint y: 330, distance: 75.3
click at [648, 330] on span "Dashboard content with 7 widgets" at bounding box center [648, 329] width 8 height 8
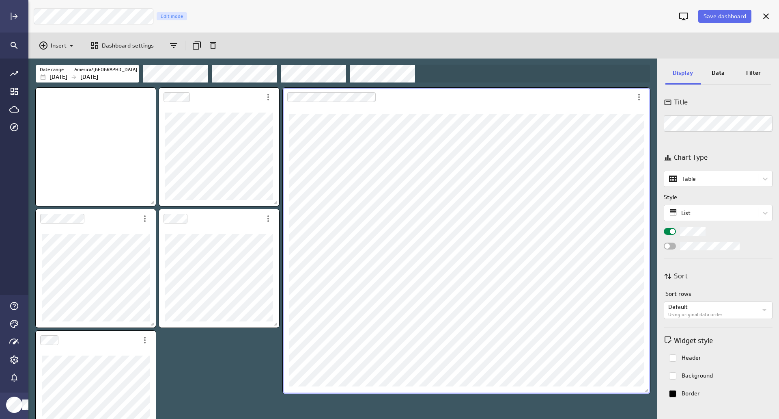
drag, startPoint x: 647, startPoint y: 330, endPoint x: 650, endPoint y: 407, distance: 76.8
click at [650, 395] on span "Dashboard content with 7 widgets" at bounding box center [648, 391] width 8 height 8
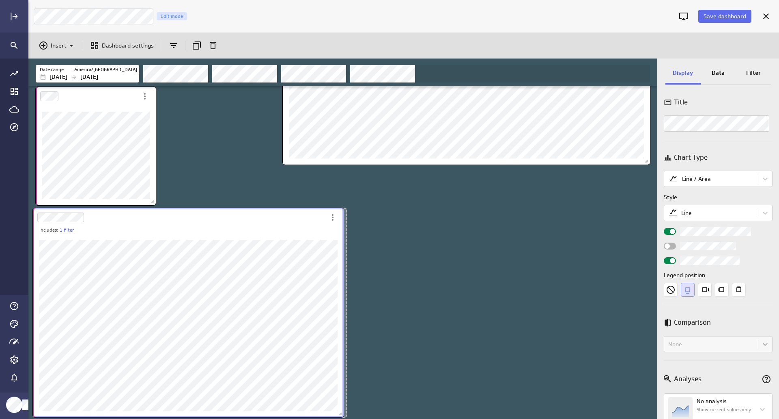
drag, startPoint x: 293, startPoint y: 222, endPoint x: 288, endPoint y: 222, distance: 5.3
click at [288, 222] on div "Dashboard Widget" at bounding box center [179, 217] width 293 height 19
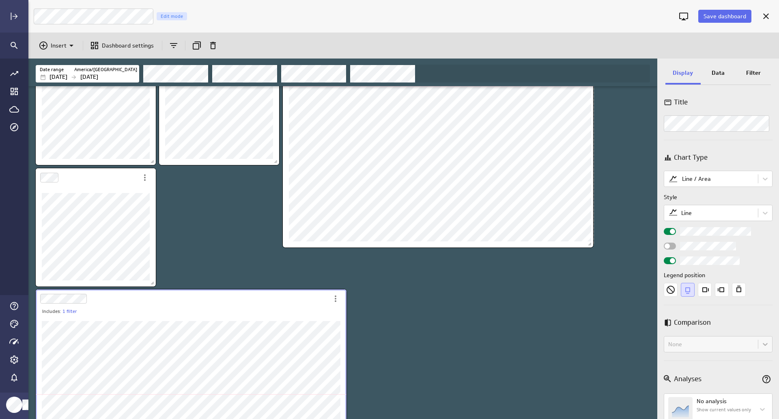
drag, startPoint x: 648, startPoint y: 244, endPoint x: 591, endPoint y: 246, distance: 56.9
click at [591, 246] on span "Dashboard content with 7 widgets" at bounding box center [591, 245] width 8 height 8
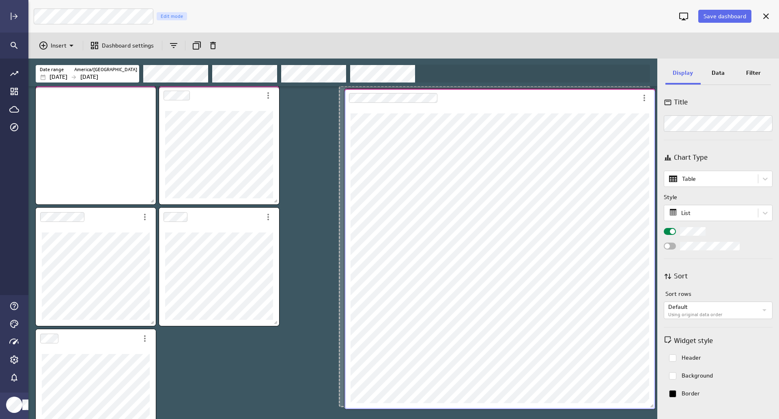
drag, startPoint x: 553, startPoint y: 99, endPoint x: 611, endPoint y: 103, distance: 58.6
click at [613, 101] on div "Dashboard Widget" at bounding box center [491, 97] width 293 height 19
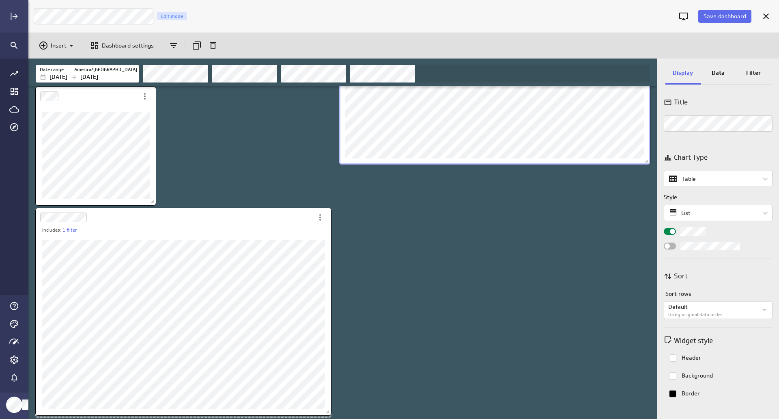
drag, startPoint x: 346, startPoint y: 412, endPoint x: 633, endPoint y: 225, distance: 342.6
click at [331, 410] on span "Dashboard content with 7 widgets" at bounding box center [329, 412] width 8 height 8
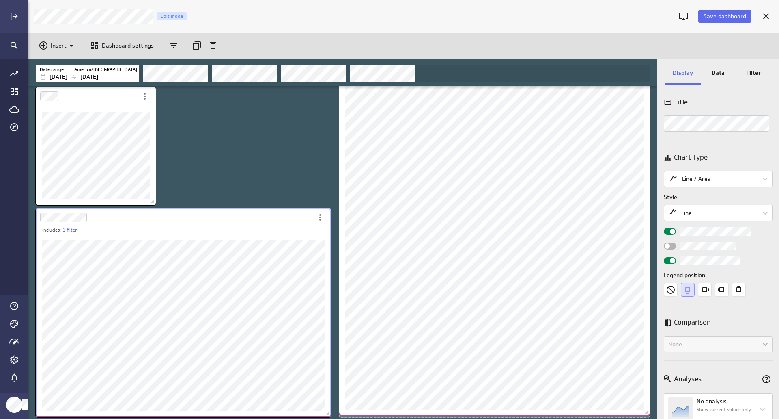
drag, startPoint x: 647, startPoint y: 181, endPoint x: 648, endPoint y: 412, distance: 231.0
click at [648, 412] on span "Dashboard content with 7 widgets" at bounding box center [648, 413] width 8 height 8
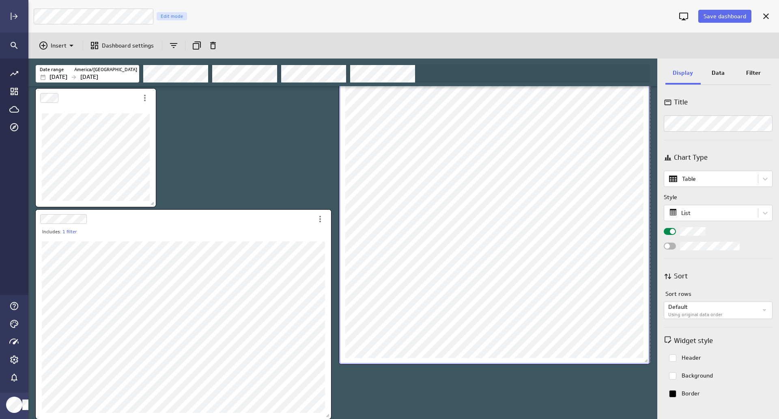
drag, startPoint x: 650, startPoint y: 417, endPoint x: 649, endPoint y: 362, distance: 54.8
click at [649, 362] on span "Dashboard content with 7 widgets" at bounding box center [647, 361] width 8 height 8
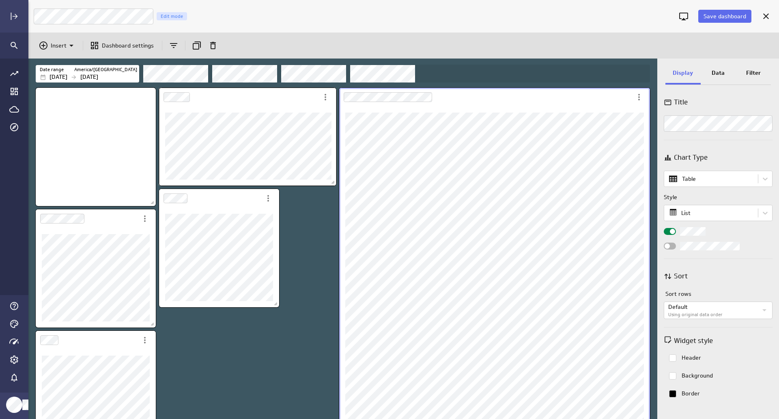
scroll to position [594, 630]
drag, startPoint x: 281, startPoint y: 204, endPoint x: 335, endPoint y: 165, distance: 66.5
click at [335, 165] on div "Dashboard content with 7 widgets" at bounding box center [248, 136] width 180 height 101
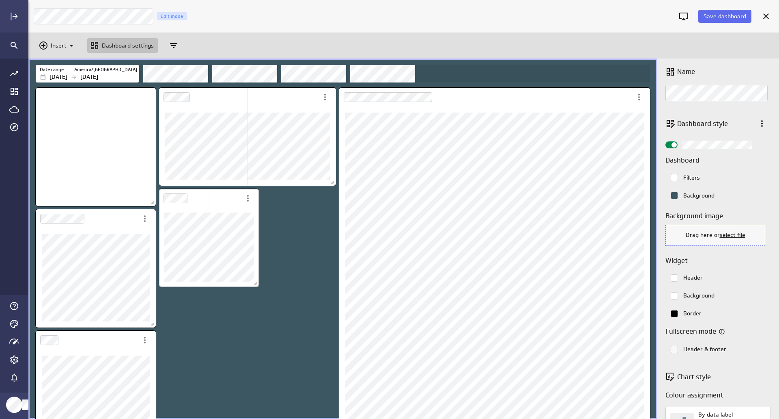
click at [247, 264] on div "Dashboard content with 7 widgets" at bounding box center [209, 237] width 103 height 101
click at [244, 280] on div "Dashboard content with 7 widgets" at bounding box center [209, 237] width 103 height 101
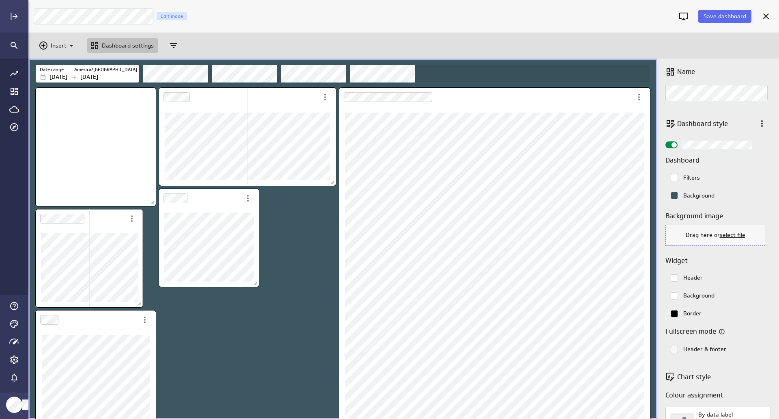
scroll to position [4, 4]
click at [117, 272] on div "Dashboard content with 7 widgets" at bounding box center [85, 257] width 103 height 101
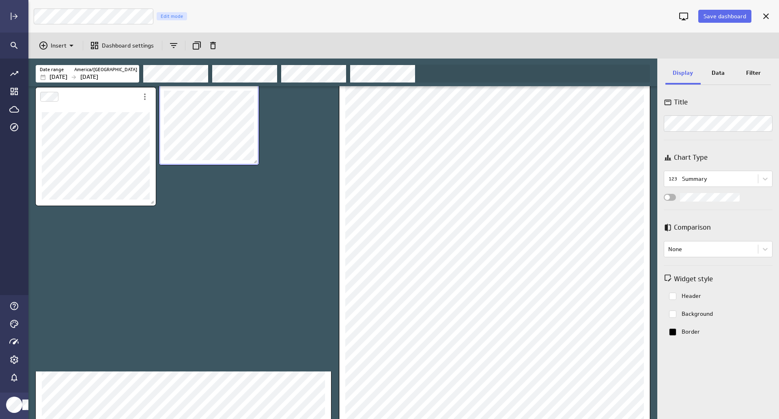
scroll to position [188, 0]
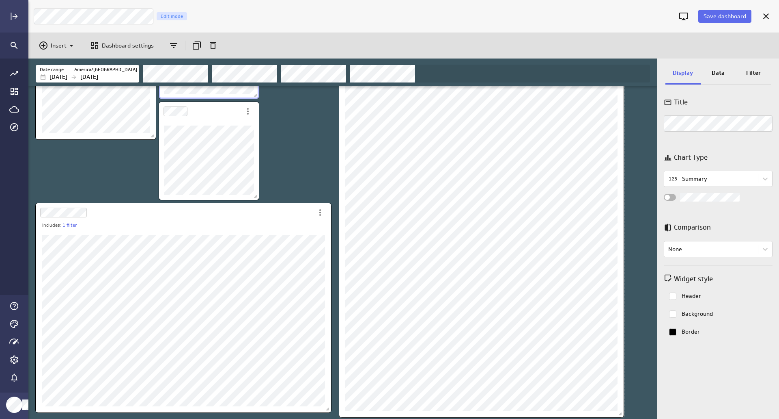
drag, startPoint x: 650, startPoint y: 416, endPoint x: 624, endPoint y: 416, distance: 26.4
click at [624, 416] on span "Dashboard content with 7 widgets" at bounding box center [621, 414] width 8 height 8
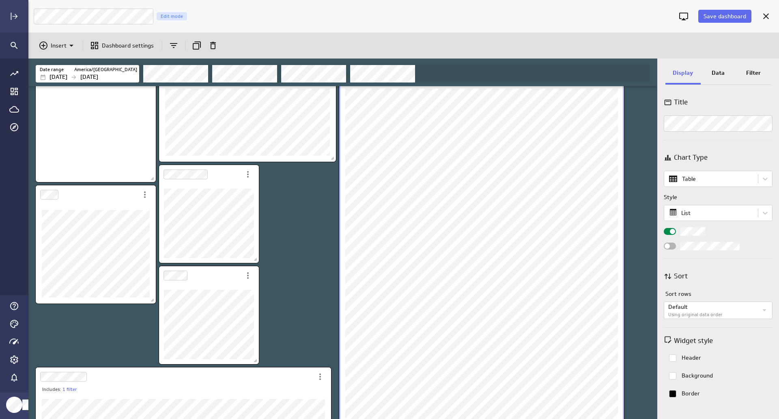
scroll to position [0, 0]
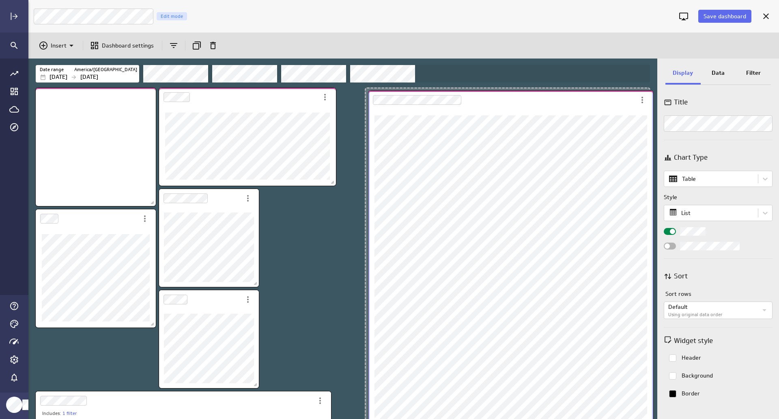
drag, startPoint x: 487, startPoint y: 95, endPoint x: 500, endPoint y: 101, distance: 14.5
click at [515, 97] on div "Dashboard Widget" at bounding box center [502, 100] width 267 height 19
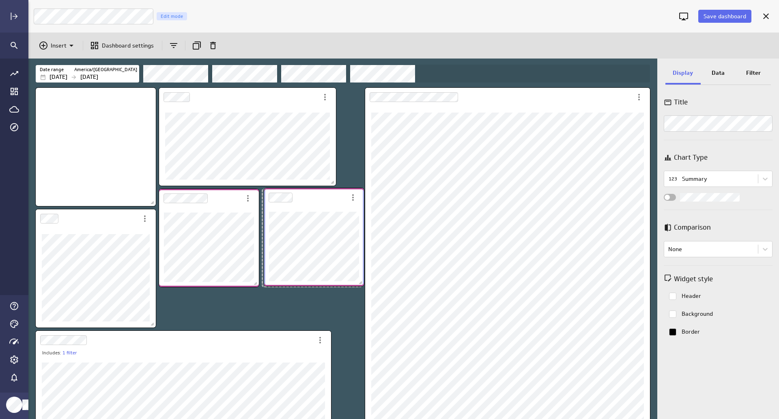
click at [335, 186] on div "Dashboard content with 7 widgets" at bounding box center [314, 236] width 103 height 101
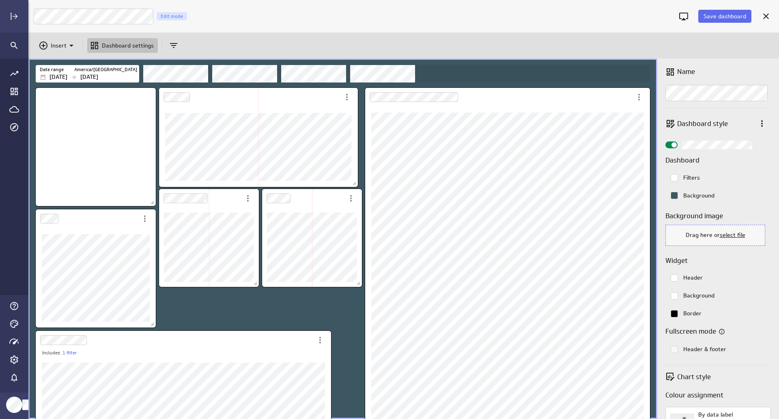
drag, startPoint x: 335, startPoint y: 184, endPoint x: 358, endPoint y: 185, distance: 22.4
click at [358, 185] on span "Dashboard content with 7 widgets" at bounding box center [356, 184] width 8 height 8
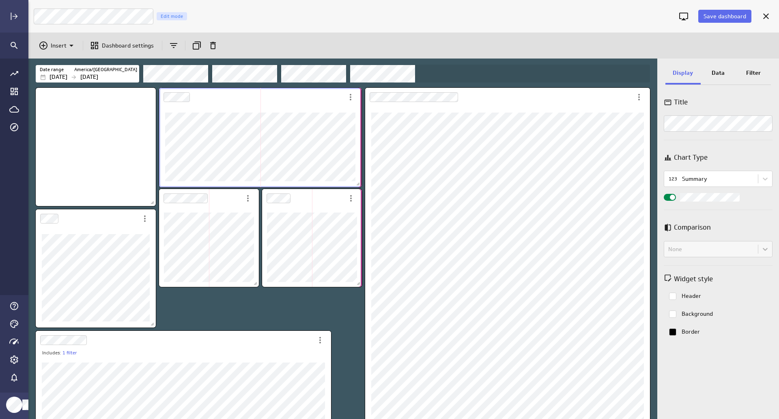
click at [360, 184] on span "Dashboard content with 7 widgets" at bounding box center [359, 185] width 8 height 8
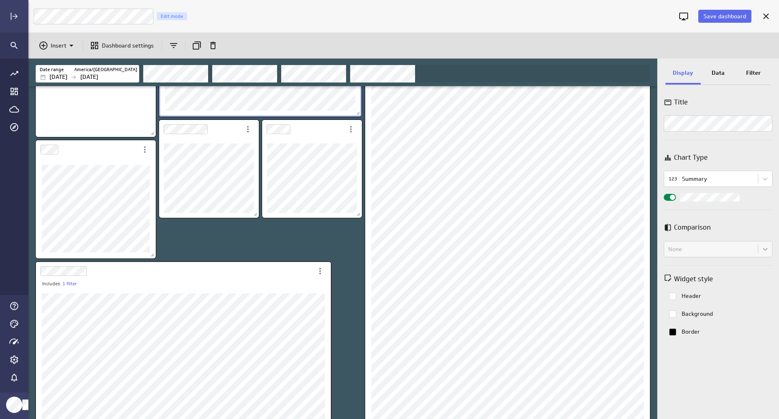
scroll to position [81, 0]
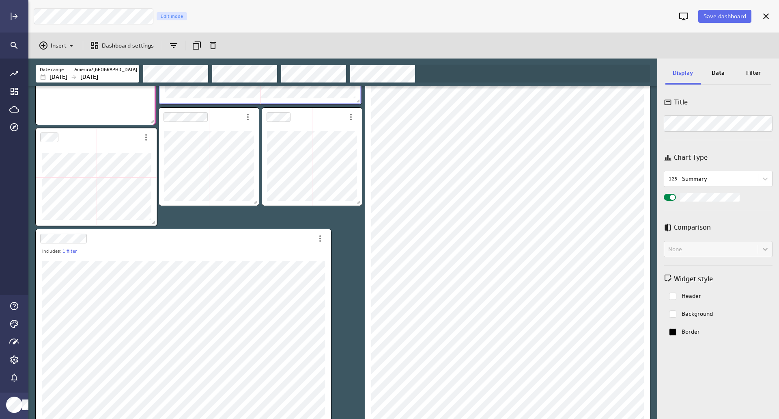
drag, startPoint x: 154, startPoint y: 242, endPoint x: 154, endPoint y: 208, distance: 34.1
click at [155, 203] on div "Dashboard content with 7 widgets" at bounding box center [96, 176] width 125 height 101
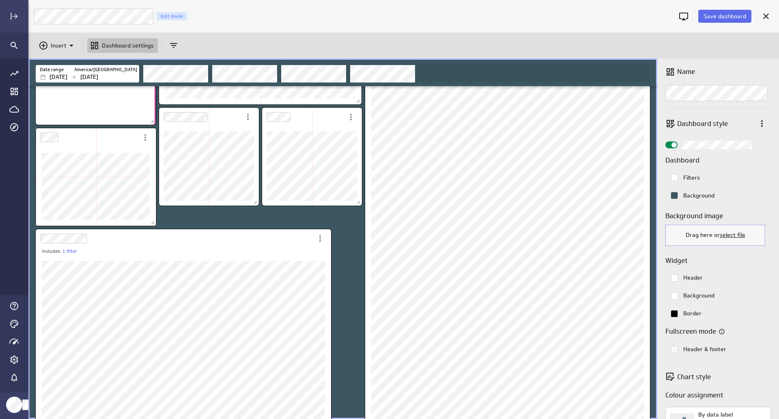
drag, startPoint x: 152, startPoint y: 223, endPoint x: 153, endPoint y: 207, distance: 15.8
click at [153, 207] on div "Dashboard content with 7 widgets" at bounding box center [96, 176] width 124 height 101
drag, startPoint x: 255, startPoint y: 202, endPoint x: 255, endPoint y: 218, distance: 16.2
click at [255, 218] on span "Dashboard content with 7 widgets" at bounding box center [257, 219] width 8 height 8
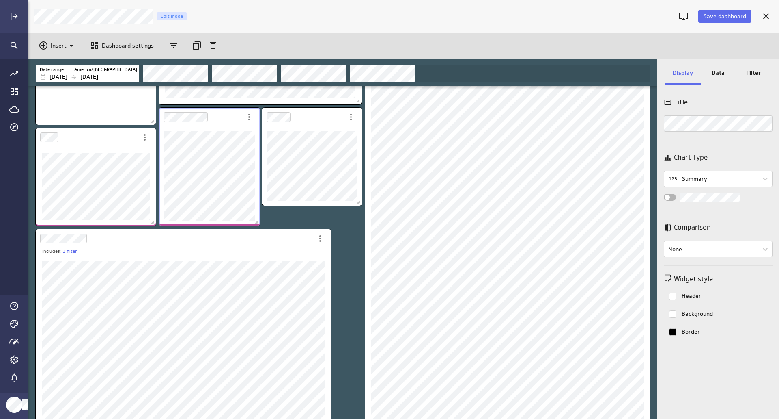
drag, startPoint x: 257, startPoint y: 217, endPoint x: 269, endPoint y: 220, distance: 12.4
click at [258, 222] on span "Dashboard content with 7 widgets" at bounding box center [258, 223] width 8 height 8
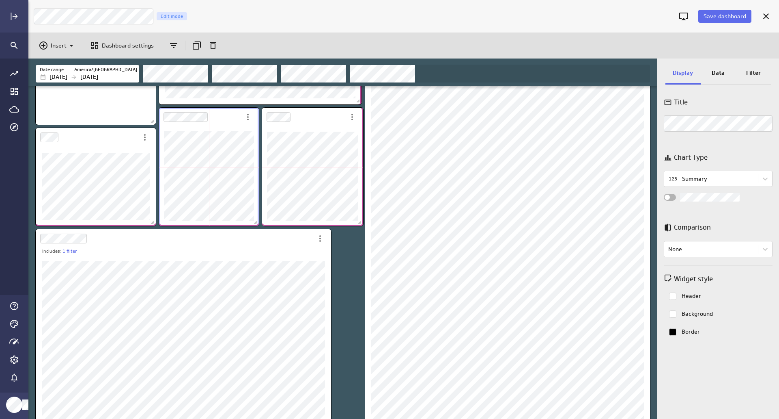
drag, startPoint x: 358, startPoint y: 204, endPoint x: 360, endPoint y: 224, distance: 20.4
click at [360, 224] on span "Dashboard content with 7 widgets" at bounding box center [361, 223] width 8 height 8
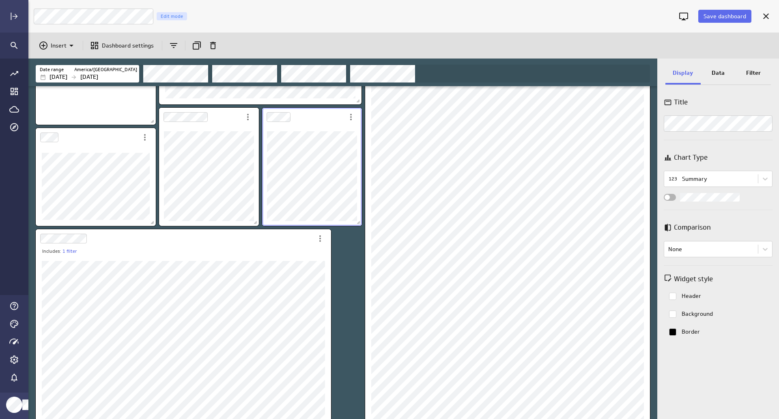
scroll to position [188, 0]
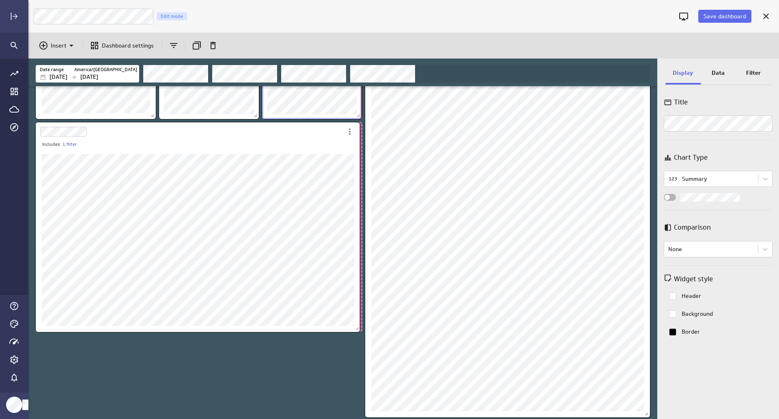
drag, startPoint x: 328, startPoint y: 328, endPoint x: 357, endPoint y: 328, distance: 29.6
click at [357, 328] on span "Dashboard content with 7 widgets" at bounding box center [358, 329] width 8 height 8
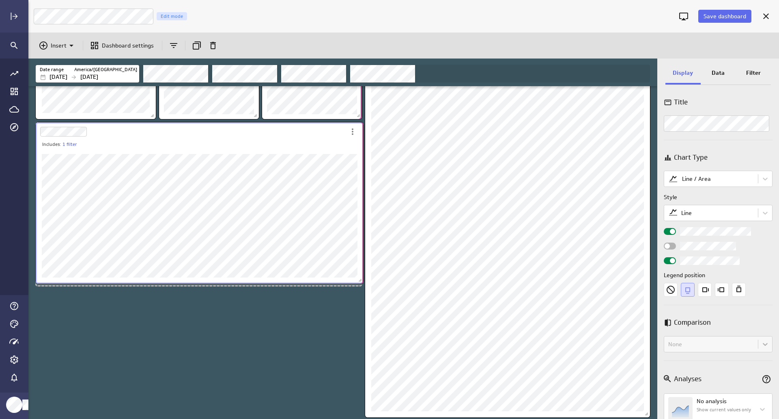
drag, startPoint x: 358, startPoint y: 328, endPoint x: 360, endPoint y: 281, distance: 47.1
click at [360, 281] on span "Dashboard content with 7 widgets" at bounding box center [361, 281] width 8 height 8
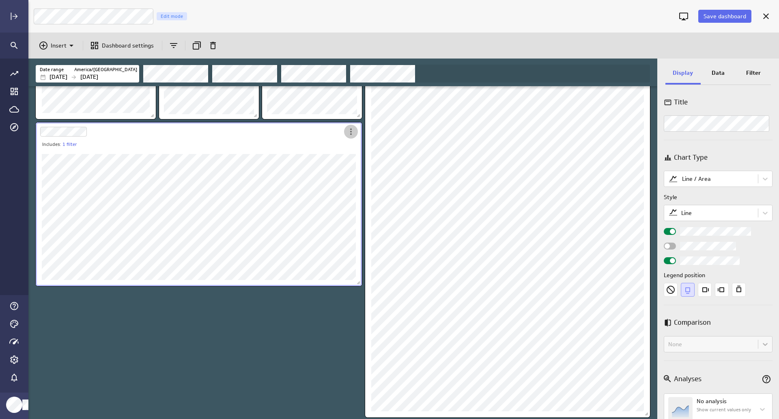
click at [356, 131] on icon "More actions" at bounding box center [351, 132] width 10 height 10
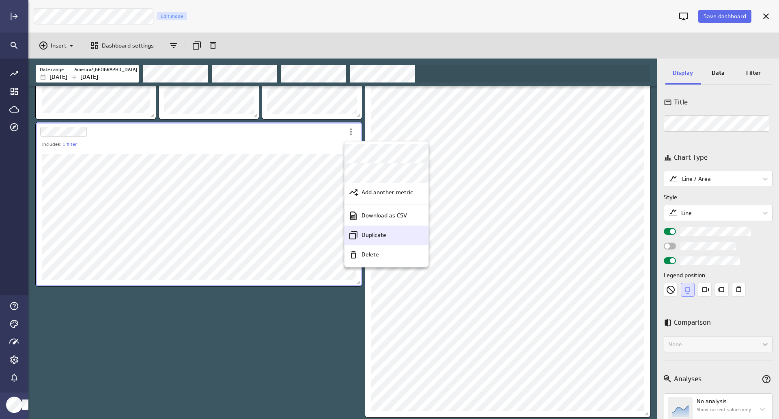
click at [377, 238] on p "Duplicate" at bounding box center [374, 235] width 25 height 9
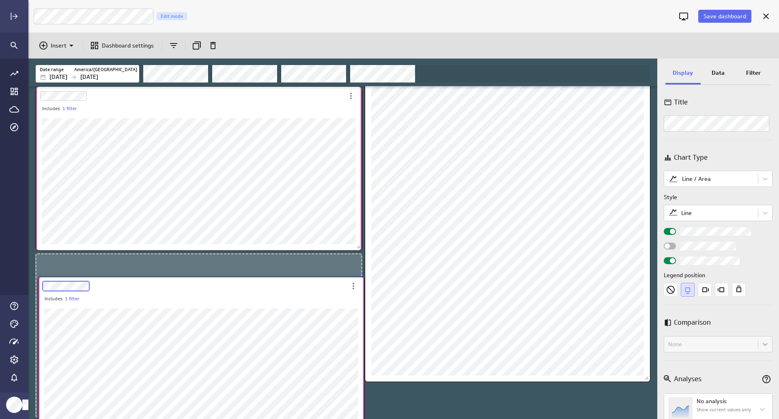
scroll to position [4, 4]
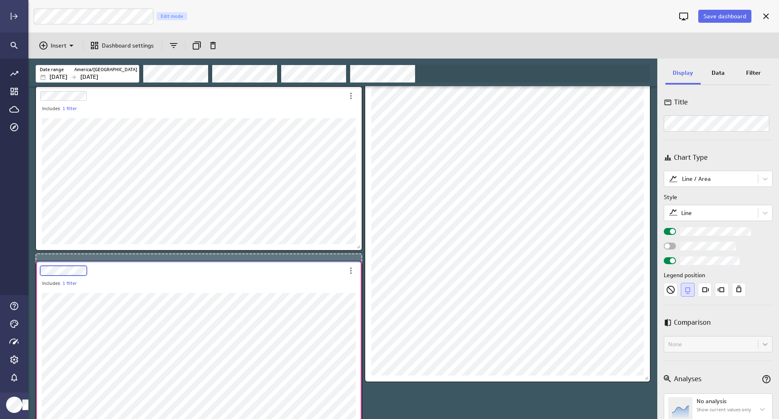
drag, startPoint x: 391, startPoint y: 271, endPoint x: 190, endPoint y: 237, distance: 204.2
click at [104, 273] on div "Dashboard Widget" at bounding box center [190, 270] width 309 height 19
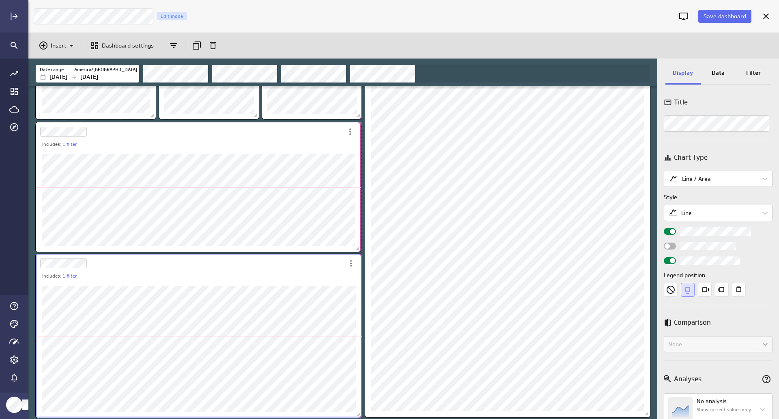
scroll to position [4, 4]
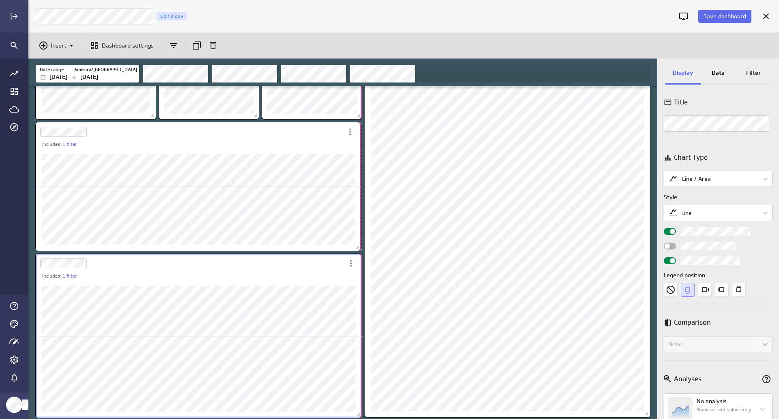
click at [358, 247] on span "Dashboard content with 8 widgets" at bounding box center [359, 248] width 8 height 8
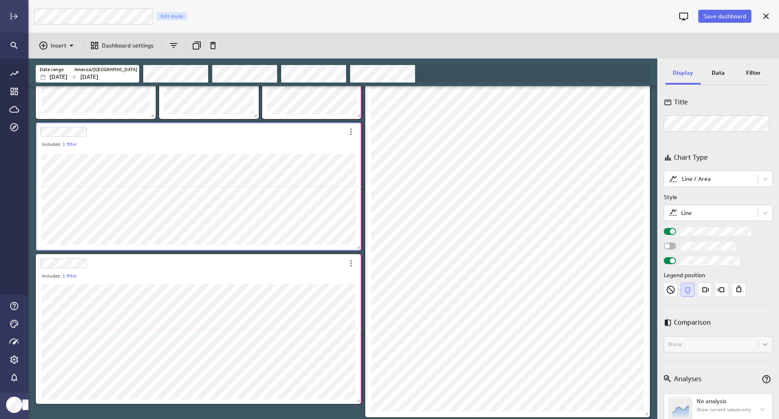
scroll to position [188, 0]
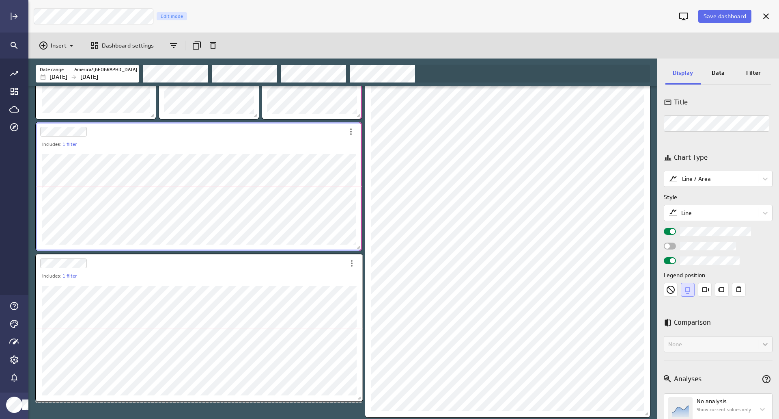
drag, startPoint x: 358, startPoint y: 412, endPoint x: 329, endPoint y: 280, distance: 135.1
click at [359, 396] on span "Dashboard content with 8 widgets" at bounding box center [360, 399] width 8 height 8
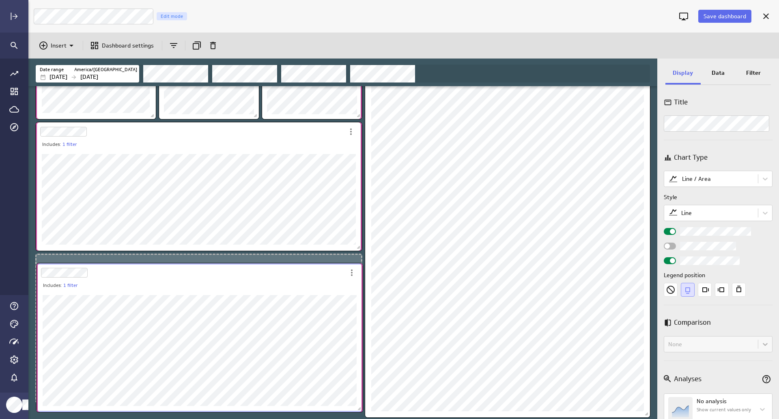
drag, startPoint x: 320, startPoint y: 270, endPoint x: 321, endPoint y: 279, distance: 9.4
click at [321, 279] on div "Dashboard Widget" at bounding box center [191, 272] width 309 height 19
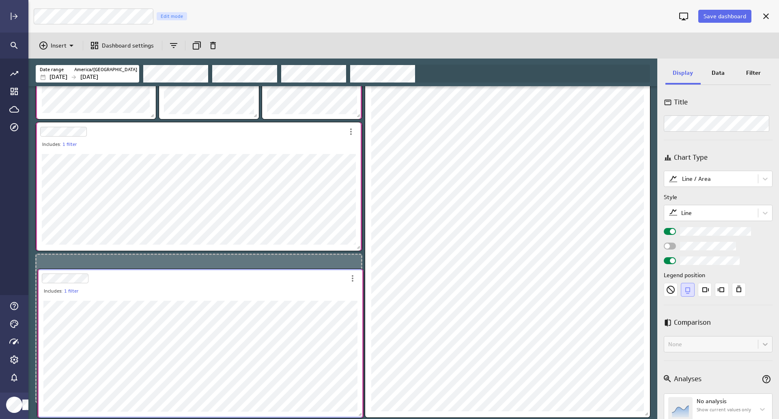
drag, startPoint x: 341, startPoint y: 262, endPoint x: 342, endPoint y: 277, distance: 15.1
click at [342, 277] on div "Dashboard Widget" at bounding box center [191, 278] width 309 height 19
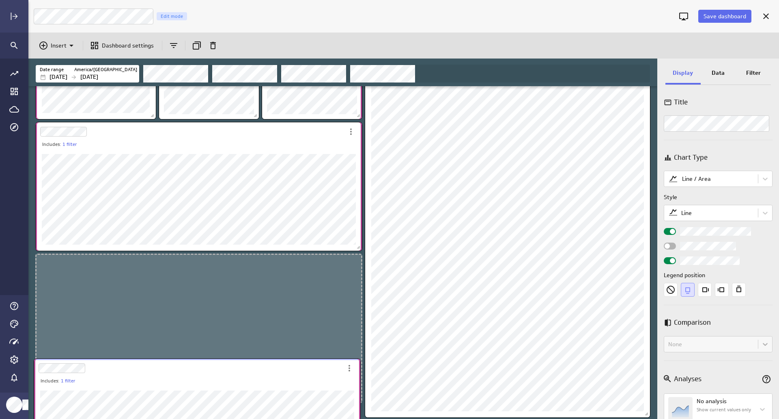
scroll to position [533, 630]
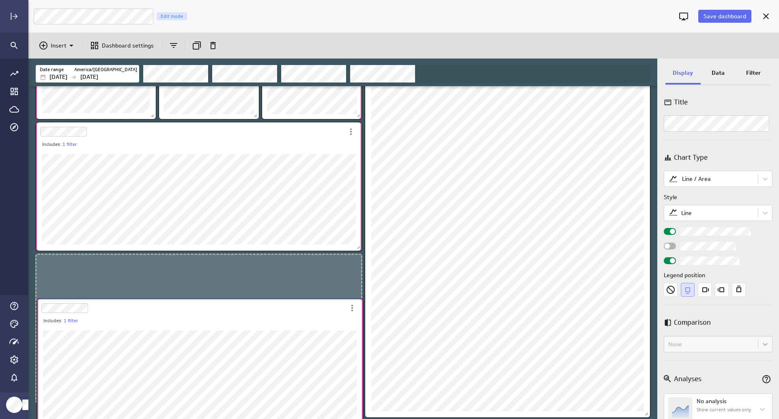
drag, startPoint x: 314, startPoint y: 267, endPoint x: 315, endPoint y: 306, distance: 39.4
click at [315, 311] on div "Dashboard Widget" at bounding box center [191, 307] width 309 height 19
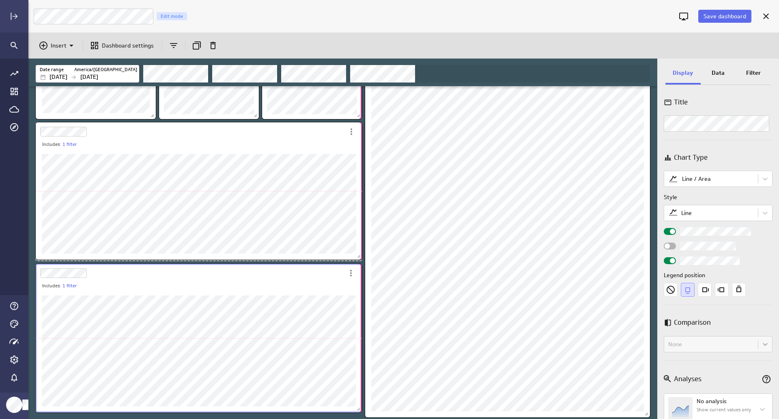
drag, startPoint x: 359, startPoint y: 247, endPoint x: 359, endPoint y: 256, distance: 8.9
click at [359, 256] on span "Dashboard content with 8 widgets" at bounding box center [360, 257] width 8 height 8
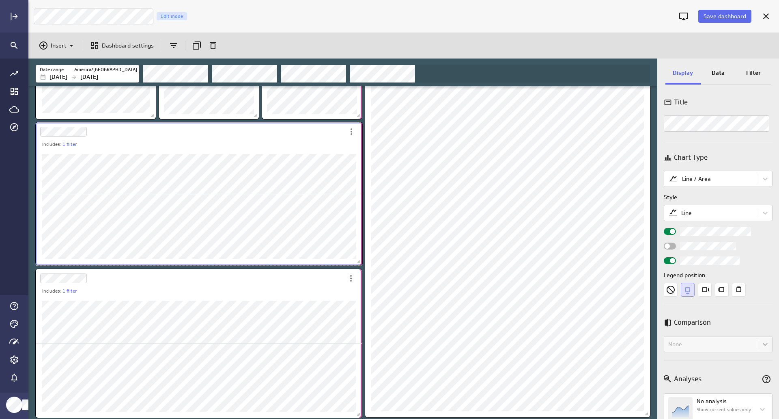
drag, startPoint x: 358, startPoint y: 259, endPoint x: 359, endPoint y: 263, distance: 4.1
click at [359, 263] on span "Dashboard content with 8 widgets" at bounding box center [360, 262] width 8 height 8
click at [352, 278] on icon "More actions" at bounding box center [351, 278] width 10 height 10
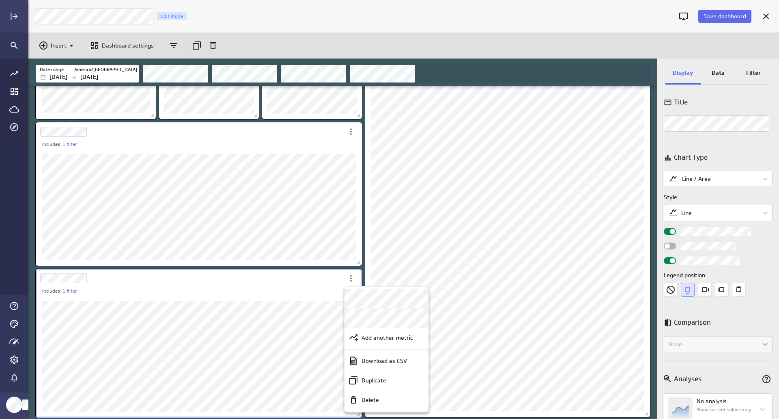
click at [308, 272] on div at bounding box center [389, 209] width 779 height 419
click at [719, 77] on div "Data" at bounding box center [718, 74] width 35 height 22
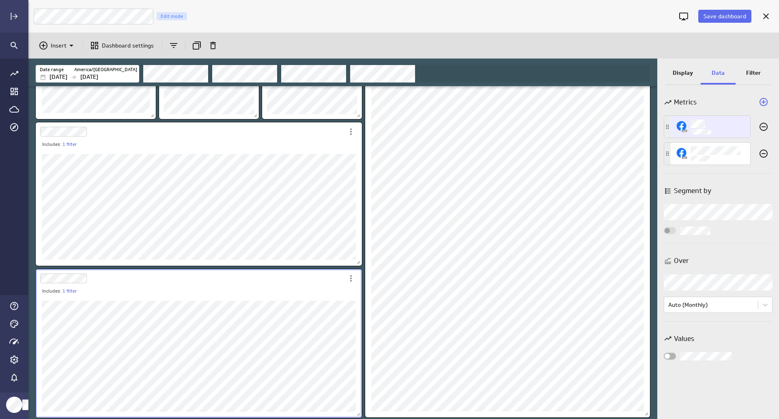
click at [765, 123] on icon "Remove this metric from this visualization" at bounding box center [764, 127] width 10 height 10
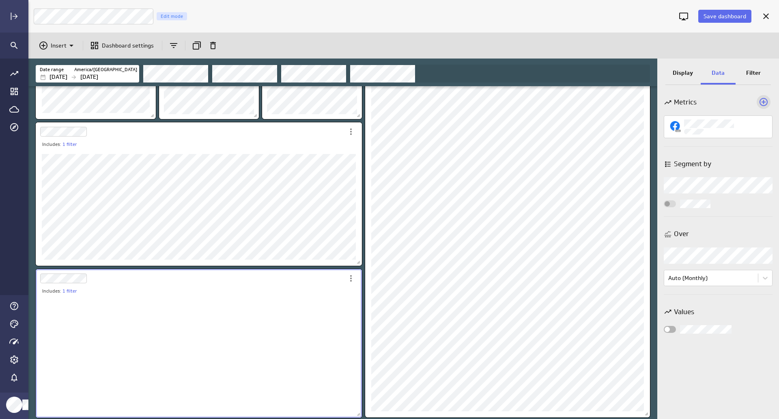
click at [759, 99] on div "Add a metric to this visualization" at bounding box center [764, 102] width 14 height 14
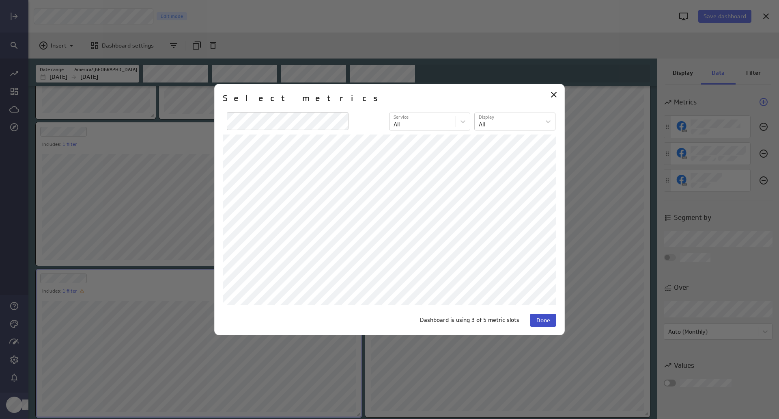
click at [542, 321] on span "Done" at bounding box center [544, 319] width 14 height 7
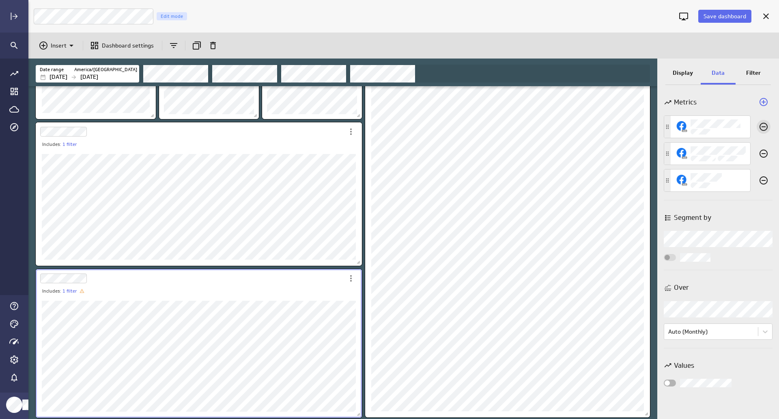
click at [764, 129] on icon "Remove this metric from this visualization" at bounding box center [764, 127] width 10 height 10
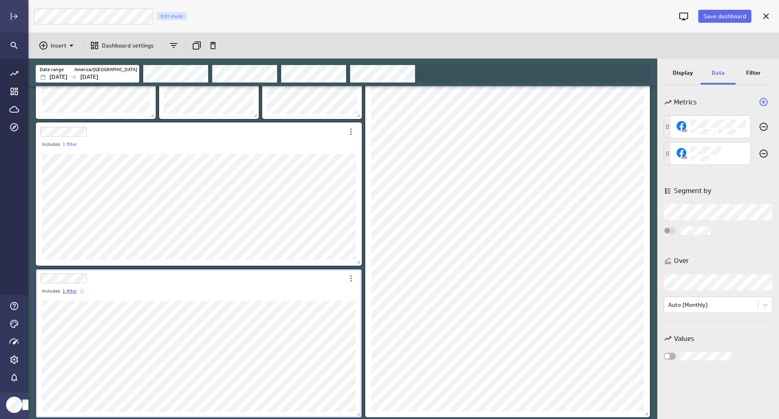
click at [75, 292] on link "1 filter" at bounding box center [70, 290] width 15 height 7
click at [755, 72] on div at bounding box center [389, 209] width 779 height 419
click at [756, 73] on p "Filter" at bounding box center [754, 73] width 15 height 9
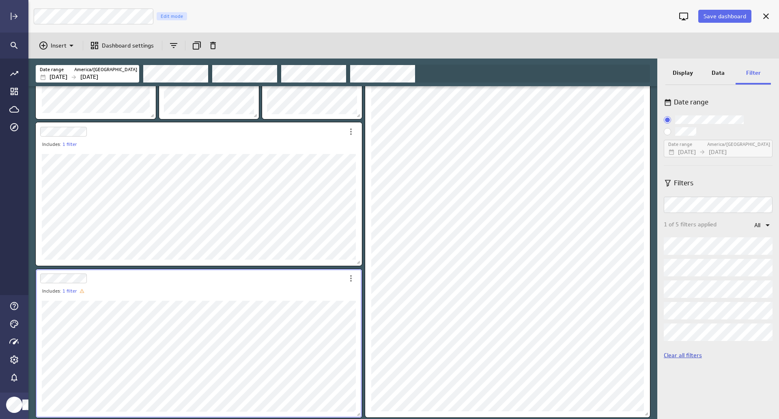
click at [680, 354] on link "Clear all filters" at bounding box center [683, 354] width 38 height 7
click at [713, 69] on p "Data" at bounding box center [718, 73] width 13 height 9
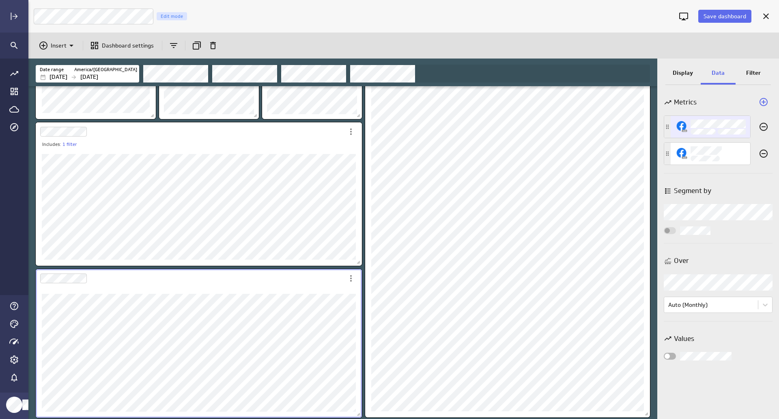
click at [767, 126] on icon "Remove this metric from this visualization" at bounding box center [764, 127] width 10 height 10
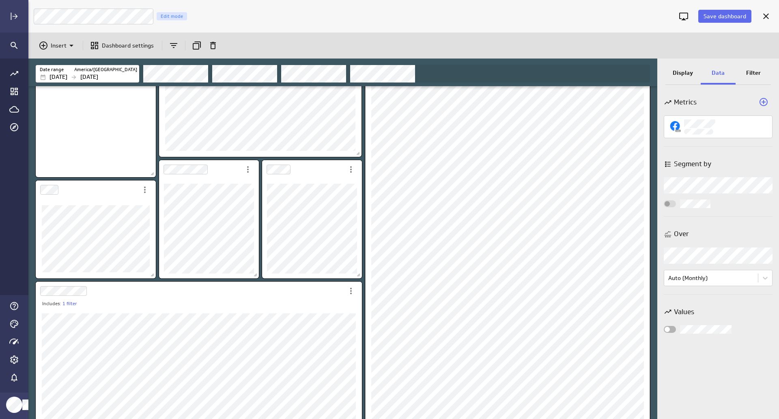
scroll to position [0, 0]
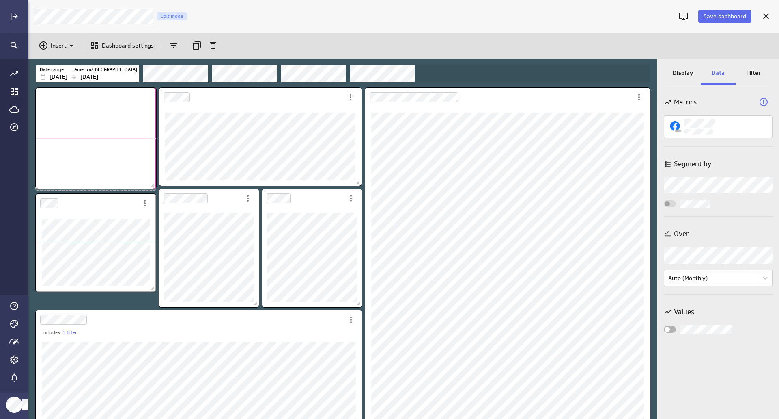
drag, startPoint x: 154, startPoint y: 203, endPoint x: 150, endPoint y: 266, distance: 63.1
click at [154, 186] on span "Dashboard content with 8 widgets" at bounding box center [154, 186] width 8 height 8
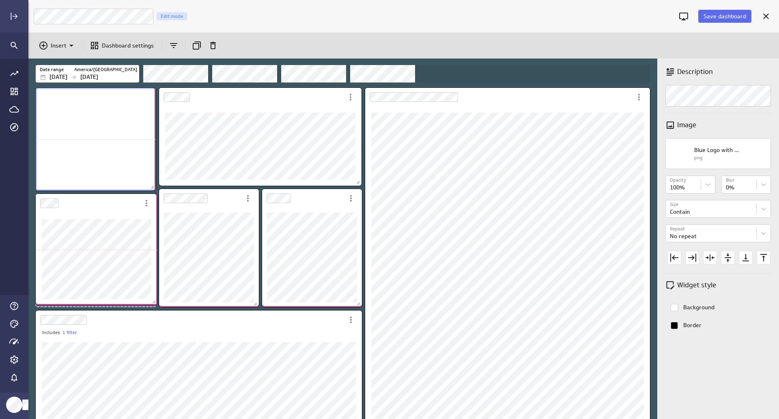
drag, startPoint x: 152, startPoint y: 290, endPoint x: 154, endPoint y: 303, distance: 13.5
click at [154, 303] on span "Dashboard content with 8 widgets" at bounding box center [155, 302] width 8 height 8
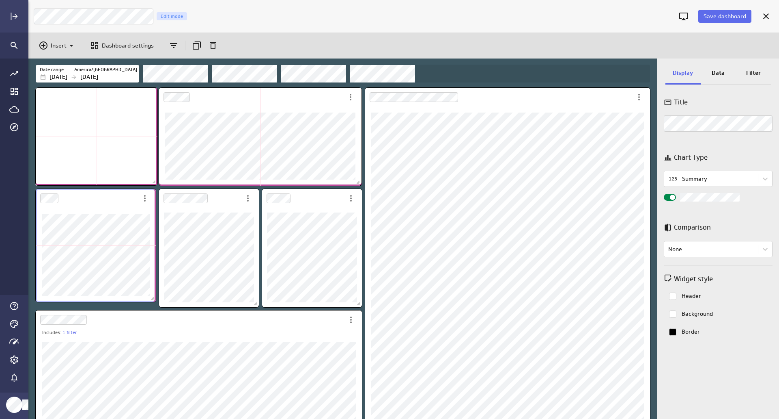
drag, startPoint x: 152, startPoint y: 189, endPoint x: 154, endPoint y: 184, distance: 5.5
click at [154, 184] on span "Dashboard content with 8 widgets" at bounding box center [155, 183] width 8 height 8
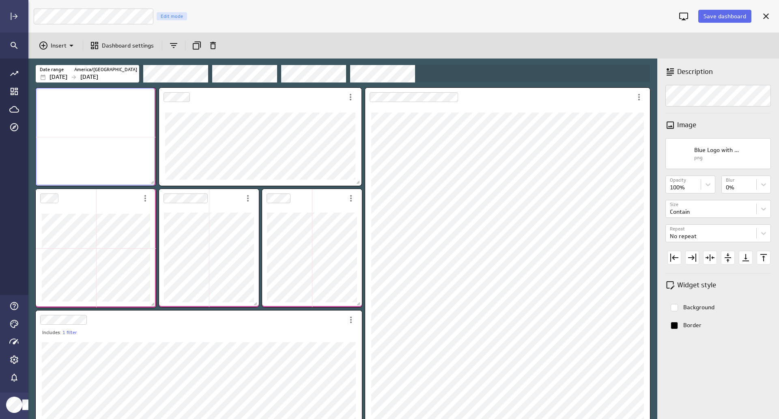
drag, startPoint x: 152, startPoint y: 300, endPoint x: 157, endPoint y: 303, distance: 5.8
click at [153, 306] on span "Dashboard content with 8 widgets" at bounding box center [154, 305] width 8 height 8
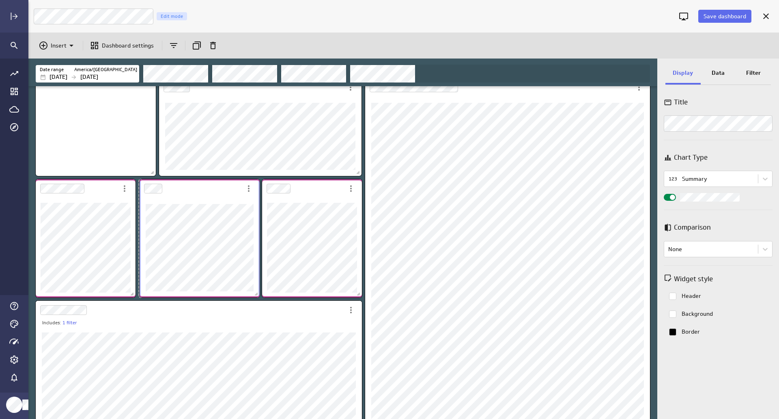
scroll to position [4, 4]
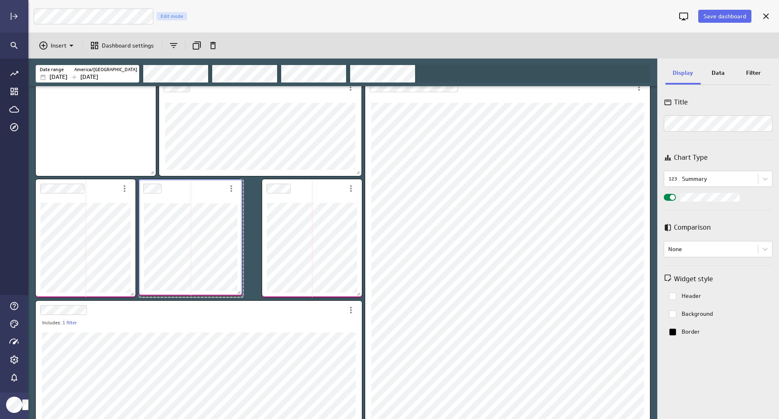
drag, startPoint x: 257, startPoint y: 296, endPoint x: 236, endPoint y: 295, distance: 20.8
click at [236, 295] on span "Dashboard content with 8 widgets" at bounding box center [240, 293] width 8 height 8
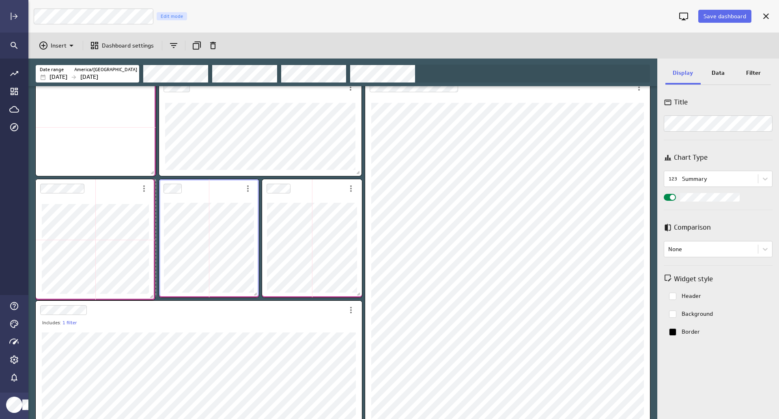
drag, startPoint x: 134, startPoint y: 294, endPoint x: 153, endPoint y: 296, distance: 19.6
click at [153, 296] on span "Dashboard content with 8 widgets" at bounding box center [153, 297] width 8 height 8
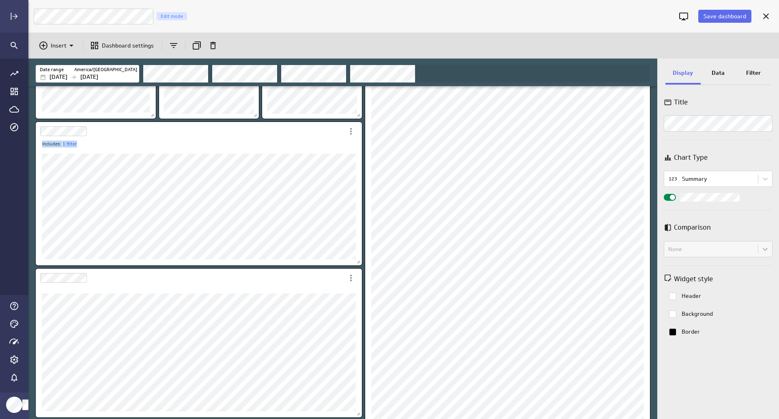
scroll to position [543, 630]
drag, startPoint x: 646, startPoint y: 412, endPoint x: 650, endPoint y: 425, distance: 13.2
click at [650, 418] on html "Save dashboard Meta Ad Performance Edit mode Insert Dashboard settings Date ran…" at bounding box center [389, 209] width 779 height 419
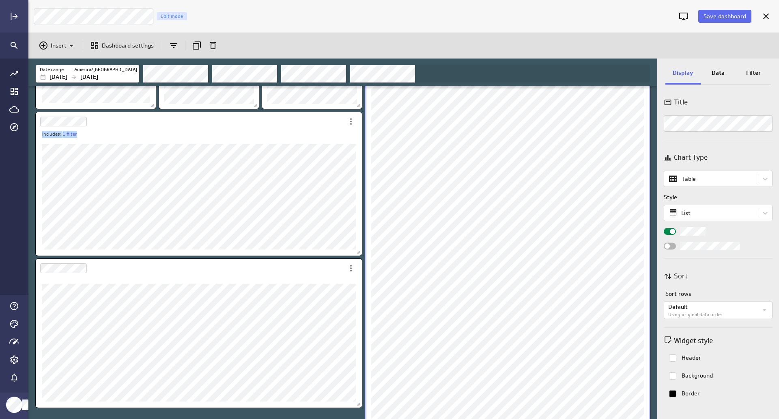
scroll to position [4, 4]
drag, startPoint x: 647, startPoint y: 414, endPoint x: 651, endPoint y: 437, distance: 23.8
click at [651, 418] on html "Save dashboard Meta Ad Performance Edit mode Insert Dashboard settings Date ran…" at bounding box center [389, 209] width 779 height 419
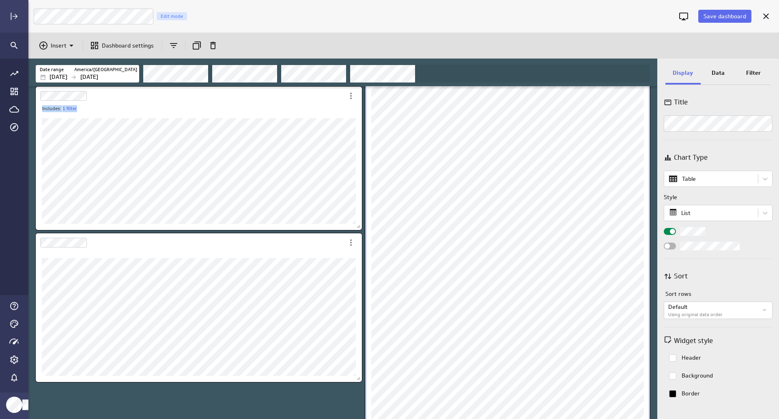
drag, startPoint x: 648, startPoint y: 414, endPoint x: 652, endPoint y: 427, distance: 13.6
click at [652, 418] on html "Save dashboard Meta Ad Performance Edit mode Insert Dashboard settings Date ran…" at bounding box center [389, 209] width 779 height 419
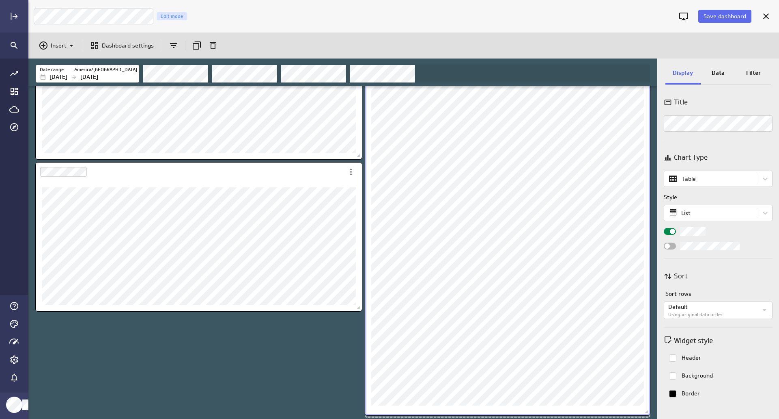
click at [657, 418] on html "Save dashboard Meta Ad Performance Edit mode Insert Dashboard settings Date ran…" at bounding box center [389, 209] width 779 height 419
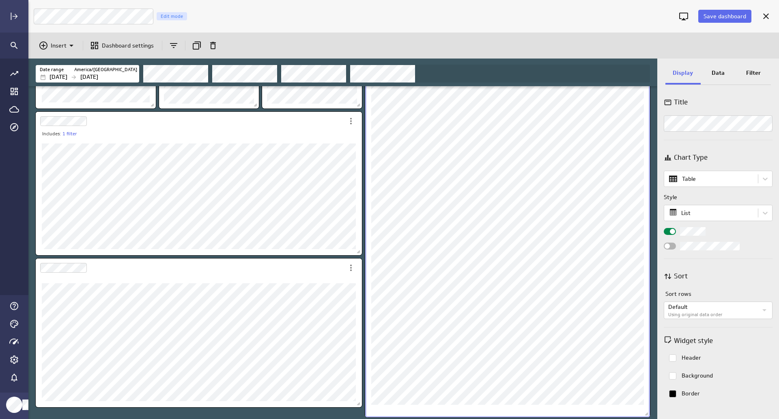
drag, startPoint x: 649, startPoint y: 413, endPoint x: 654, endPoint y: 419, distance: 7.8
click at [654, 418] on html "Save dashboard Meta Ad Performance Edit mode Insert Dashboard settings Date ran…" at bounding box center [389, 209] width 779 height 419
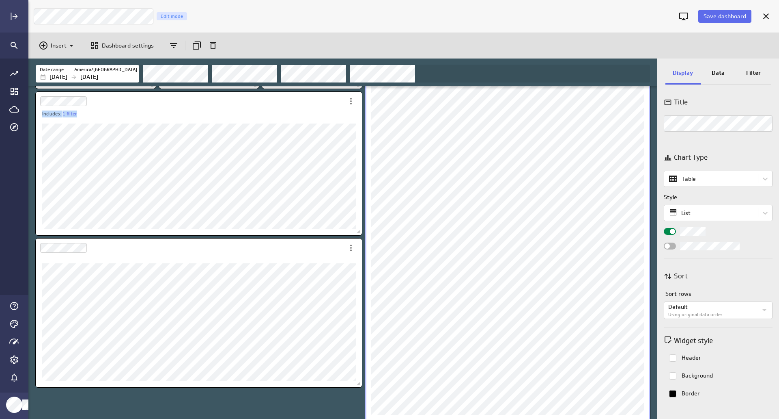
drag, startPoint x: 648, startPoint y: 416, endPoint x: 653, endPoint y: 432, distance: 16.8
click at [653, 418] on html "Save dashboard Meta Ad Performance Edit mode Insert Dashboard settings Date ran…" at bounding box center [389, 209] width 779 height 419
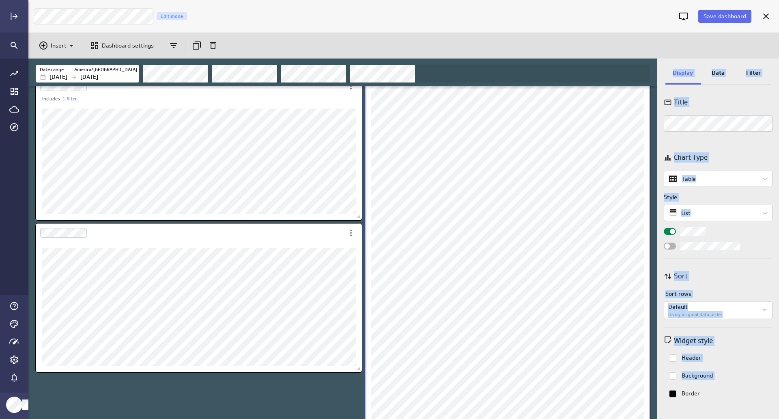
drag, startPoint x: 651, startPoint y: 416, endPoint x: 663, endPoint y: 436, distance: 22.8
click at [663, 418] on html "Save dashboard Meta Ad Performance Edit mode Insert Dashboard settings Date ran…" at bounding box center [389, 209] width 779 height 419
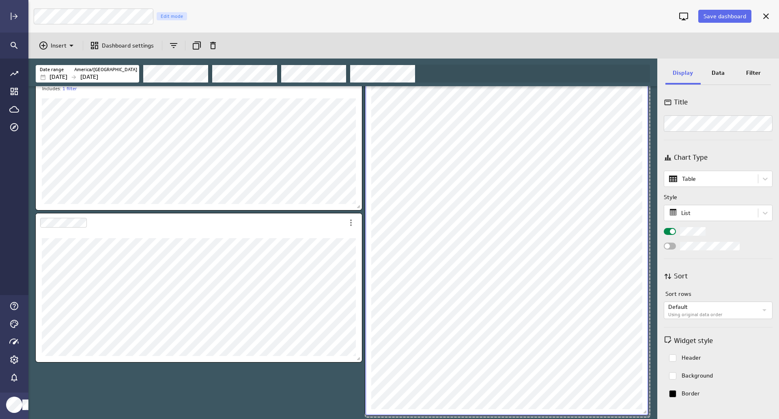
drag, startPoint x: 648, startPoint y: 414, endPoint x: 658, endPoint y: 416, distance: 10.8
click at [646, 408] on span "Dashboard content with 8 widgets" at bounding box center [646, 412] width 8 height 8
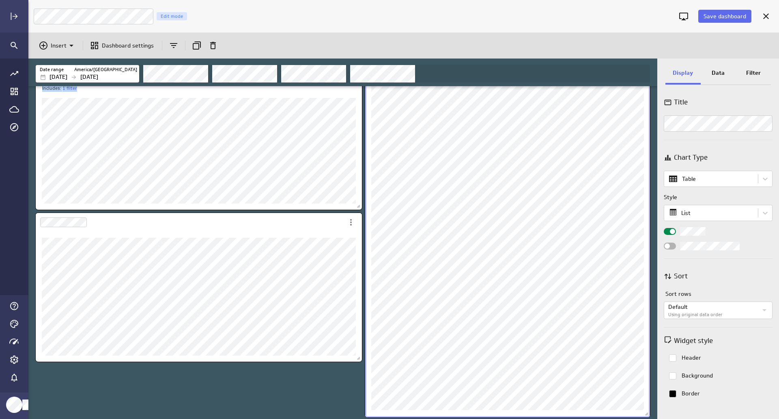
drag, startPoint x: 650, startPoint y: 413, endPoint x: 653, endPoint y: 417, distance: 4.3
click at [653, 417] on div "Includes: 1 filter" at bounding box center [342, 252] width 629 height 332
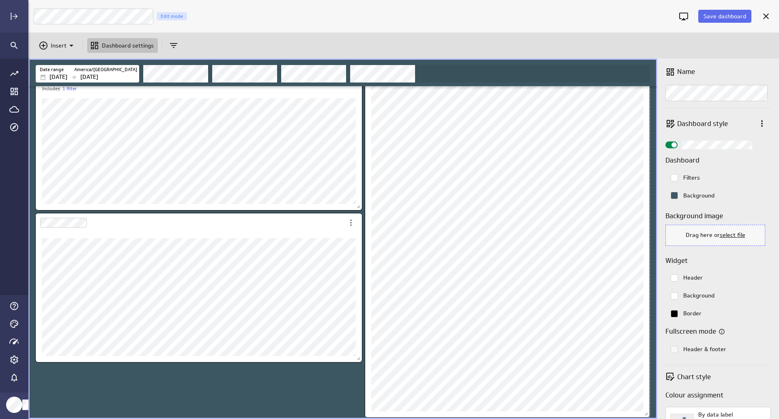
drag, startPoint x: 648, startPoint y: 415, endPoint x: 648, endPoint y: 411, distance: 4.1
click at [648, 411] on span "Dashboard content with 8 widgets" at bounding box center [647, 414] width 8 height 8
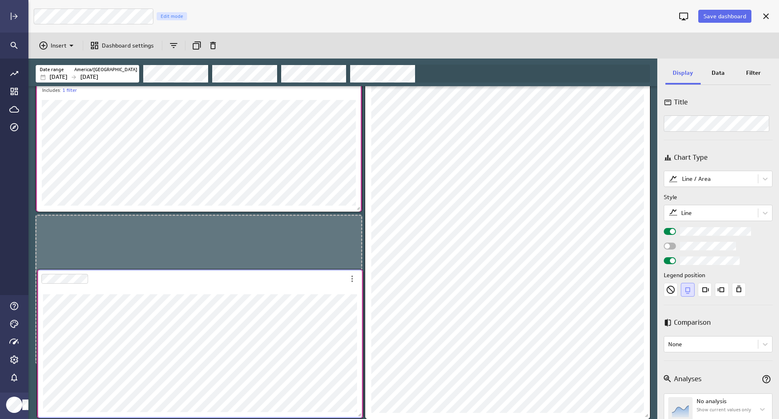
drag, startPoint x: 317, startPoint y: 251, endPoint x: 321, endPoint y: 279, distance: 28.2
click at [321, 279] on div "Dashboard Widget" at bounding box center [191, 278] width 309 height 19
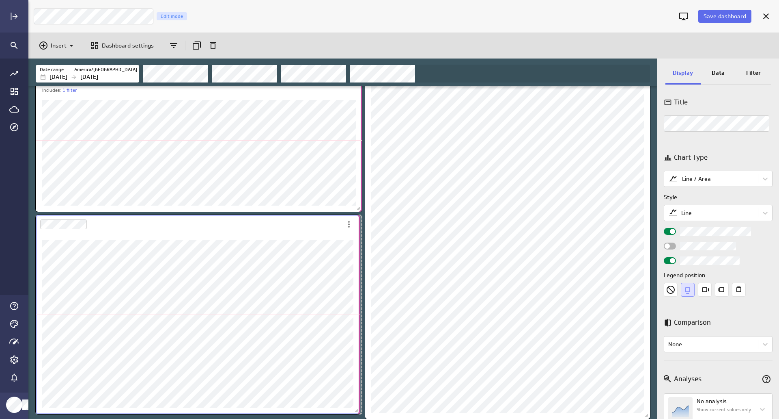
drag, startPoint x: 359, startPoint y: 373, endPoint x: 359, endPoint y: 412, distance: 39.0
click at [359, 412] on span "Dashboard content with 8 widgets" at bounding box center [358, 411] width 8 height 8
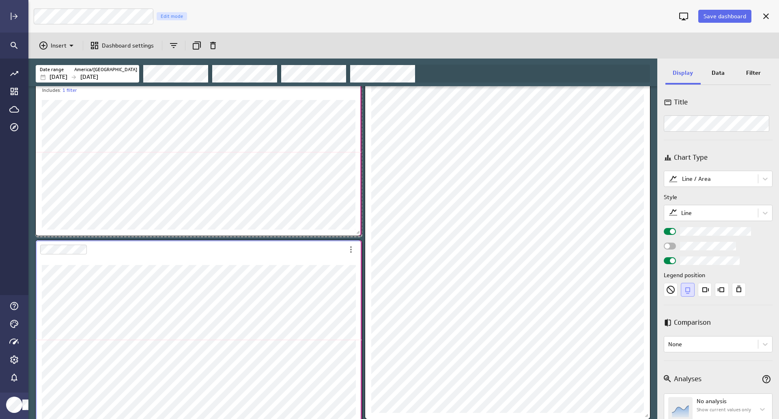
drag, startPoint x: 358, startPoint y: 207, endPoint x: 358, endPoint y: 231, distance: 24.0
click at [358, 231] on span "Dashboard content with 8 widgets" at bounding box center [359, 233] width 8 height 8
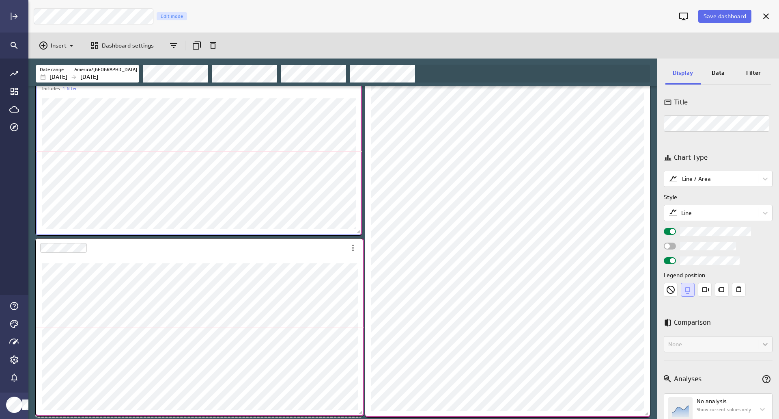
click at [360, 411] on span "Dashboard content with 8 widgets" at bounding box center [362, 413] width 8 height 8
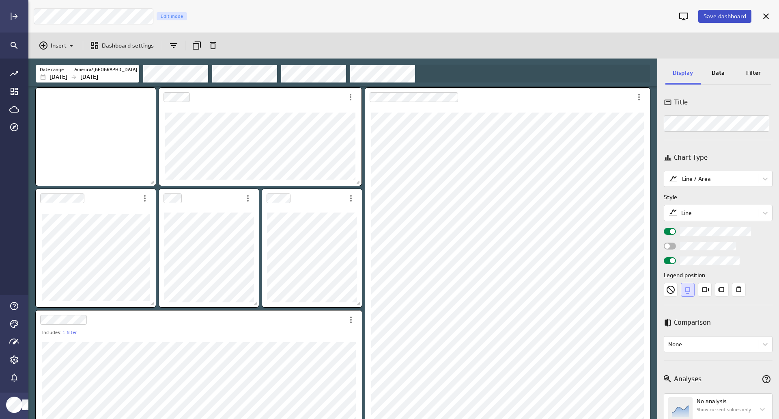
click at [730, 17] on span "Save dashboard" at bounding box center [725, 16] width 43 height 7
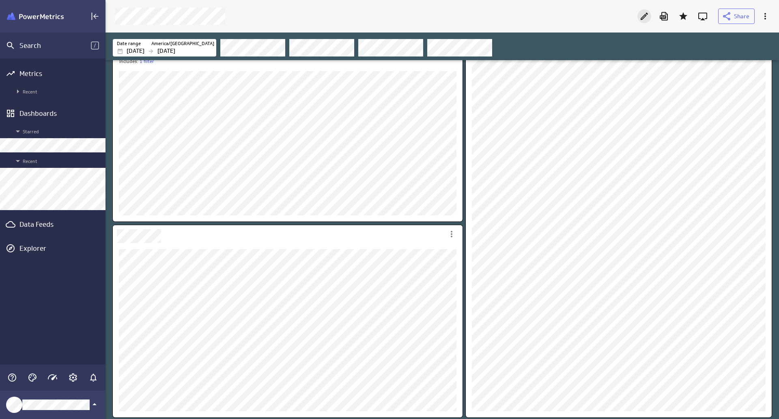
click at [645, 14] on icon "Edit" at bounding box center [645, 16] width 10 height 10
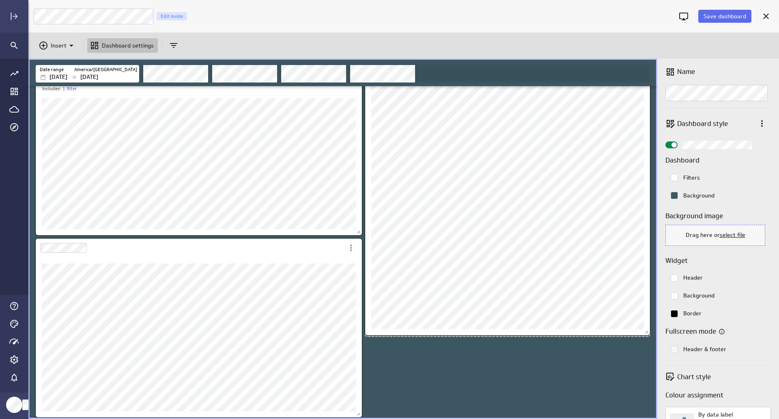
drag, startPoint x: 647, startPoint y: 413, endPoint x: 647, endPoint y: 331, distance: 82.0
click at [647, 331] on span "Dashboard content with 8 widgets" at bounding box center [648, 332] width 8 height 8
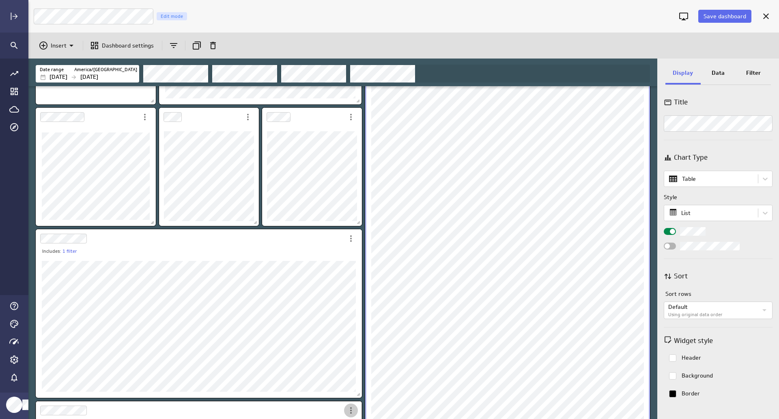
click at [351, 408] on icon "More actions" at bounding box center [351, 410] width 2 height 6
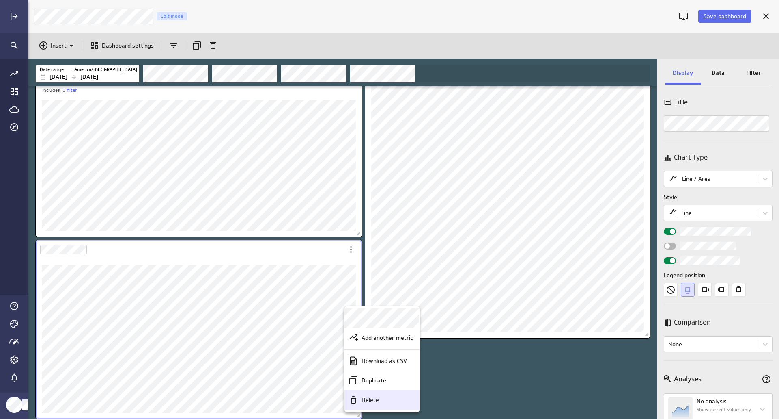
click at [365, 400] on p "Delete" at bounding box center [370, 399] width 17 height 9
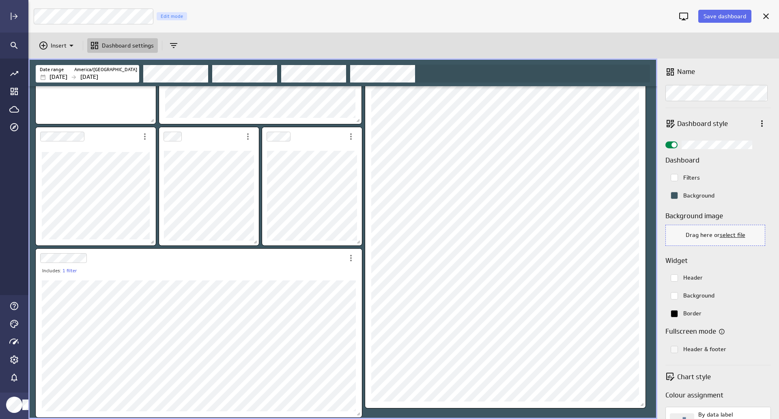
drag, startPoint x: 649, startPoint y: 415, endPoint x: 645, endPoint y: 410, distance: 5.9
click at [645, 409] on span "Dashboard content with 7 widgets" at bounding box center [643, 405] width 8 height 8
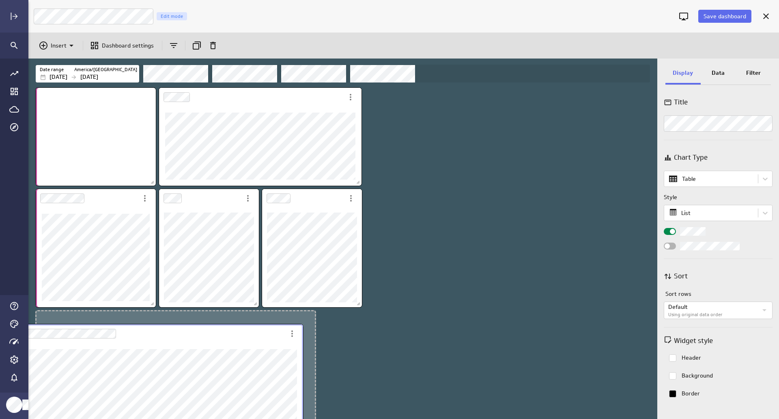
drag, startPoint x: 485, startPoint y: 103, endPoint x: 146, endPoint y: 332, distance: 409.8
click at [139, 336] on div "Dashboard Widget" at bounding box center [154, 333] width 262 height 19
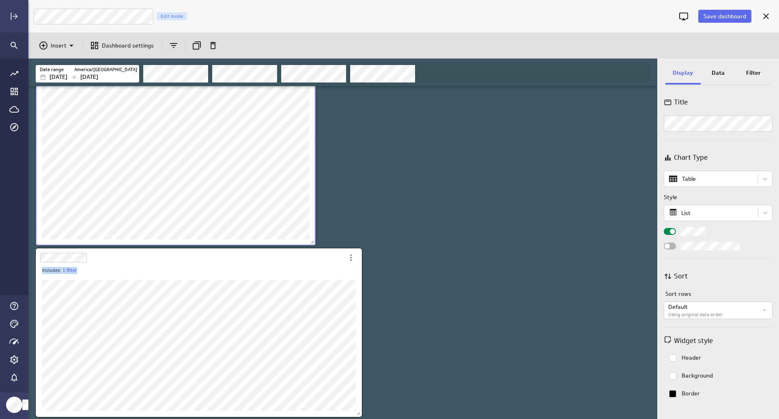
drag, startPoint x: 305, startPoint y: 269, endPoint x: 479, endPoint y: 183, distance: 194.4
click at [482, 180] on div "Includes: 1 filter" at bounding box center [344, 26] width 621 height 783
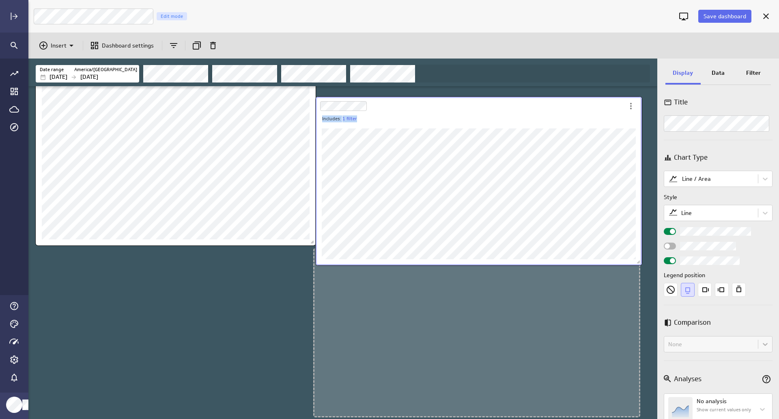
click at [606, 100] on div "Dashboard Widget" at bounding box center [470, 106] width 309 height 19
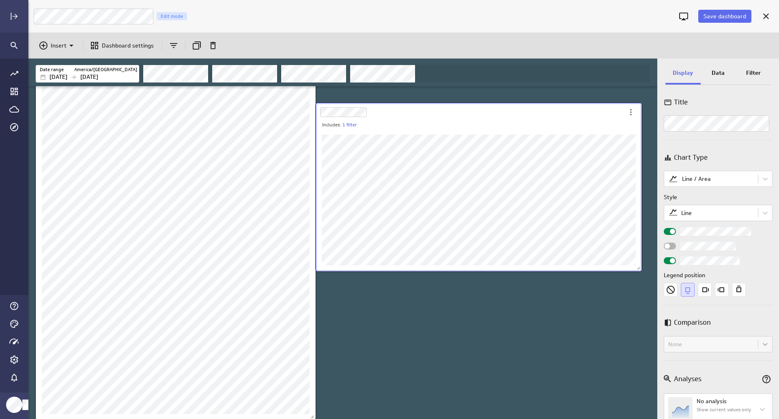
drag, startPoint x: 524, startPoint y: 262, endPoint x: 525, endPoint y: 119, distance: 143.7
click at [525, 114] on div "Dashboard Widget" at bounding box center [470, 112] width 309 height 19
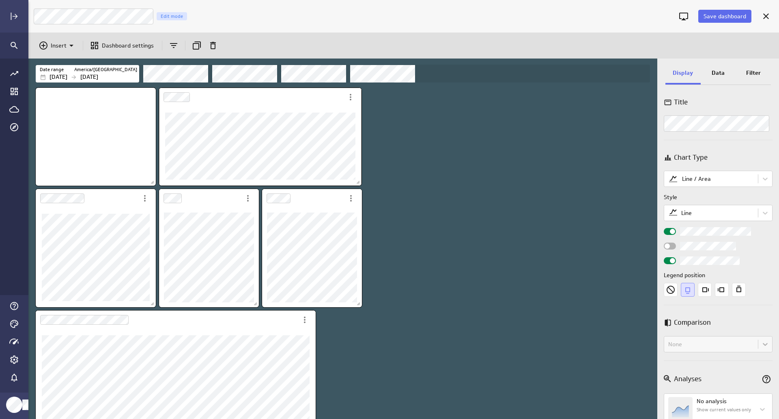
click at [360, 166] on div "Dashboard Widget" at bounding box center [260, 145] width 203 height 79
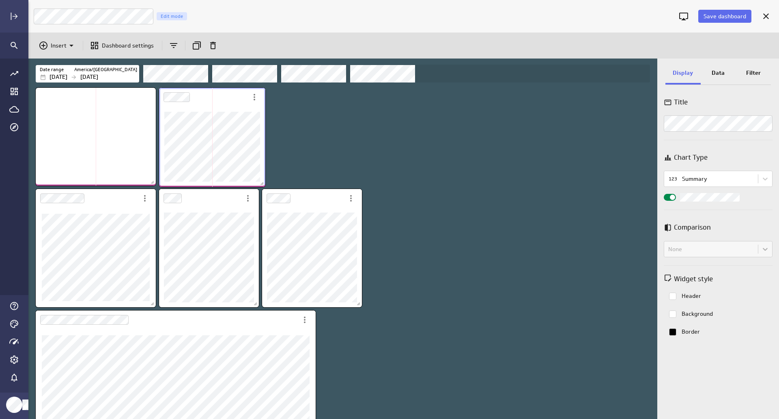
drag, startPoint x: 360, startPoint y: 182, endPoint x: 264, endPoint y: 183, distance: 96.2
click at [264, 183] on span "Dashboard content with 7 widgets" at bounding box center [263, 184] width 8 height 8
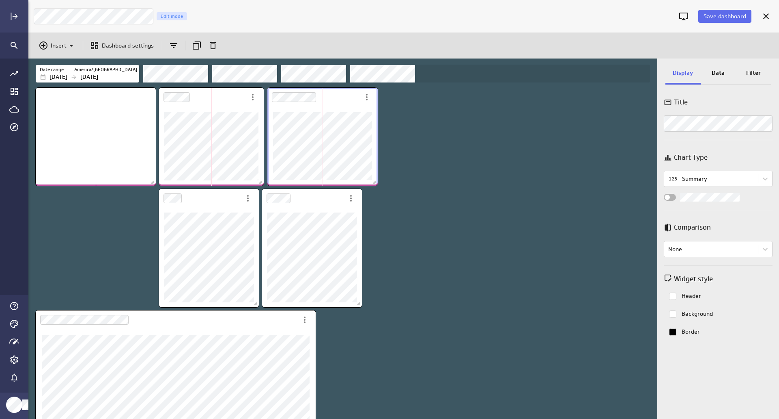
drag, startPoint x: 386, startPoint y: 203, endPoint x: 377, endPoint y: 181, distance: 24.4
click at [377, 181] on span "Dashboard content with 7 widgets" at bounding box center [375, 183] width 8 height 8
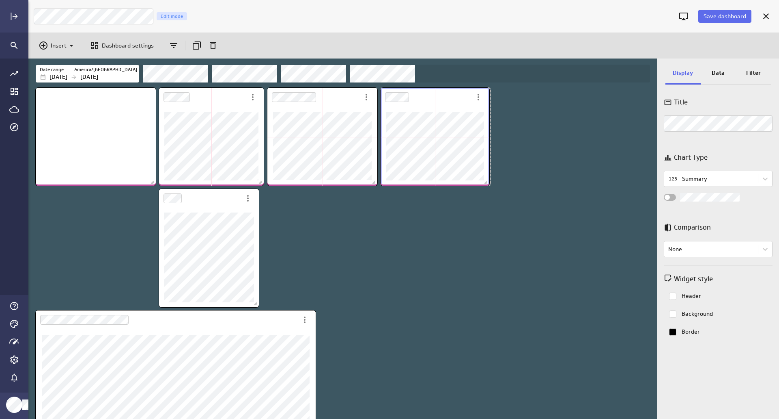
drag, startPoint x: 479, startPoint y: 204, endPoint x: 488, endPoint y: 181, distance: 24.0
click at [488, 181] on span "Dashboard content with 7 widgets" at bounding box center [487, 183] width 8 height 8
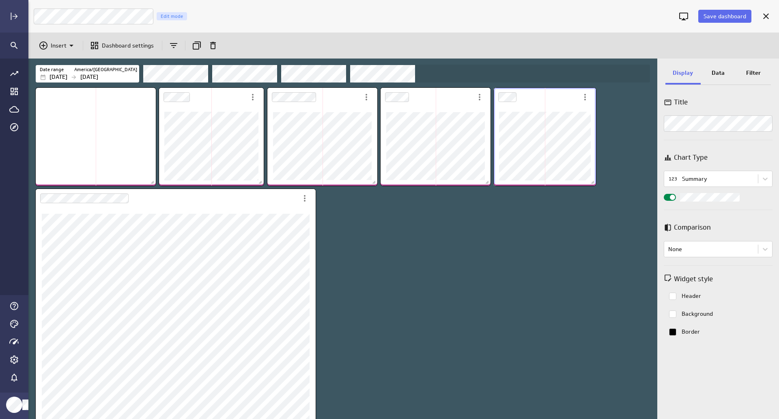
drag, startPoint x: 593, startPoint y: 206, endPoint x: 595, endPoint y: 186, distance: 20.4
click at [595, 186] on span "Dashboard content with 7 widgets" at bounding box center [594, 183] width 8 height 8
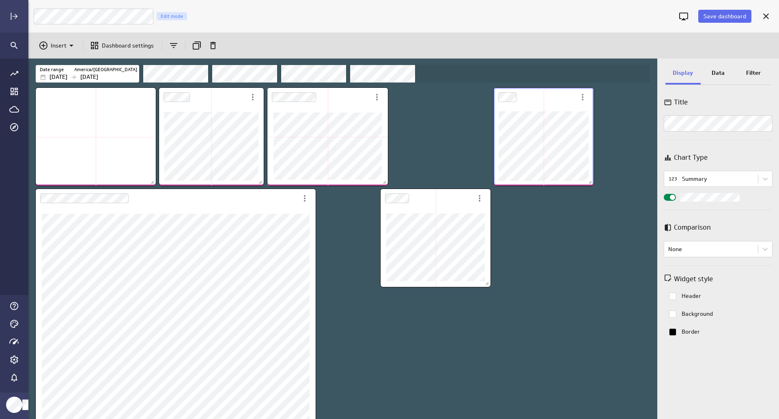
drag, startPoint x: 378, startPoint y: 184, endPoint x: 388, endPoint y: 184, distance: 10.6
click at [388, 184] on span "Dashboard content with 7 widgets" at bounding box center [386, 183] width 8 height 8
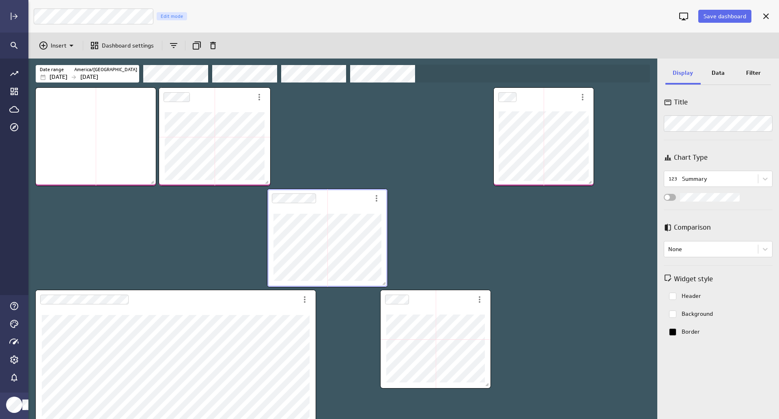
drag, startPoint x: 263, startPoint y: 186, endPoint x: 286, endPoint y: 199, distance: 26.5
click at [270, 186] on span "Dashboard content with 7 widgets" at bounding box center [268, 183] width 8 height 8
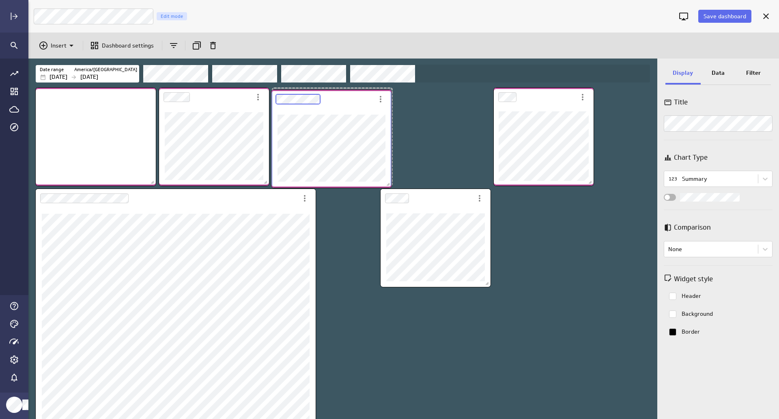
drag, startPoint x: 306, startPoint y: 212, endPoint x: 311, endPoint y: 110, distance: 102.0
click at [311, 110] on div "Dashboard Widget" at bounding box center [332, 147] width 120 height 79
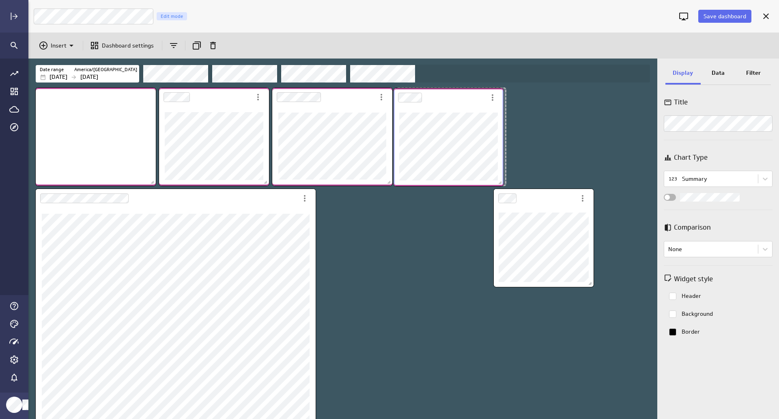
drag, startPoint x: 417, startPoint y: 209, endPoint x: 430, endPoint y: 108, distance: 101.5
click at [430, 108] on div "Dashboard Widget" at bounding box center [449, 146] width 110 height 79
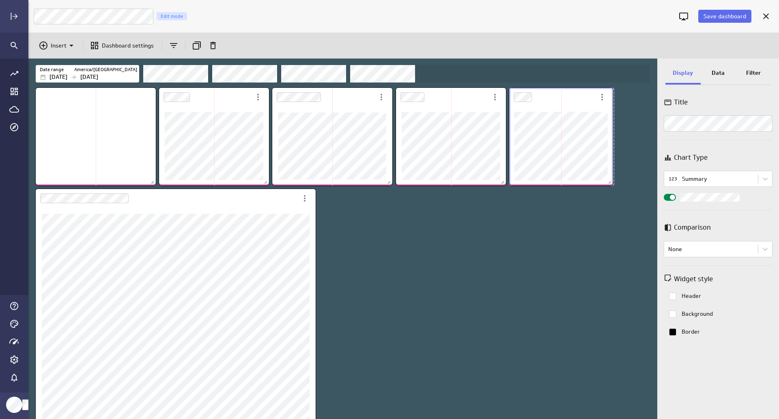
drag, startPoint x: 607, startPoint y: 184, endPoint x: 613, endPoint y: 183, distance: 6.1
click at [613, 183] on span "Dashboard content with 7 widgets" at bounding box center [611, 183] width 8 height 8
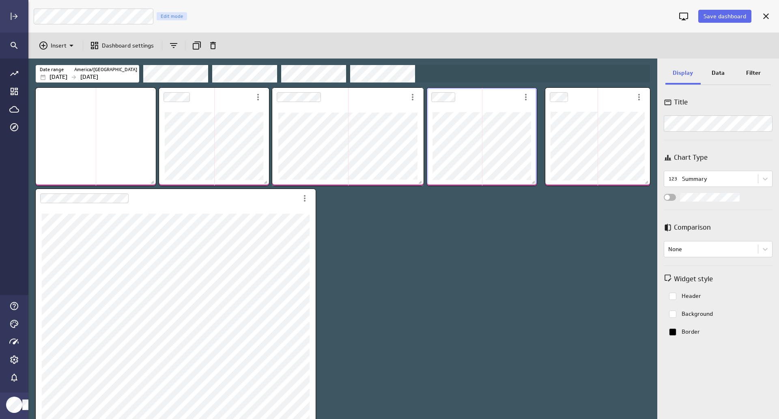
drag, startPoint x: 401, startPoint y: 184, endPoint x: 423, endPoint y: 183, distance: 21.9
click at [423, 183] on span "Dashboard content with 7 widgets" at bounding box center [421, 183] width 8 height 8
drag, startPoint x: 534, startPoint y: 181, endPoint x: 544, endPoint y: 220, distance: 39.4
click at [538, 182] on span "Dashboard content with 7 widgets" at bounding box center [538, 183] width 8 height 8
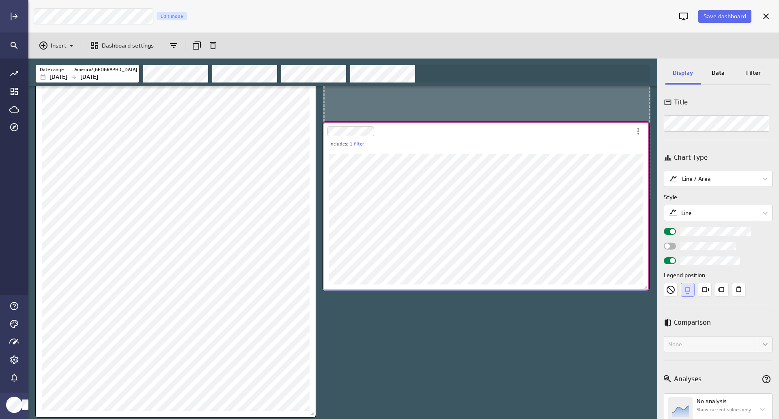
drag, startPoint x: 526, startPoint y: 265, endPoint x: 535, endPoint y: 133, distance: 131.8
click at [535, 133] on div "Dashboard Widget" at bounding box center [477, 131] width 309 height 19
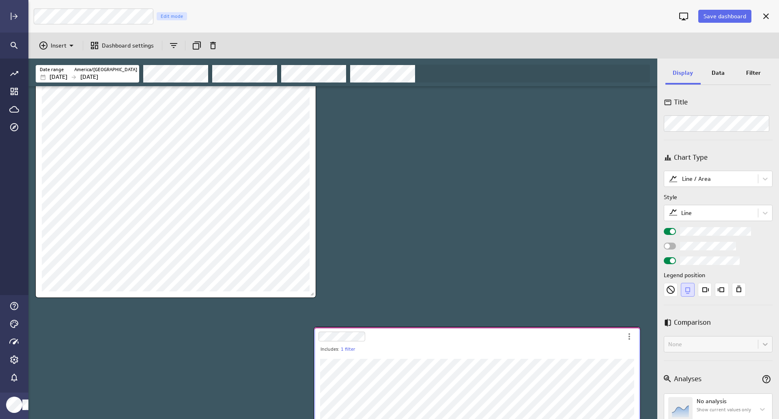
drag, startPoint x: 471, startPoint y: 200, endPoint x: 340, endPoint y: 303, distance: 166.6
click at [462, 338] on div "Dashboard Widget" at bounding box center [468, 336] width 309 height 19
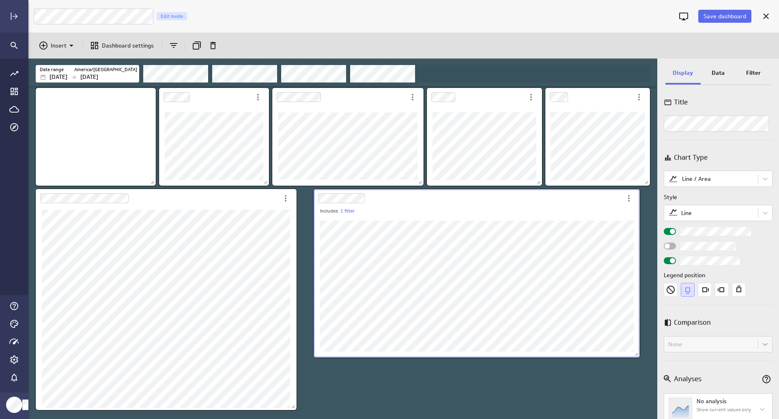
drag, startPoint x: 314, startPoint y: 296, endPoint x: 310, endPoint y: 309, distance: 13.2
click at [298, 309] on div "Dashboard content with 7 widgets" at bounding box center [166, 299] width 264 height 224
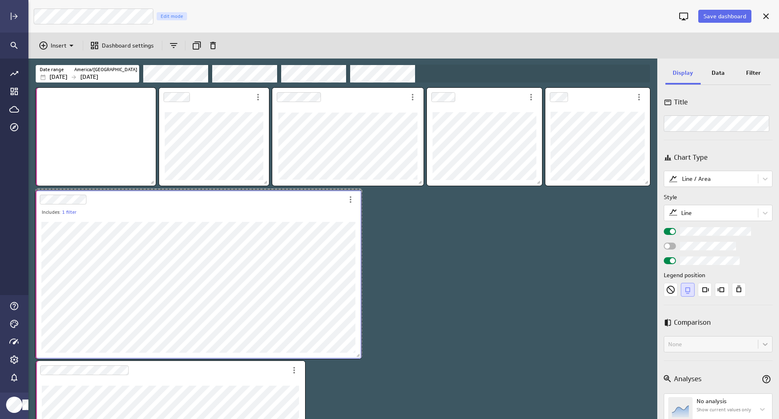
drag, startPoint x: 562, startPoint y: 201, endPoint x: 285, endPoint y: 202, distance: 277.7
click at [285, 202] on div "Dashboard Widget" at bounding box center [189, 199] width 309 height 19
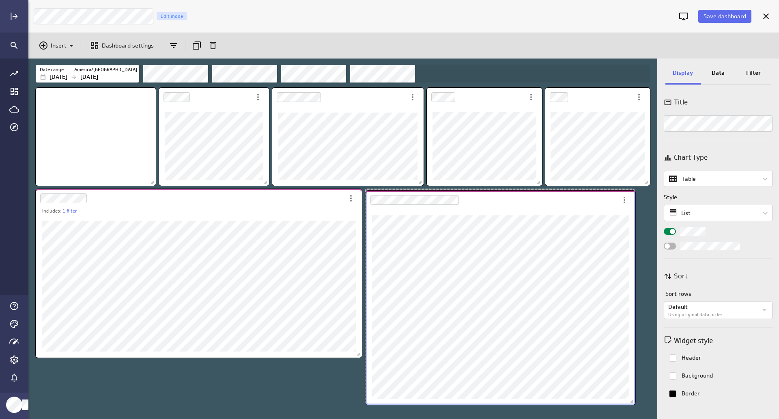
drag, startPoint x: 244, startPoint y: 376, endPoint x: 574, endPoint y: 206, distance: 371.7
click at [574, 206] on div "Dashboard Widget" at bounding box center [492, 199] width 252 height 19
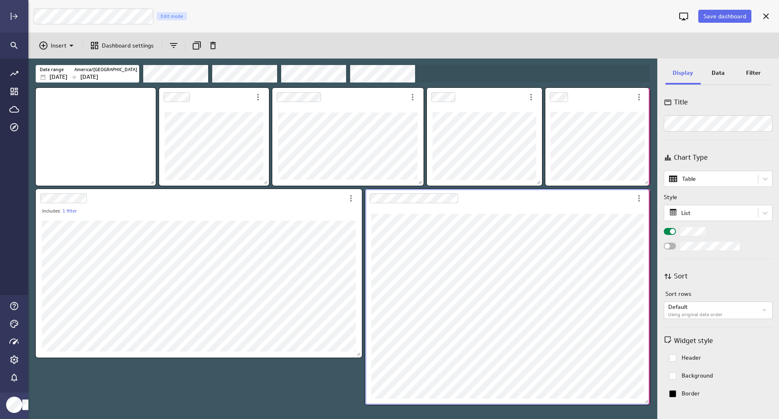
drag, startPoint x: 633, startPoint y: 402, endPoint x: 643, endPoint y: 398, distance: 10.4
click at [652, 404] on span "Dashboard content with 7 widgets" at bounding box center [648, 402] width 8 height 8
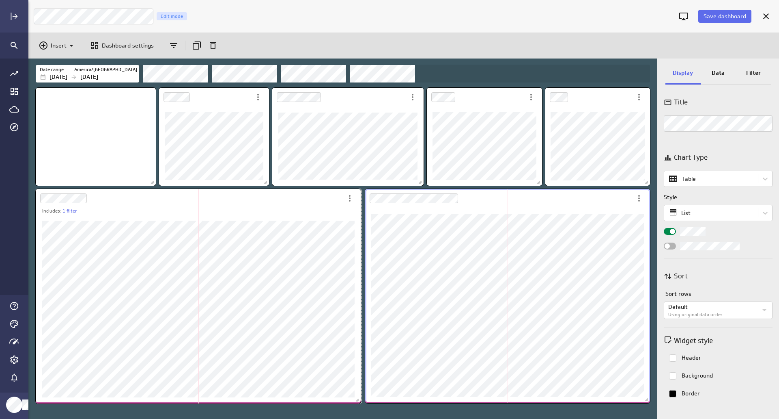
drag, startPoint x: 357, startPoint y: 356, endPoint x: 356, endPoint y: 401, distance: 45.9
click at [356, 401] on span "Dashboard content with 7 widgets" at bounding box center [358, 401] width 8 height 8
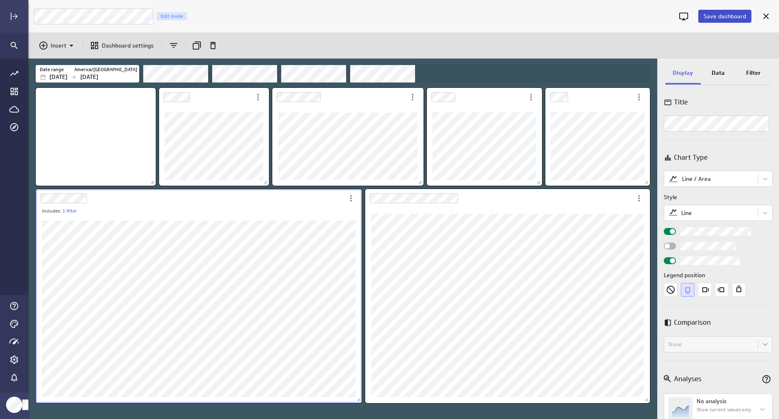
click at [725, 13] on span "Save dashboard" at bounding box center [725, 16] width 43 height 7
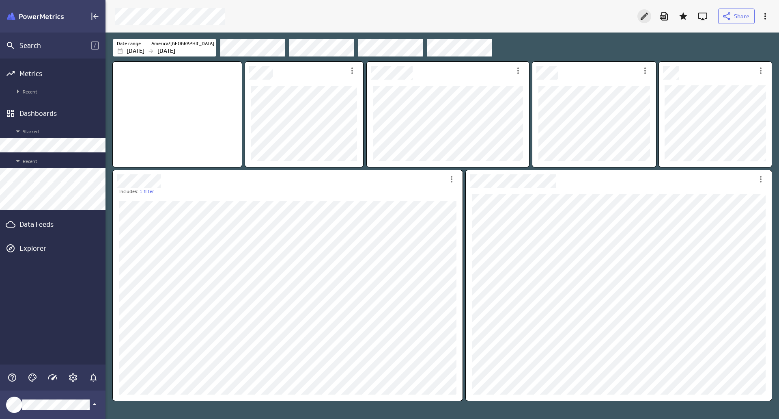
click at [642, 14] on icon "Edit" at bounding box center [645, 16] width 10 height 10
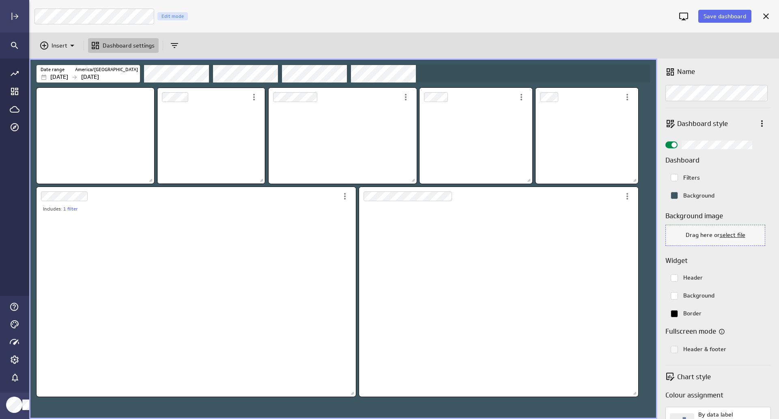
scroll to position [79, 109]
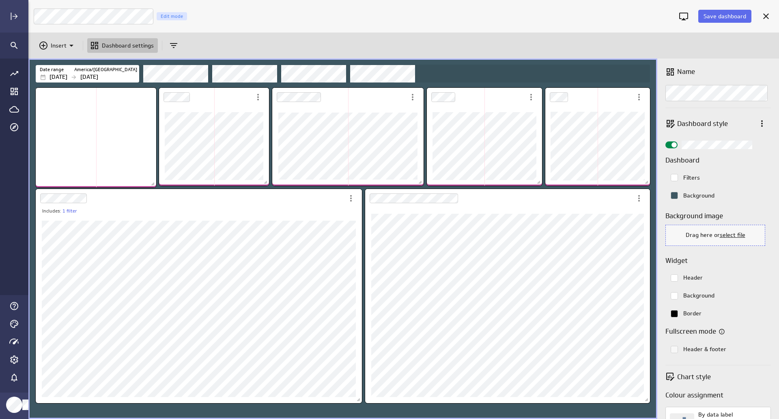
click at [151, 185] on span "Dashboard content with 7 widgets" at bounding box center [154, 185] width 8 height 8
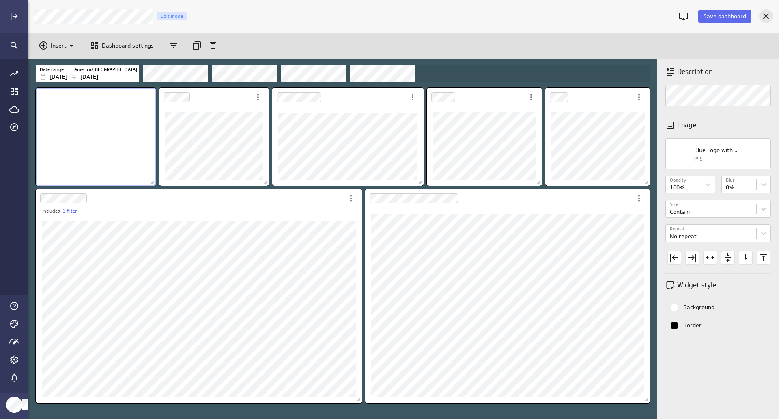
click at [769, 13] on icon "Cancel" at bounding box center [767, 16] width 10 height 10
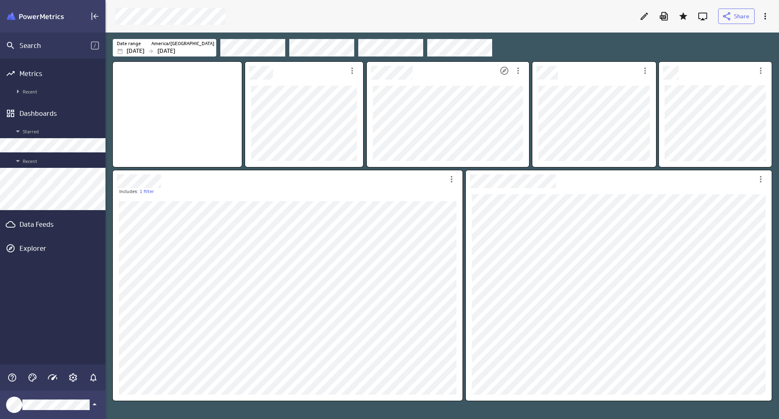
click at [464, 72] on div "Dashboard Widget" at bounding box center [432, 71] width 131 height 18
click at [763, 179] on icon "More actions" at bounding box center [761, 179] width 10 height 10
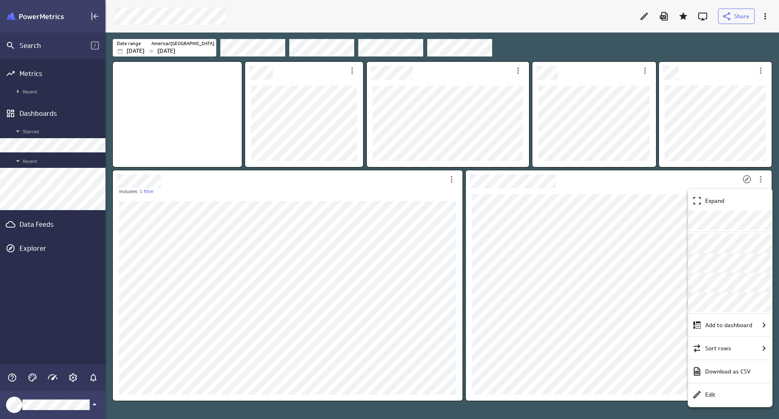
click at [643, 18] on div at bounding box center [389, 209] width 779 height 419
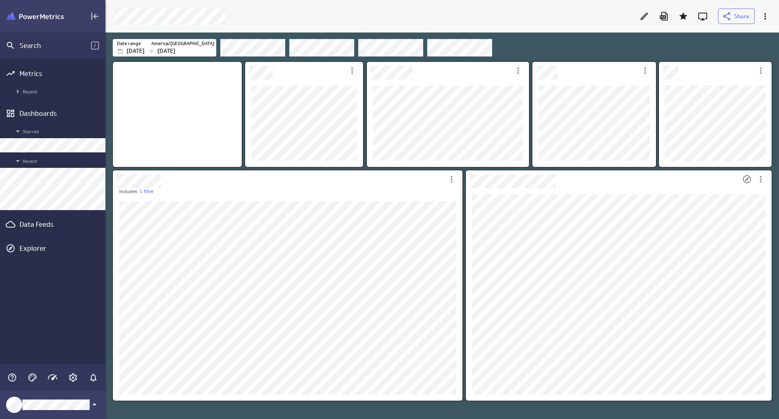
click at [642, 14] on div at bounding box center [389, 209] width 779 height 419
click at [647, 15] on icon "Edit" at bounding box center [644, 16] width 7 height 7
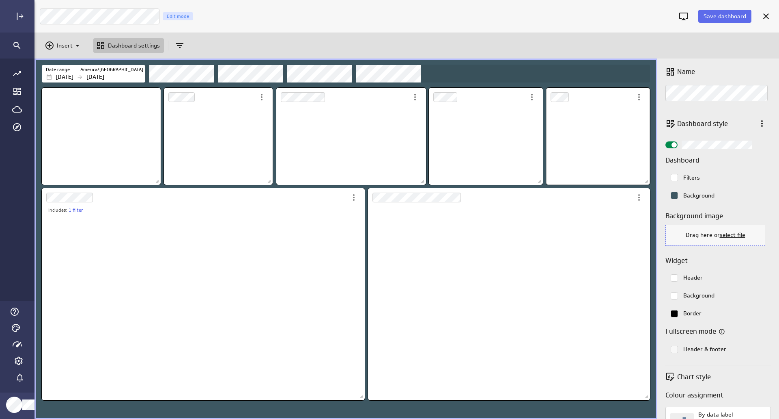
scroll to position [4, 4]
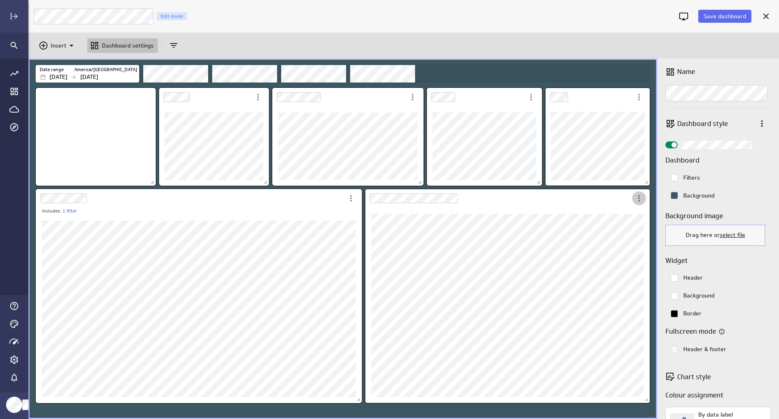
click at [640, 198] on icon "More actions" at bounding box center [640, 198] width 10 height 10
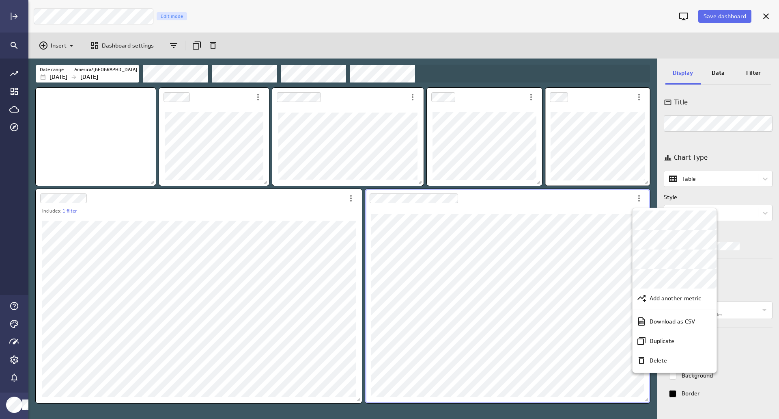
click at [555, 192] on div at bounding box center [389, 209] width 779 height 419
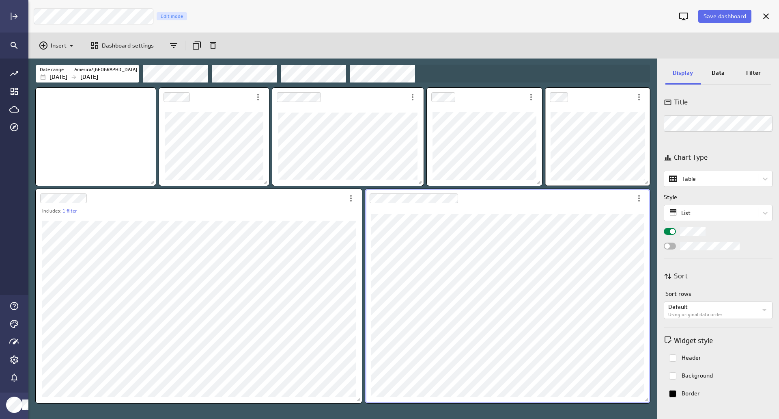
click at [723, 79] on div "Data" at bounding box center [718, 74] width 35 height 22
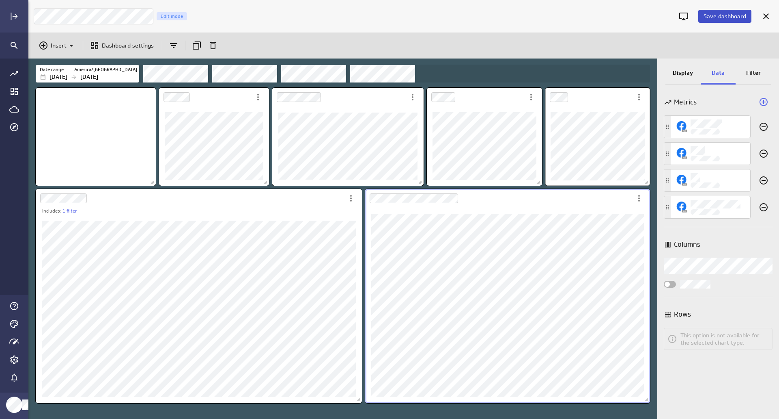
click at [728, 16] on span "Save dashboard" at bounding box center [725, 16] width 43 height 7
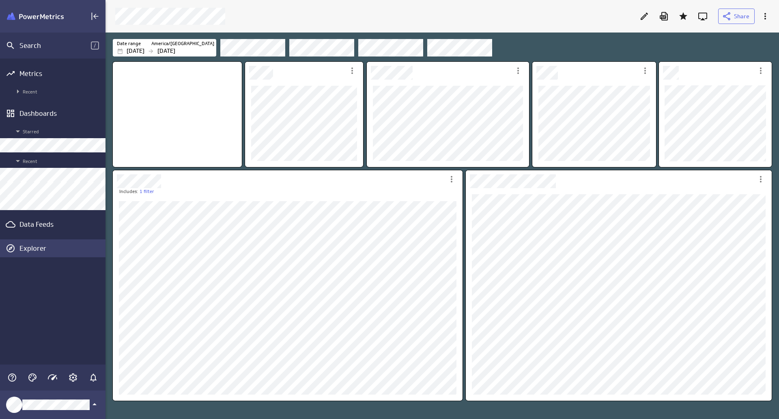
click at [37, 249] on div "Explorer" at bounding box center [61, 248] width 84 height 9
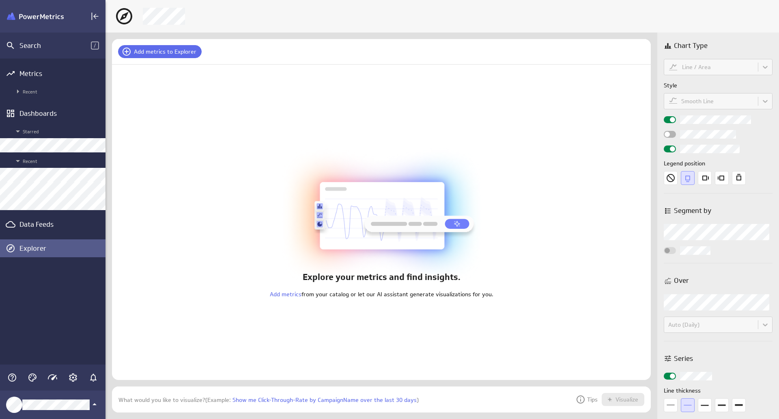
scroll to position [39, 552]
click at [181, 51] on span "Add metrics to Explorer" at bounding box center [165, 51] width 63 height 7
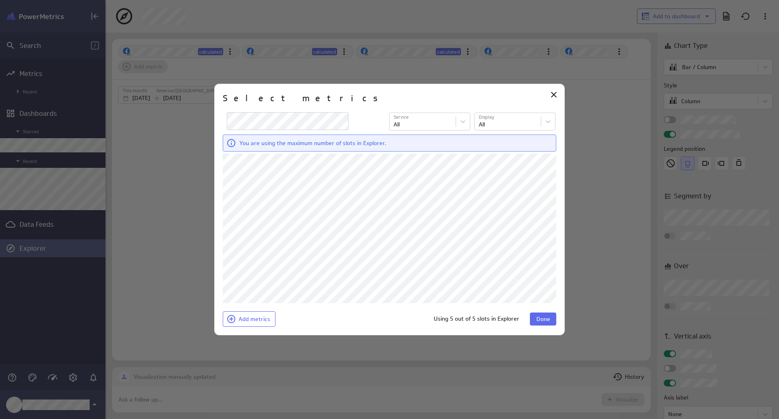
scroll to position [0, 0]
click at [542, 315] on span "Done" at bounding box center [544, 318] width 14 height 7
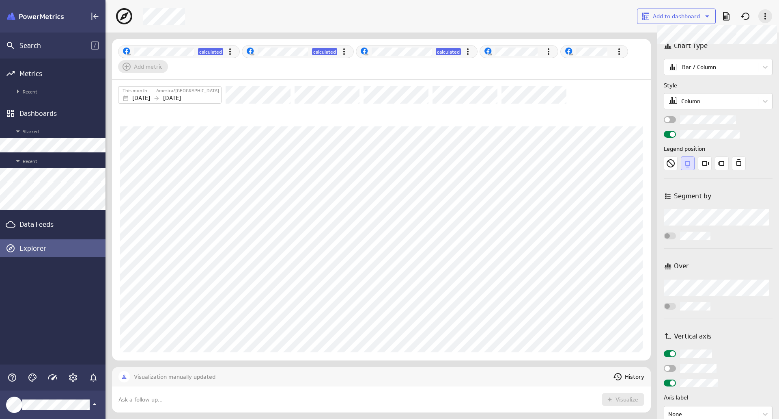
click at [769, 15] on icon at bounding box center [766, 16] width 10 height 10
click at [487, 16] on div at bounding box center [389, 209] width 779 height 419
click at [230, 55] on icon "Metric actions" at bounding box center [230, 52] width 10 height 10
click at [253, 155] on div "Remove" at bounding box center [264, 159] width 81 height 19
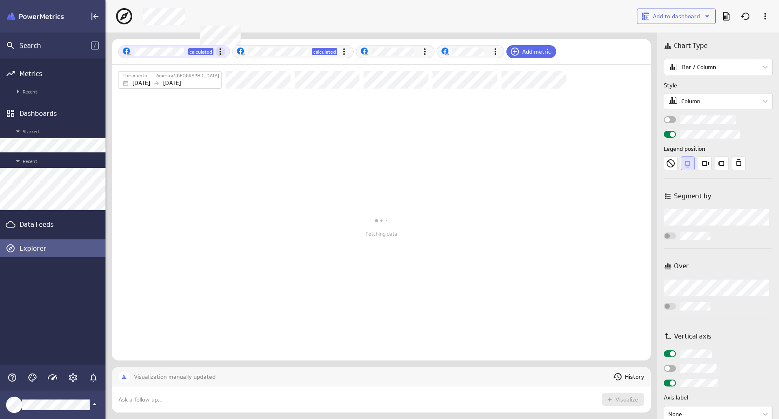
click at [221, 47] on icon "Metric actions" at bounding box center [221, 52] width 10 height 10
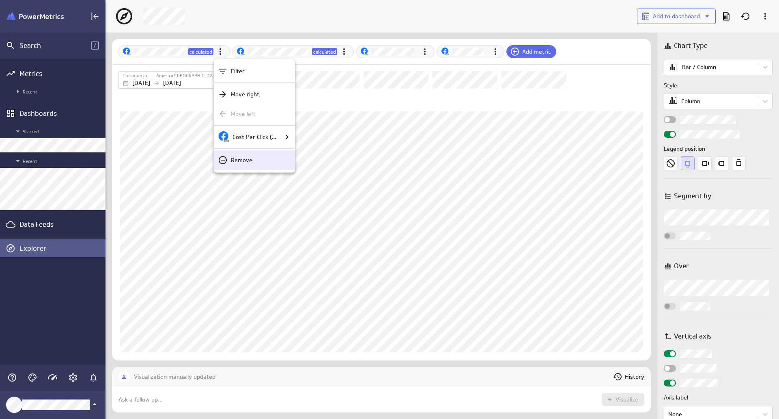
click at [238, 157] on p "Remove" at bounding box center [242, 160] width 22 height 9
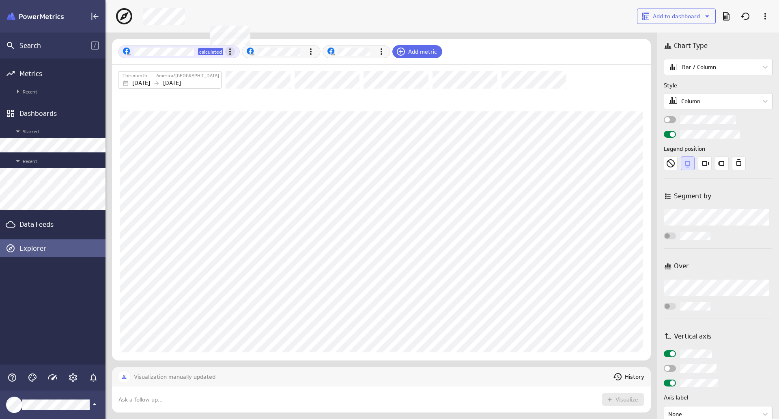
click at [229, 53] on icon "Metric actions" at bounding box center [230, 52] width 10 height 10
click at [240, 155] on div "Remove" at bounding box center [264, 159] width 81 height 19
click at [259, 50] on icon "Metric actions" at bounding box center [258, 52] width 10 height 10
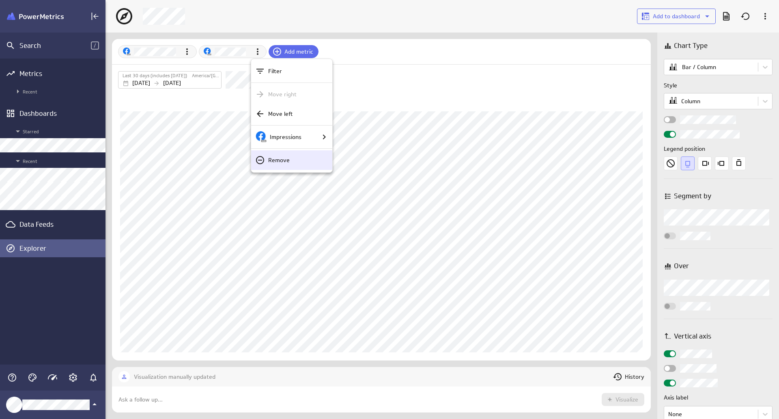
click at [272, 155] on div "Remove" at bounding box center [291, 159] width 81 height 19
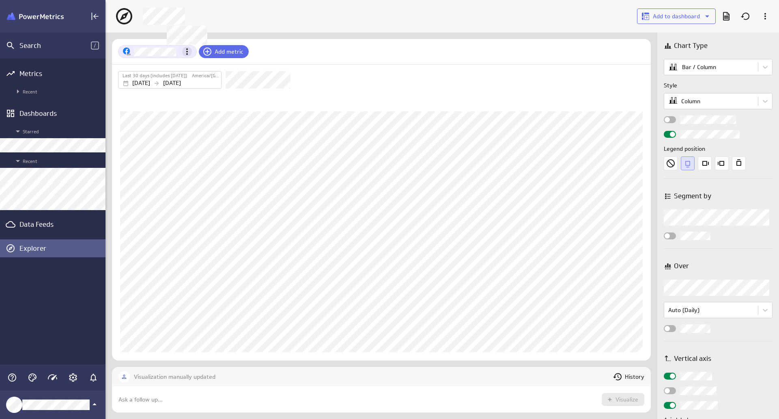
click at [191, 52] on icon "Metric actions" at bounding box center [187, 52] width 10 height 10
click at [204, 153] on div "Remove" at bounding box center [221, 159] width 81 height 19
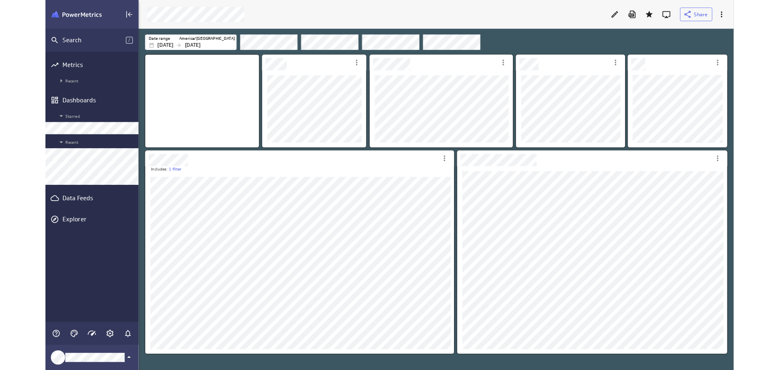
scroll to position [30, 671]
